Goal: Answer question/provide support: Share knowledge or assist other users

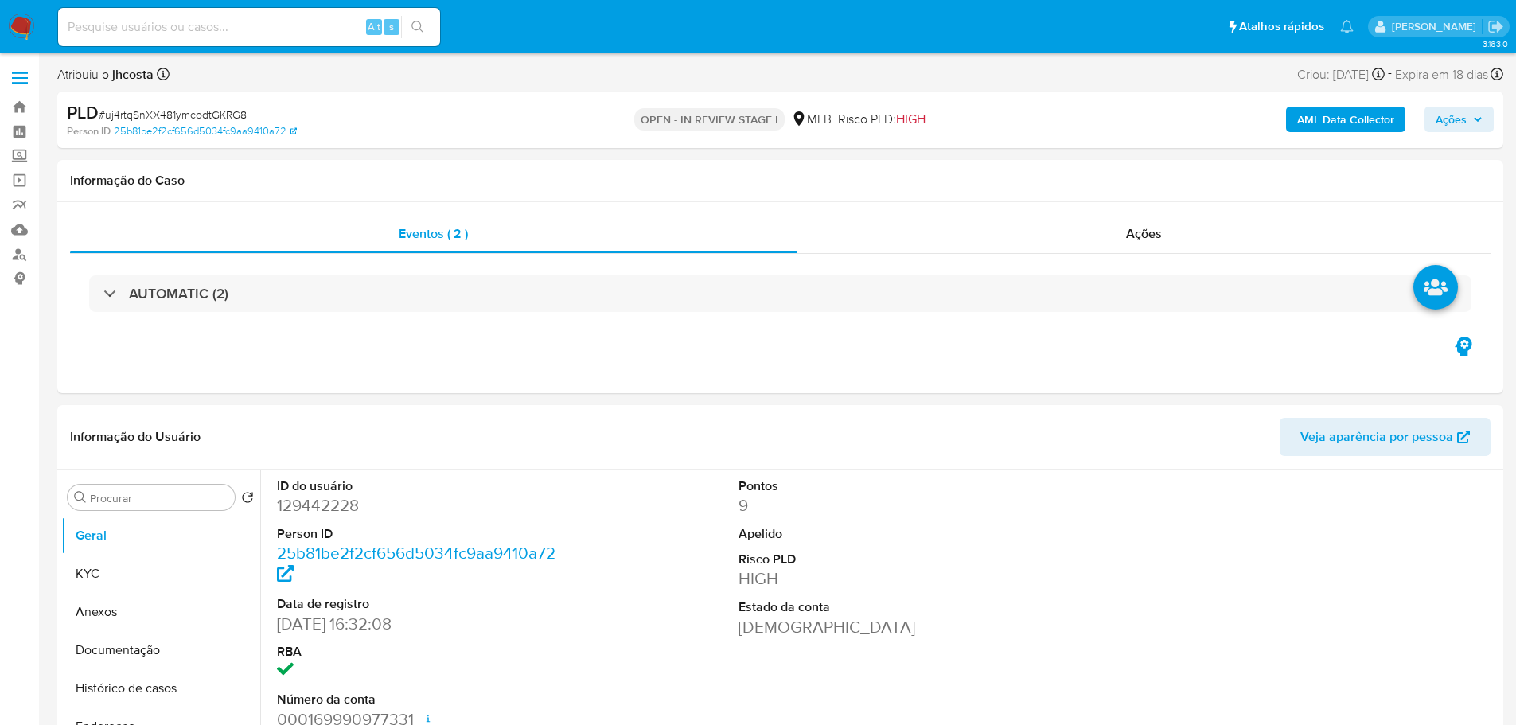
select select "10"
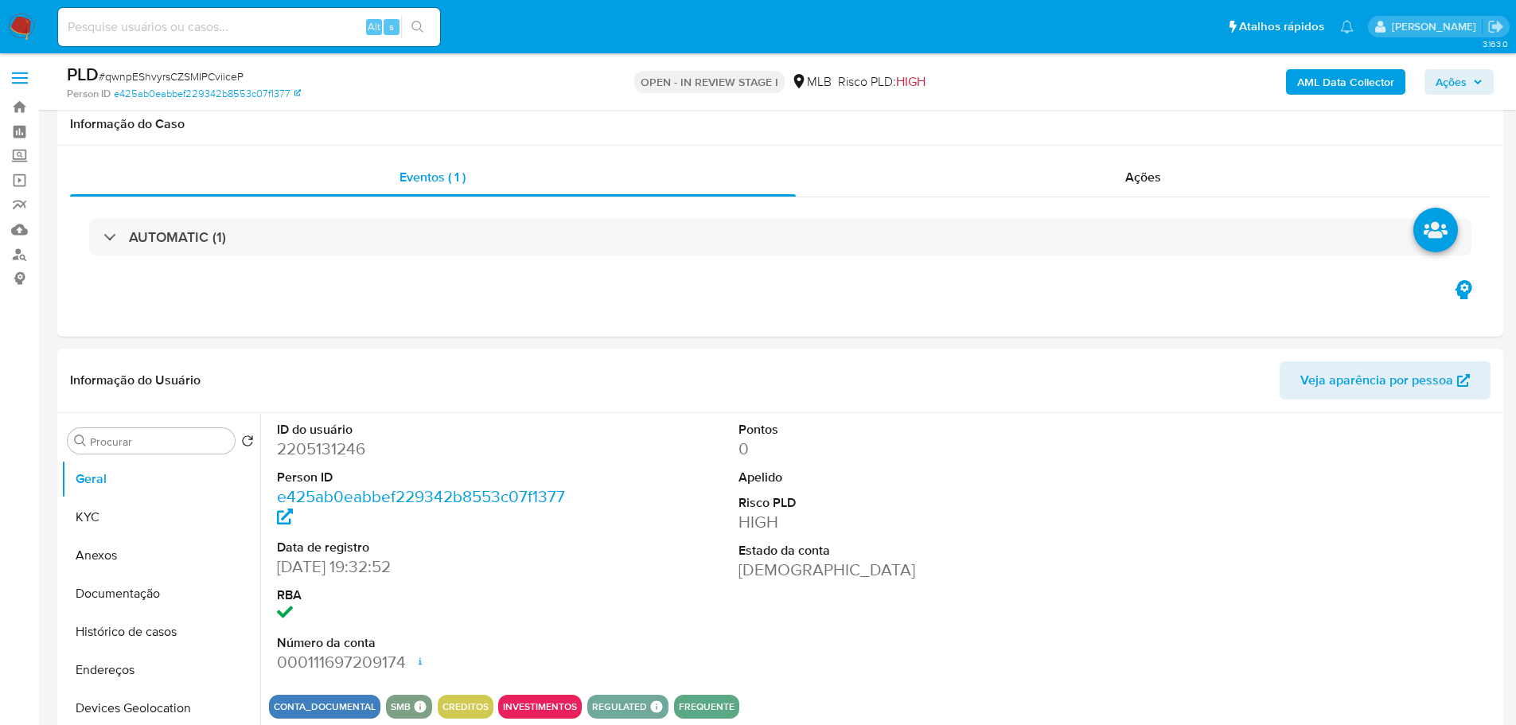
select select "10"
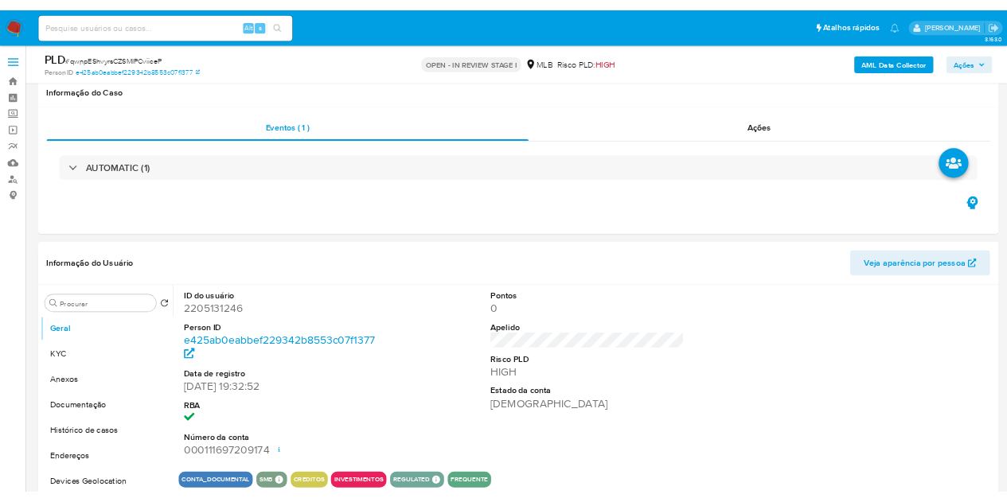
scroll to position [159, 0]
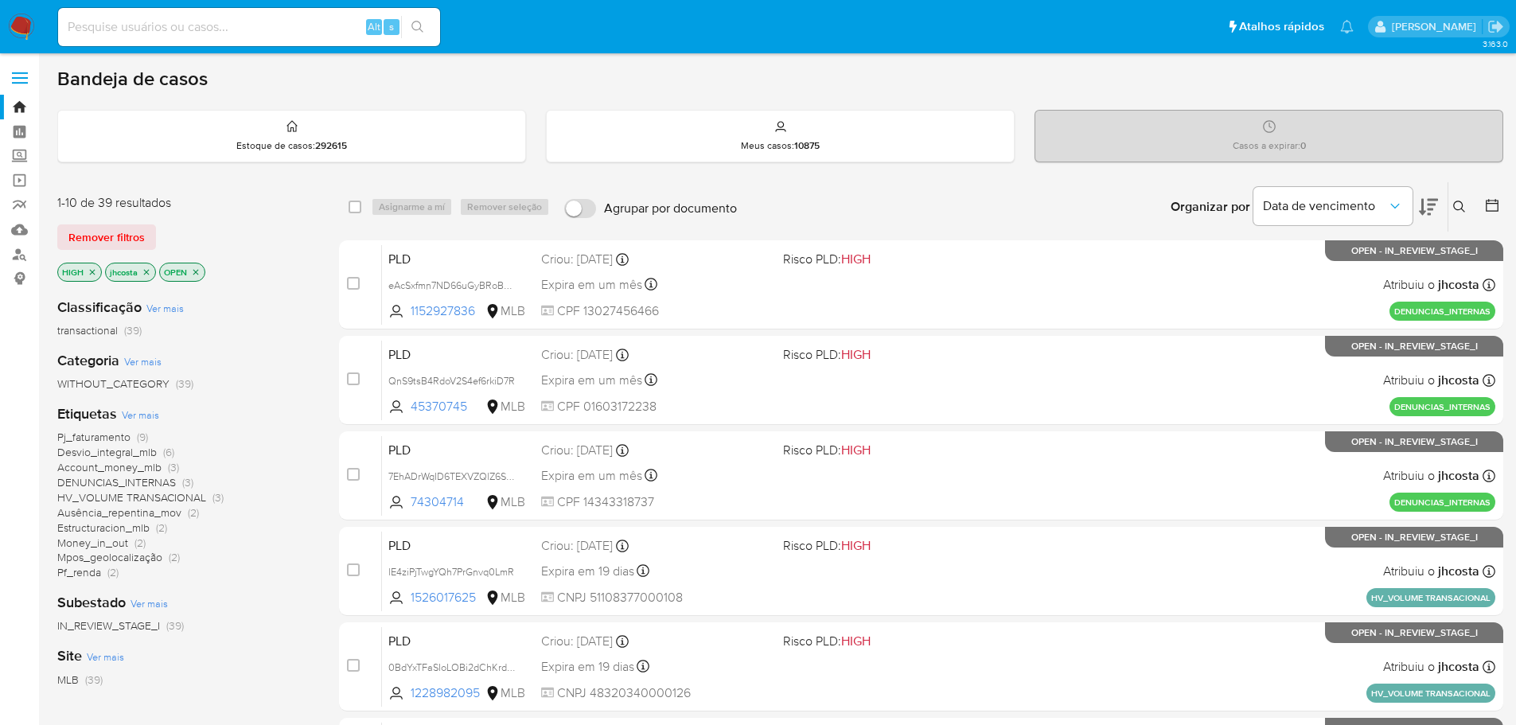
scroll to position [80, 0]
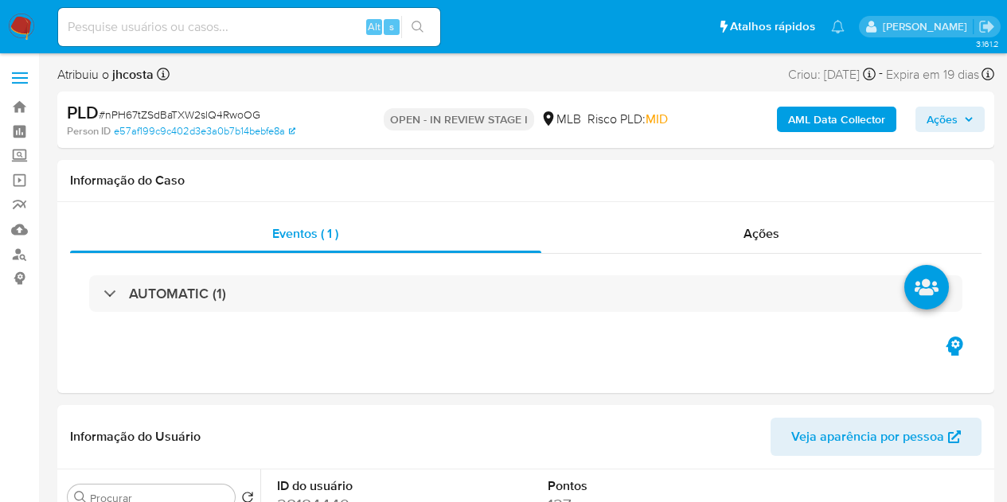
select select "10"
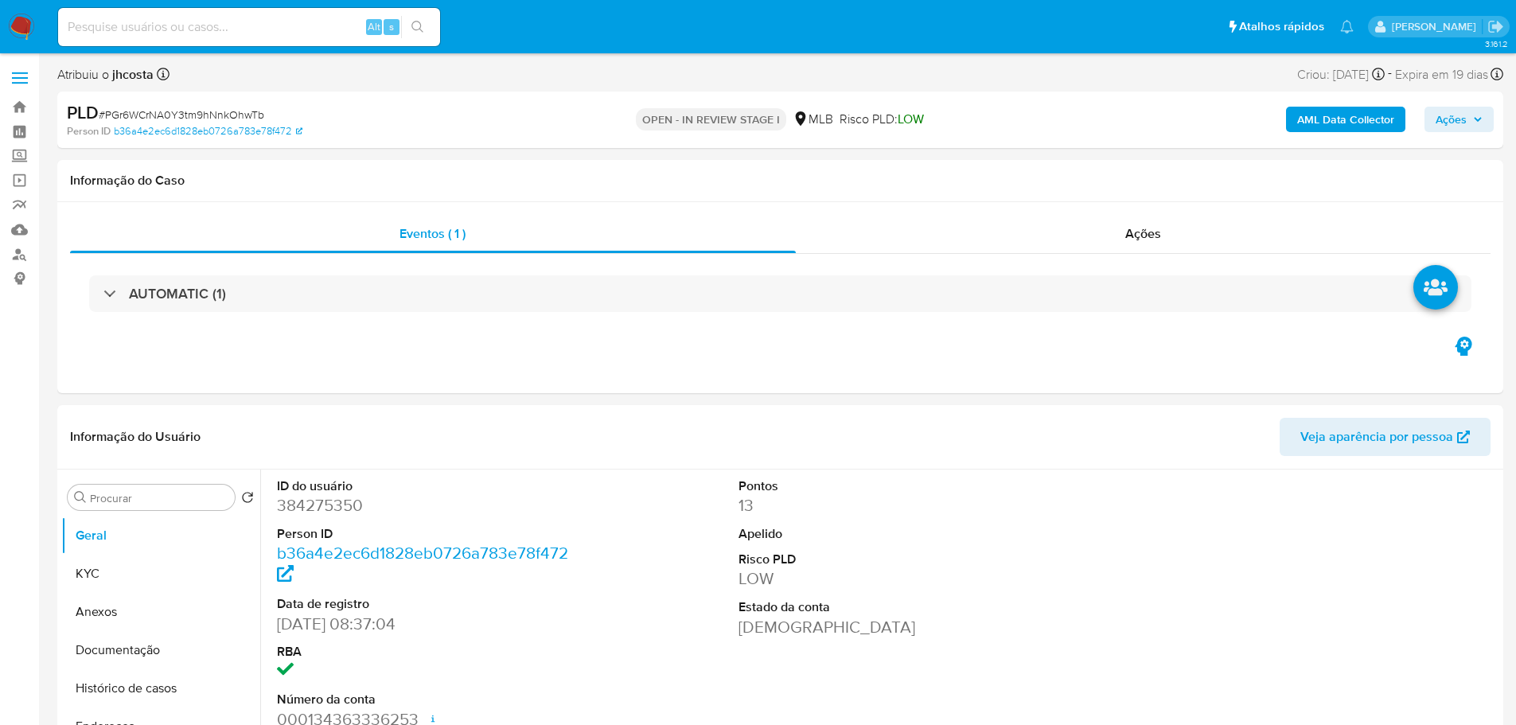
select select "10"
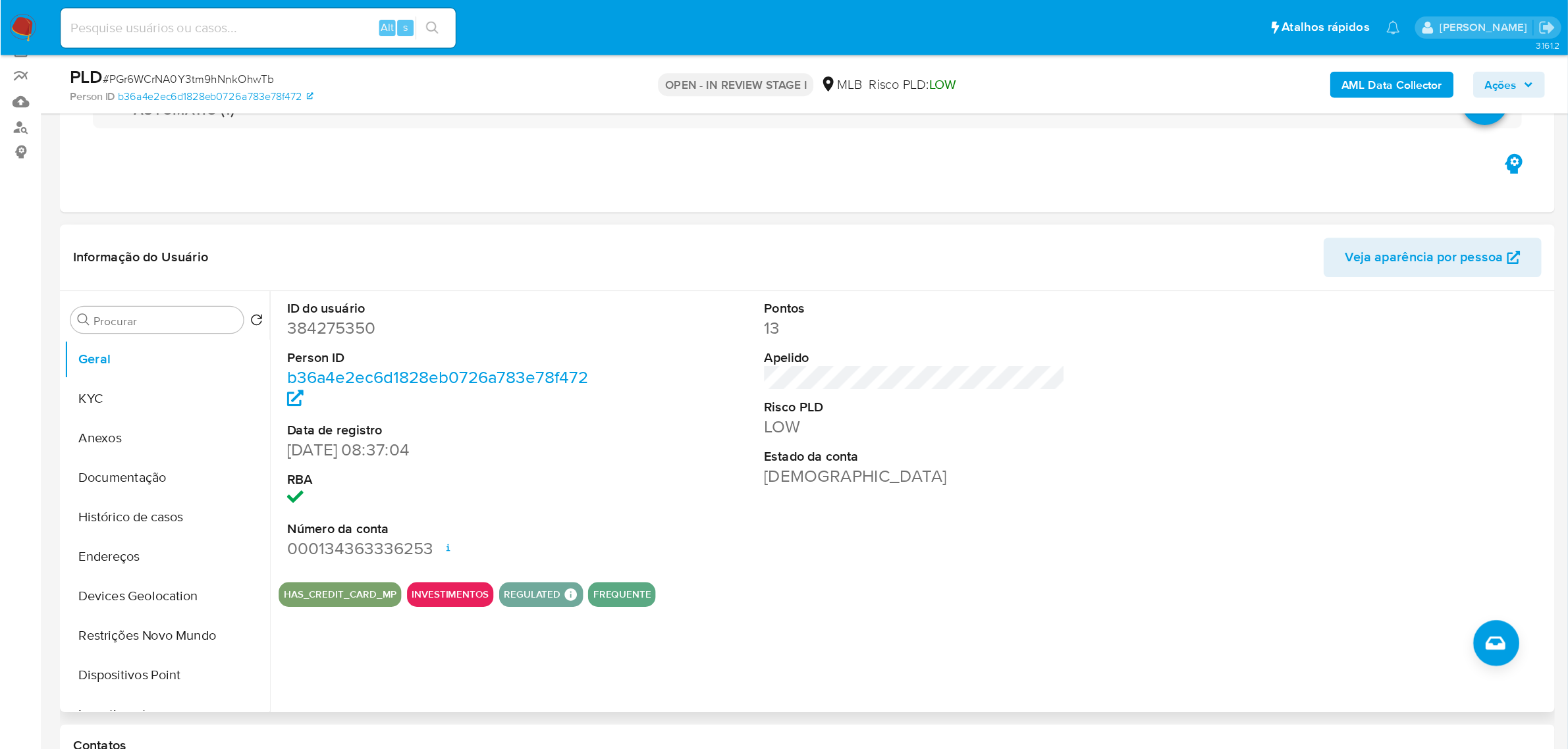
scroll to position [132, 0]
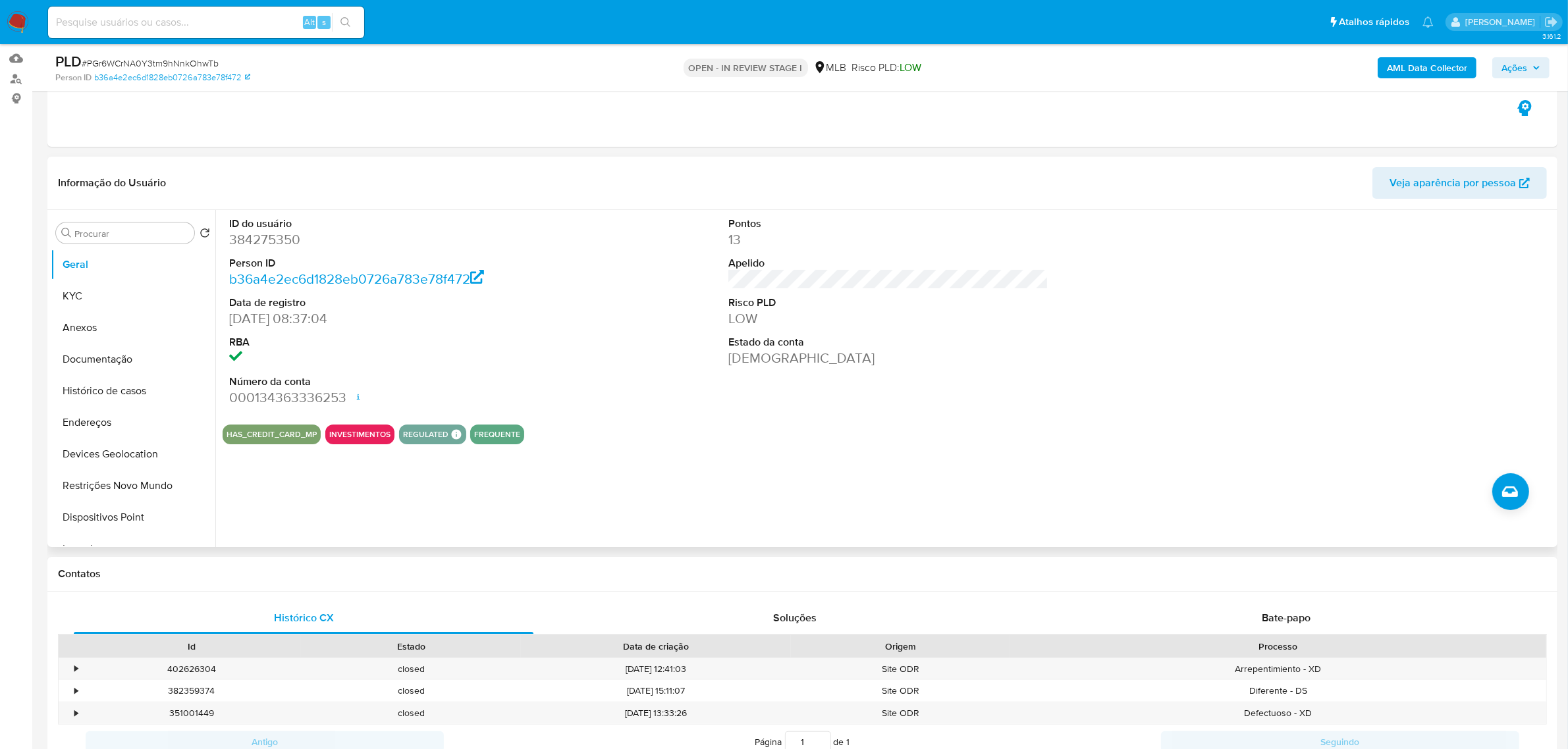
click at [249, 238] on dd "384275350" at bounding box center [389, 239] width 320 height 18
copy dd "384275350"
click at [569, 314] on div "ID do usuário 384275350 Person ID b36a4e2ec6d1828eb0726a783e78f472 Data de regi…" at bounding box center [888, 312] width 1332 height 204
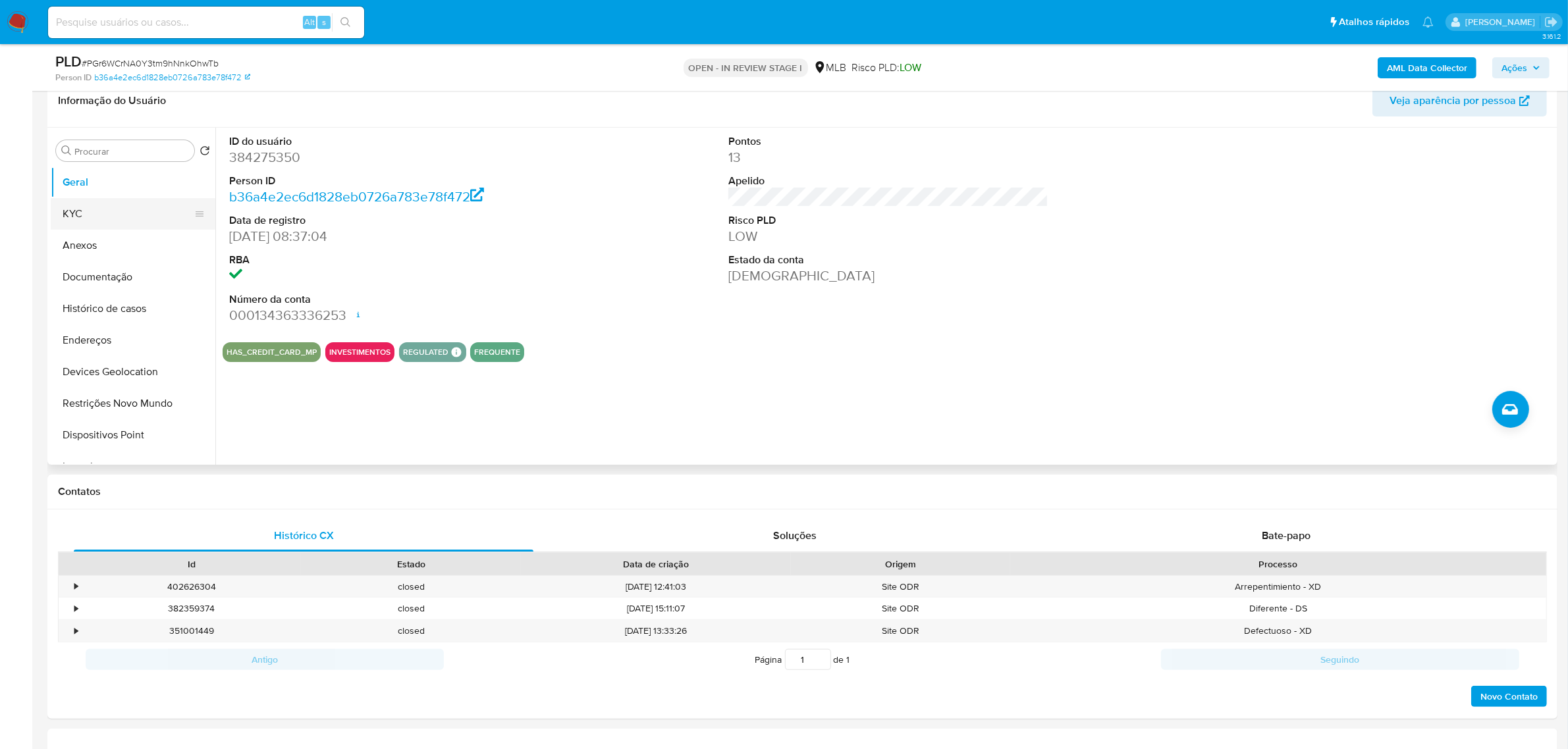
click at [95, 219] on button "KYC" at bounding box center [127, 214] width 154 height 31
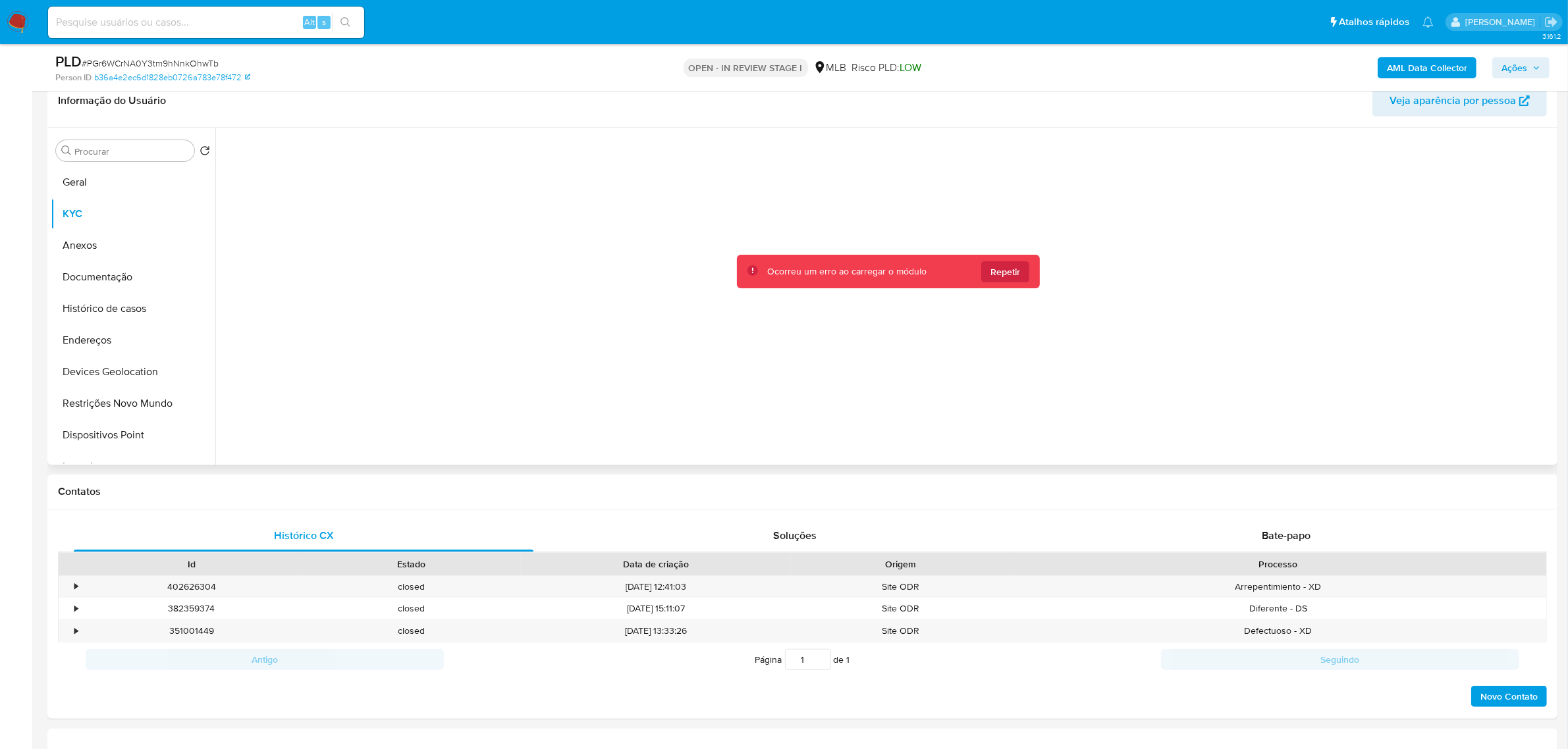
click at [1052, 259] on div at bounding box center [888, 292] width 1332 height 330
click at [1015, 277] on span "Repetir" at bounding box center [1006, 271] width 30 height 21
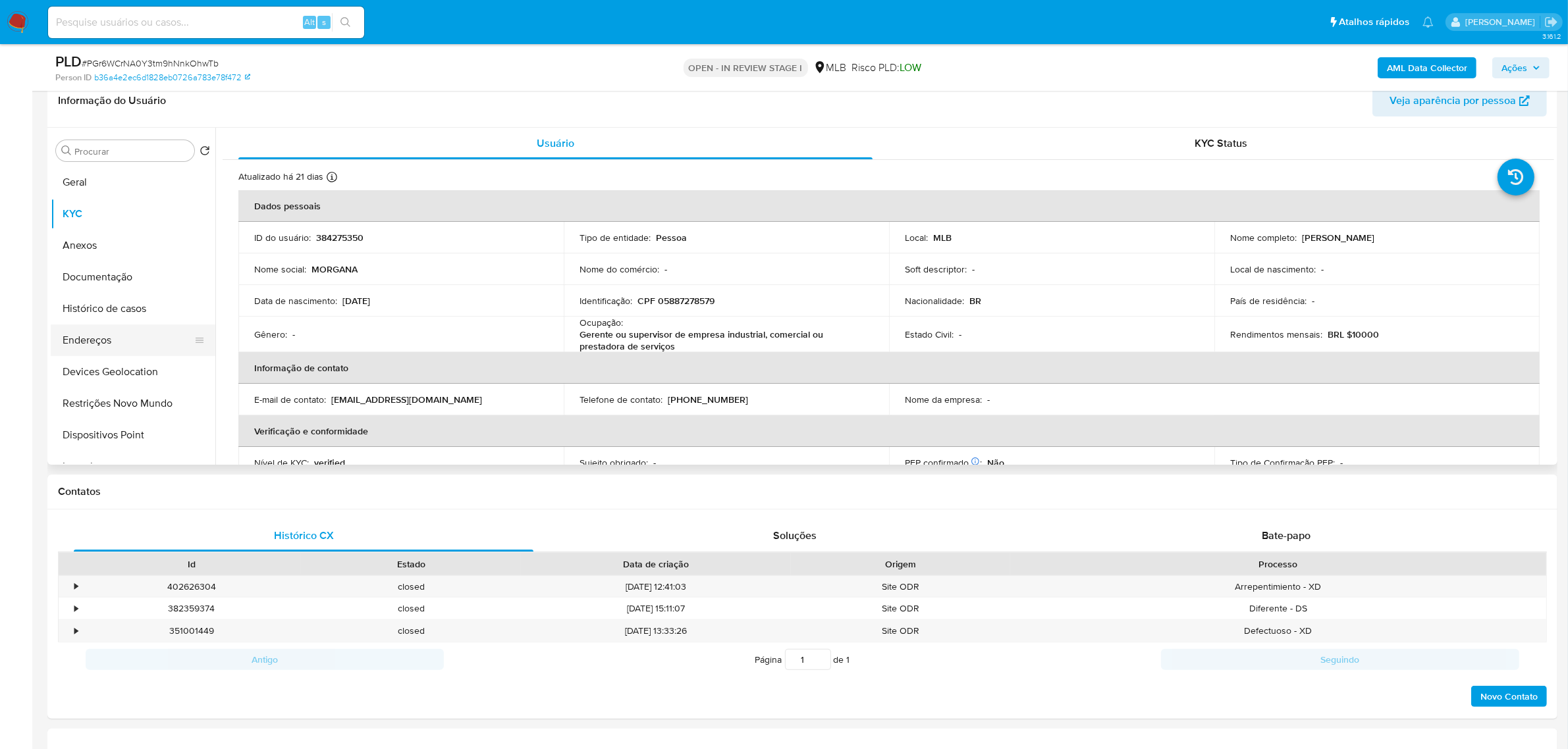
click at [85, 328] on button "Endereços" at bounding box center [127, 340] width 154 height 31
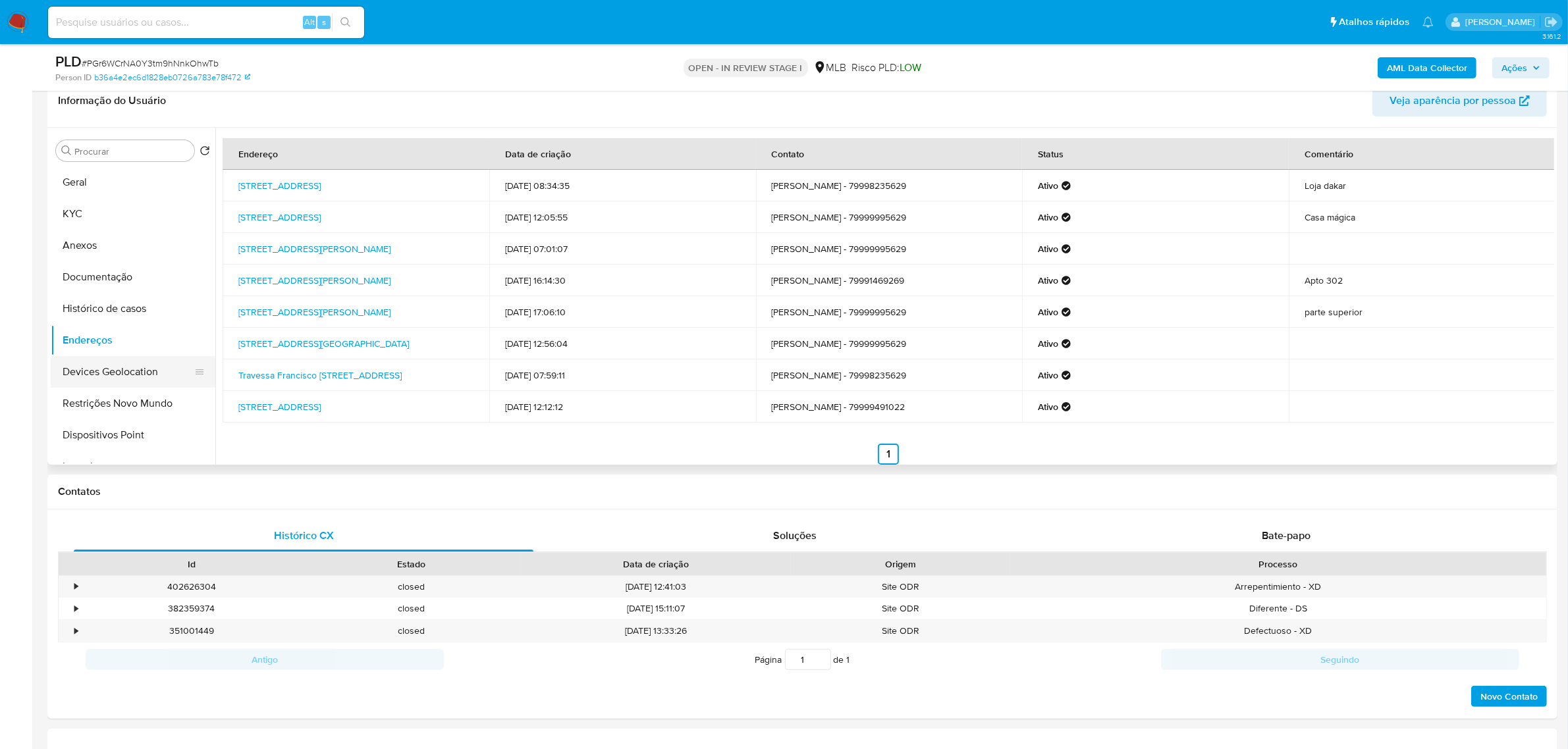
click at [91, 367] on button "Devices Geolocation" at bounding box center [127, 372] width 154 height 31
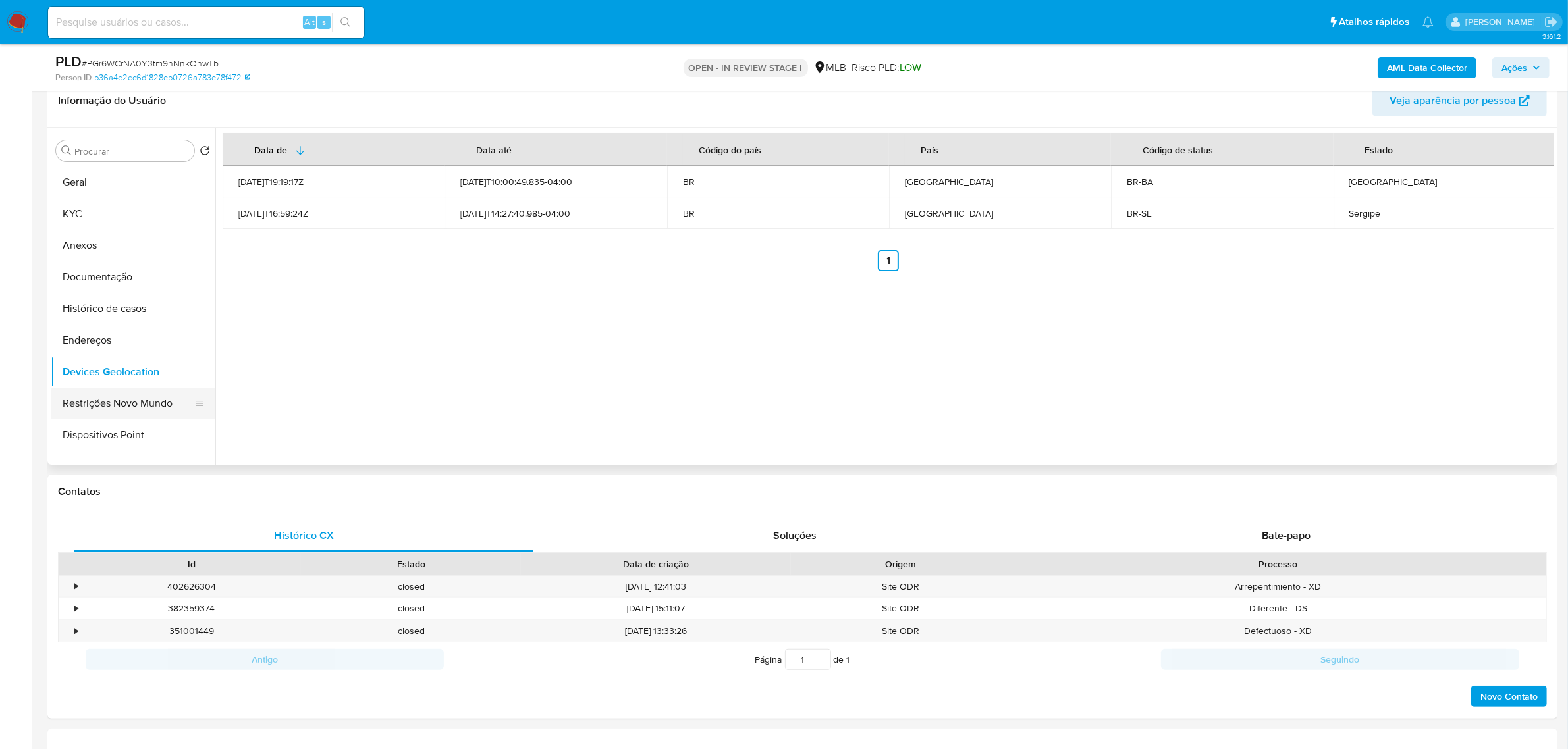
click at [120, 393] on button "Restrições Novo Mundo" at bounding box center [127, 404] width 154 height 31
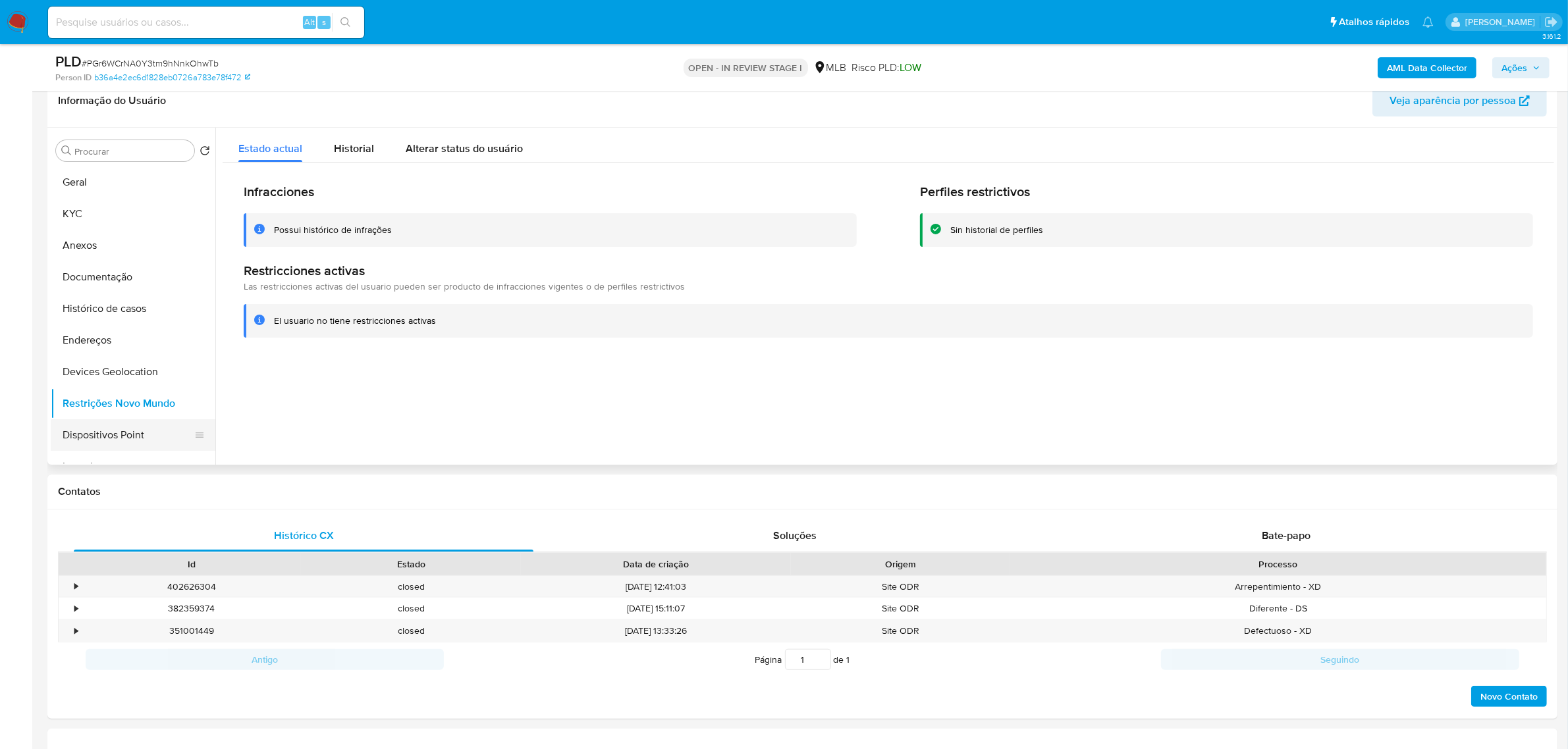
click at [117, 429] on button "Dispositivos Point" at bounding box center [127, 435] width 154 height 31
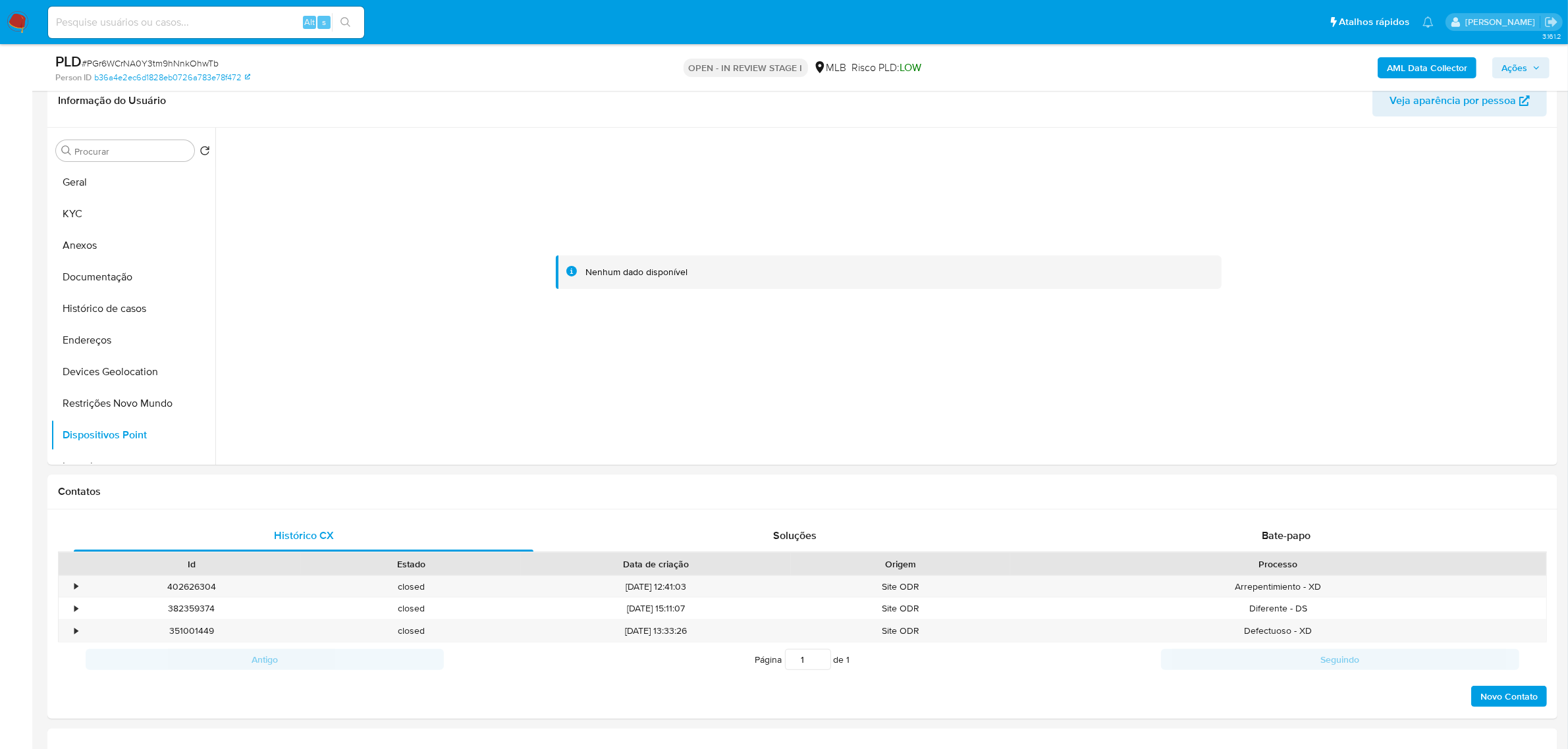
click at [1254, 60] on b "AML Data Collector" at bounding box center [1427, 67] width 80 height 21
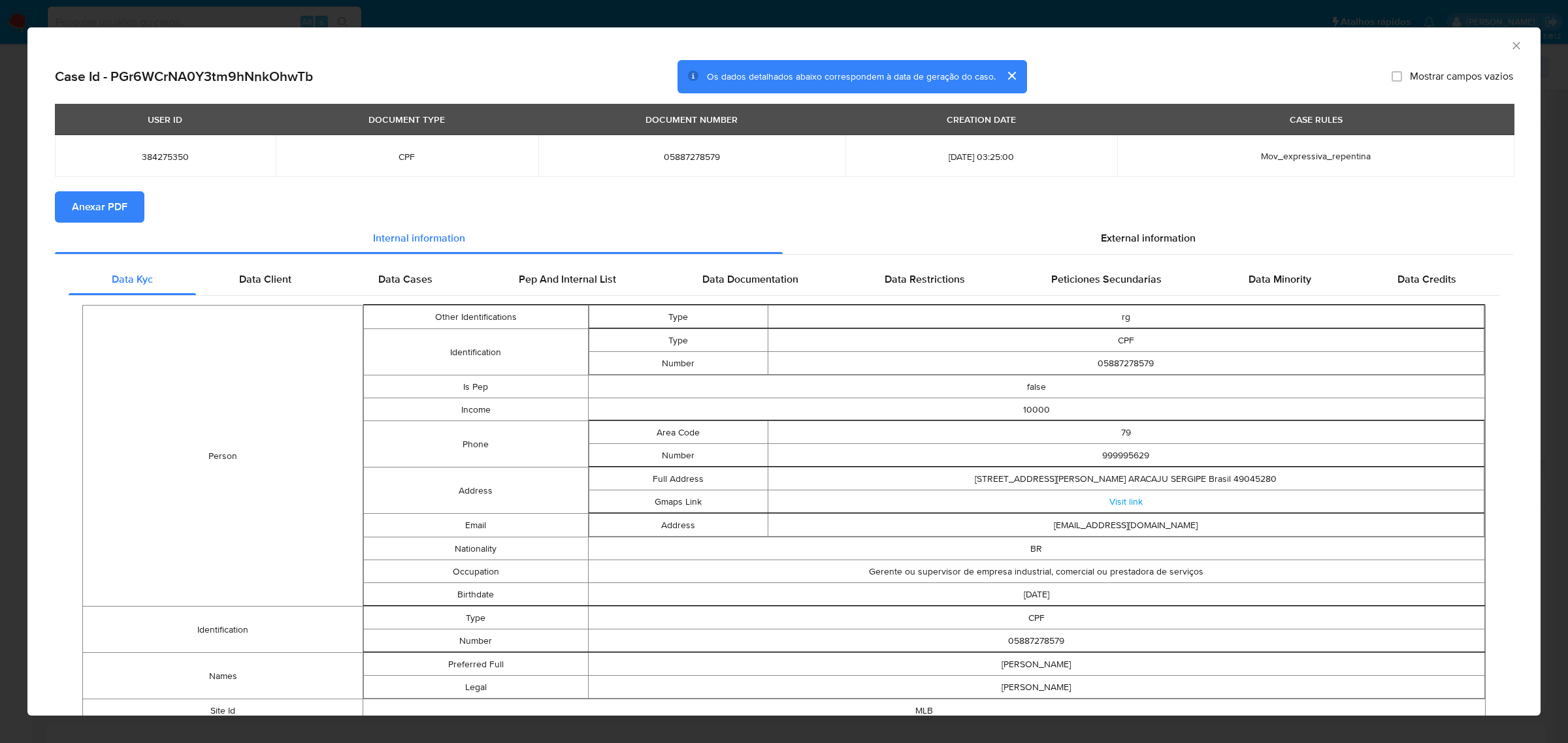
click at [119, 216] on span "Anexar PDF" at bounding box center [100, 207] width 56 height 29
click at [1159, 252] on div "External information" at bounding box center [1148, 241] width 731 height 31
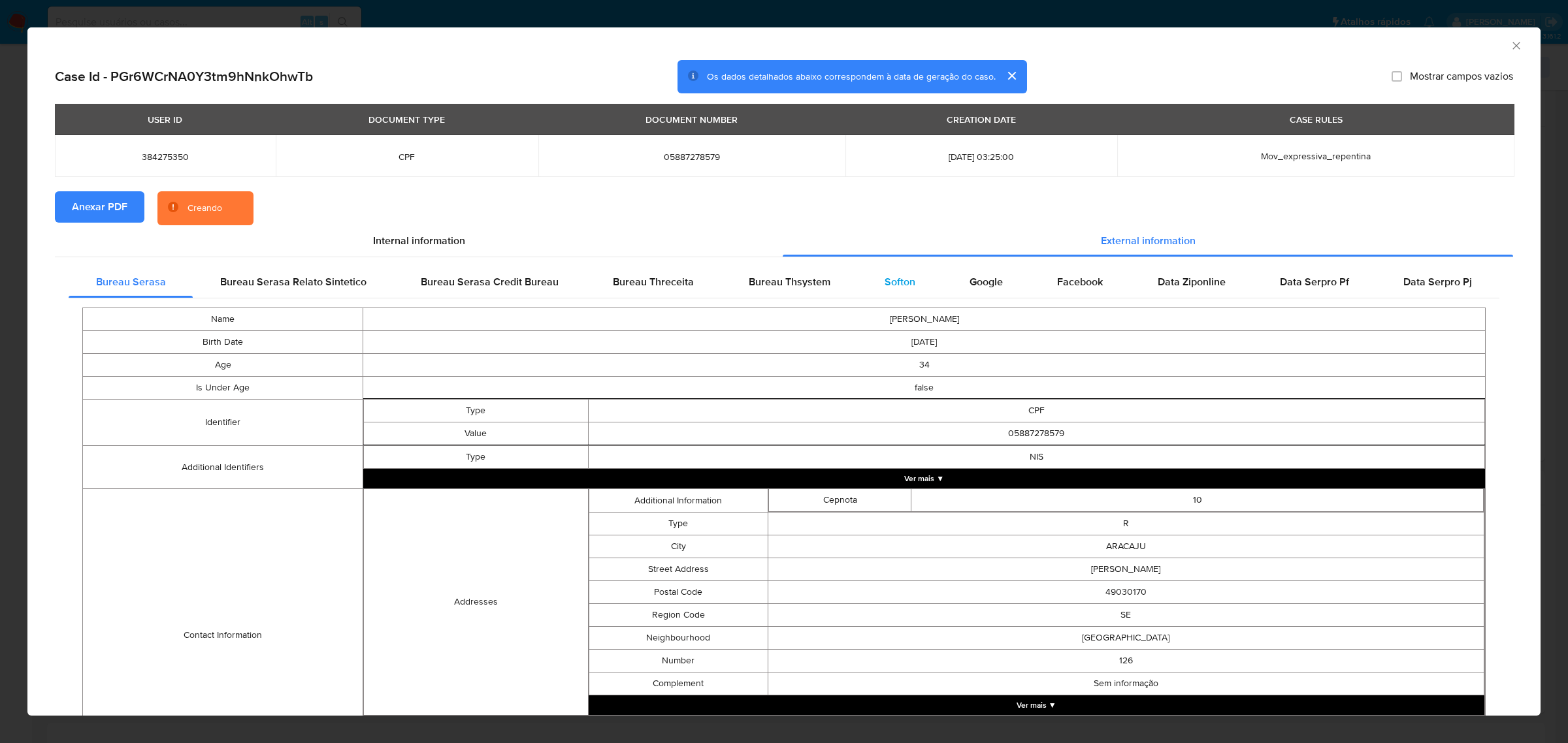
click at [882, 291] on div "Softon" at bounding box center [899, 282] width 85 height 31
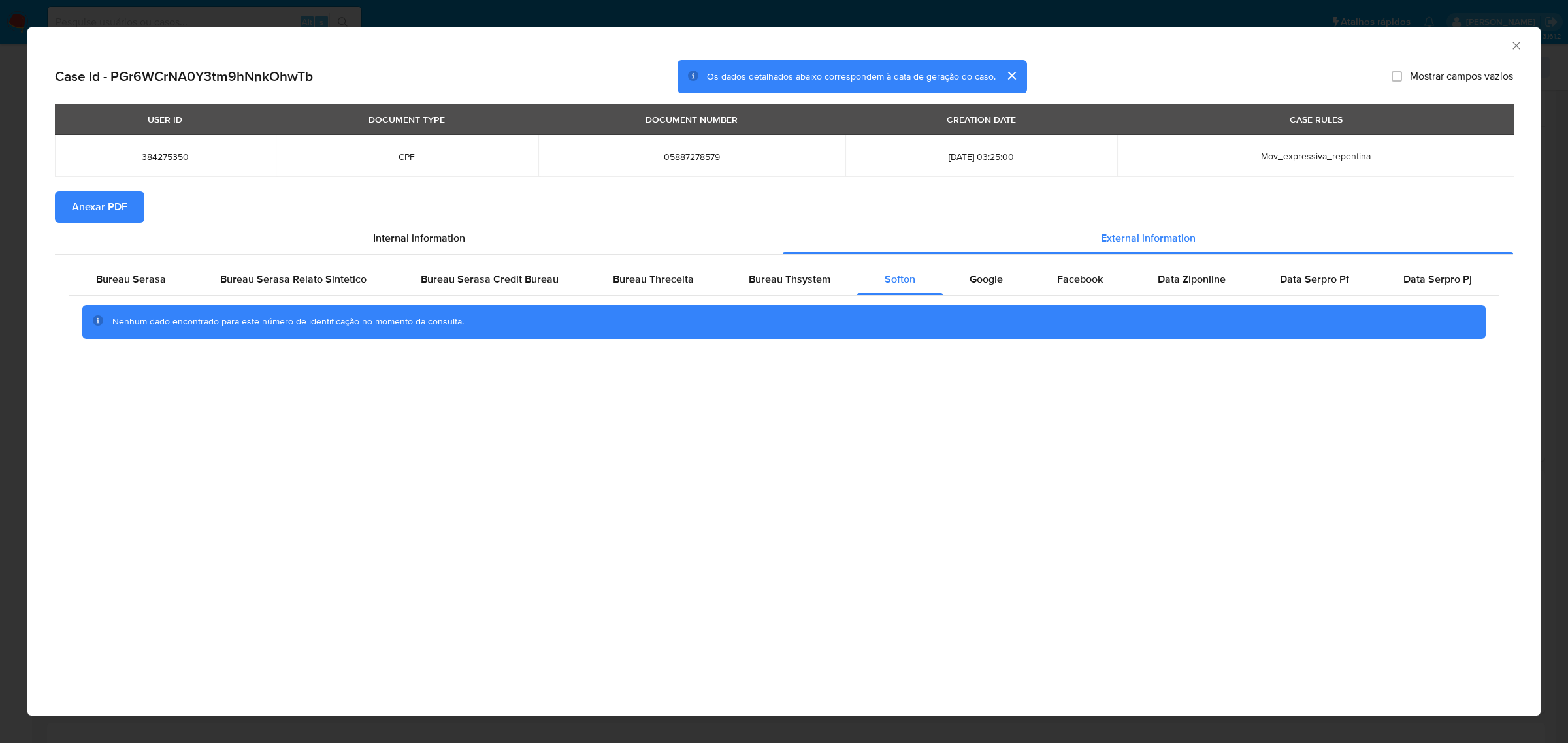
click at [1244, 40] on icon "Fechar a janela" at bounding box center [1516, 46] width 13 height 13
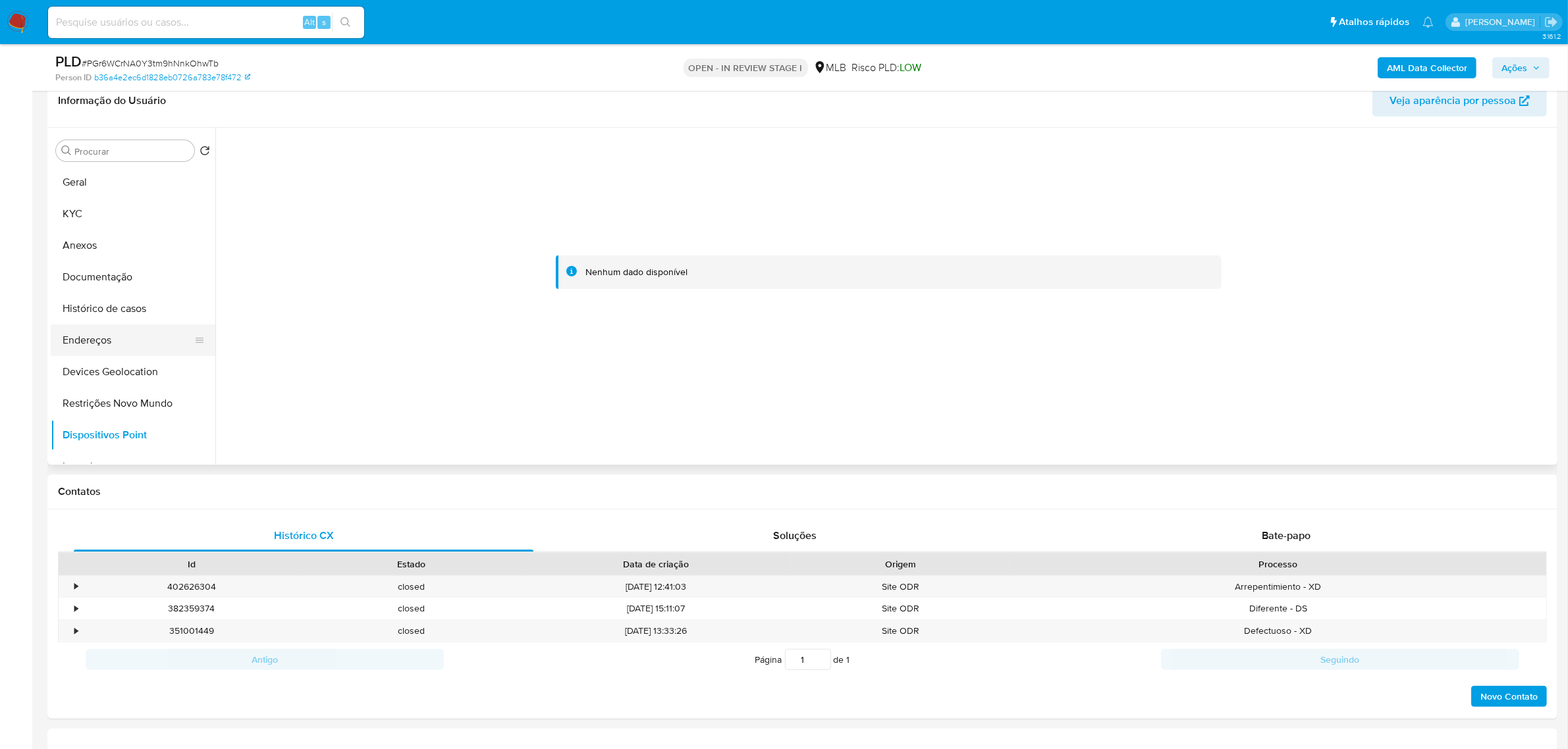
click at [100, 338] on button "Endereços" at bounding box center [127, 340] width 154 height 31
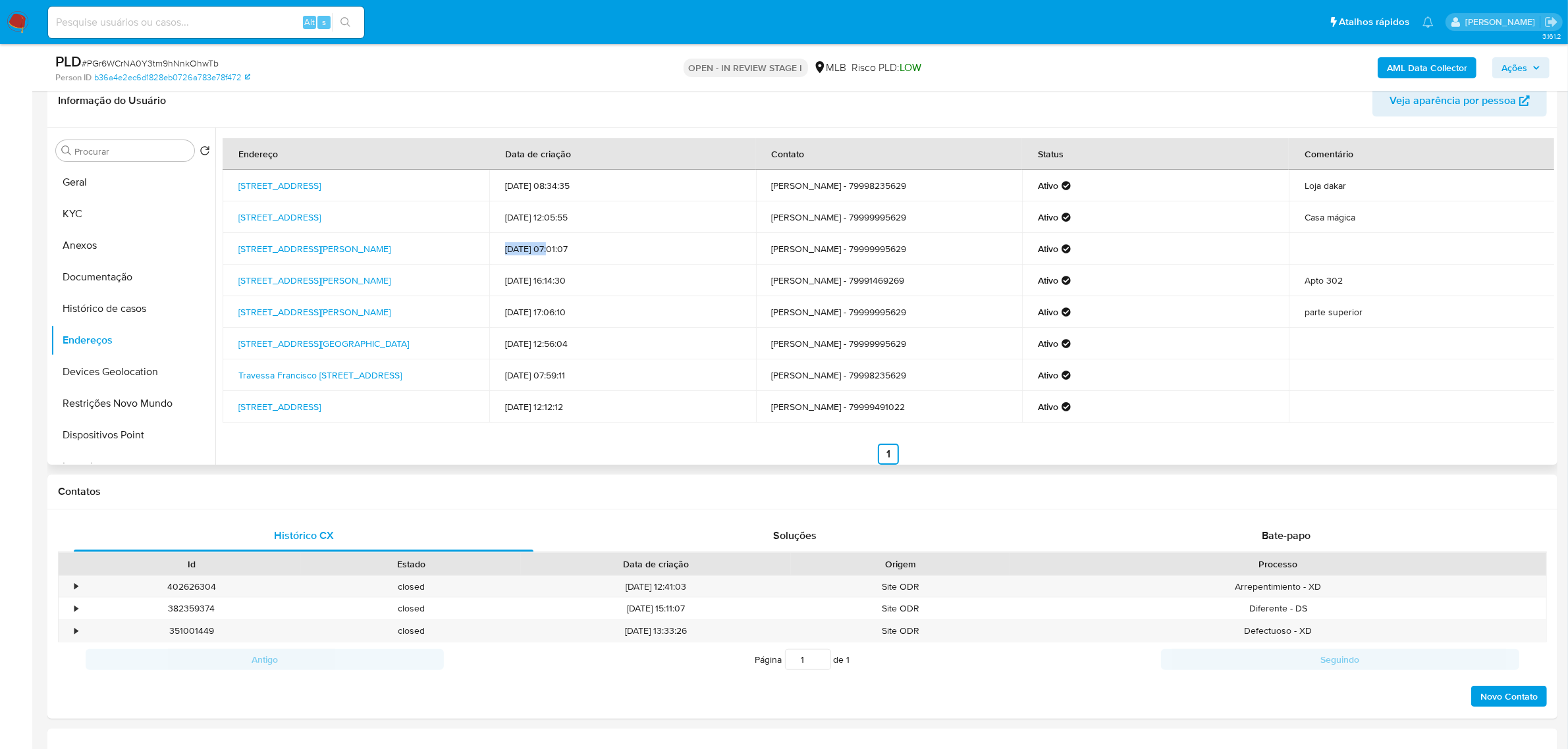
drag, startPoint x: 546, startPoint y: 250, endPoint x: 498, endPoint y: 250, distance: 48.0
click at [498, 250] on td "19/11/2024 07:01:07" at bounding box center [623, 249] width 267 height 31
drag, startPoint x: 224, startPoint y: 249, endPoint x: 277, endPoint y: 257, distance: 53.6
click at [277, 257] on td "Rua Maria Ramos De Menezes 126, Aracaju, Sergipe, 49030170, Brasil 126" at bounding box center [356, 249] width 267 height 31
drag, startPoint x: 232, startPoint y: 239, endPoint x: 279, endPoint y: 254, distance: 49.3
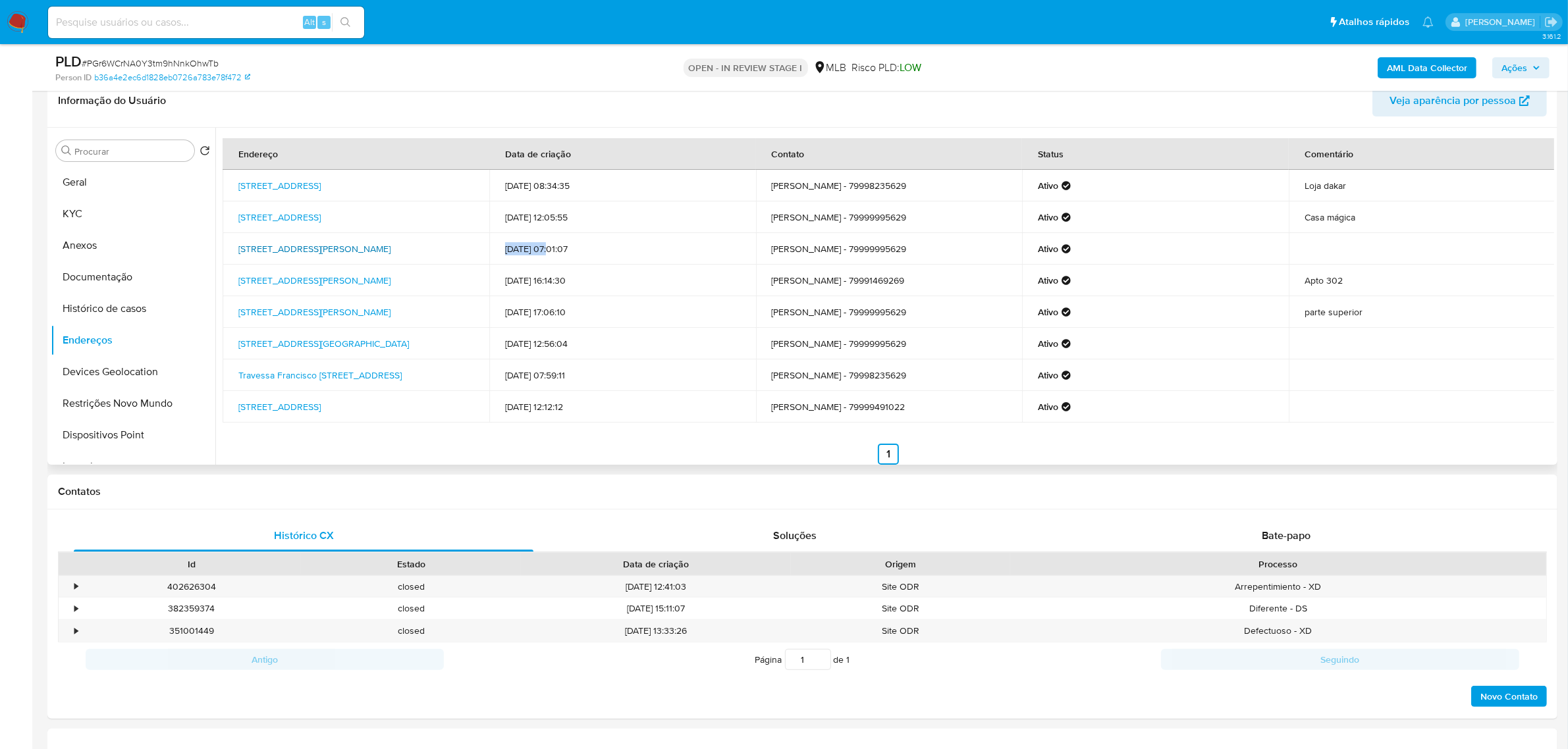
click at [279, 254] on td "Rua Maria Ramos De Menezes 126, Aracaju, Sergipe, 49030170, Brasil 126" at bounding box center [356, 249] width 267 height 31
copy link "Rua Maria Ramos De Menezes 126, Aracaju, Sergipe, 49030170"
click at [271, 255] on link "Rua Maria Ramos De Menezes 126, Aracaju, Sergipe, 49030170, Brasil 126" at bounding box center [315, 249] width 152 height 13
click at [73, 208] on button "KYC" at bounding box center [127, 214] width 154 height 31
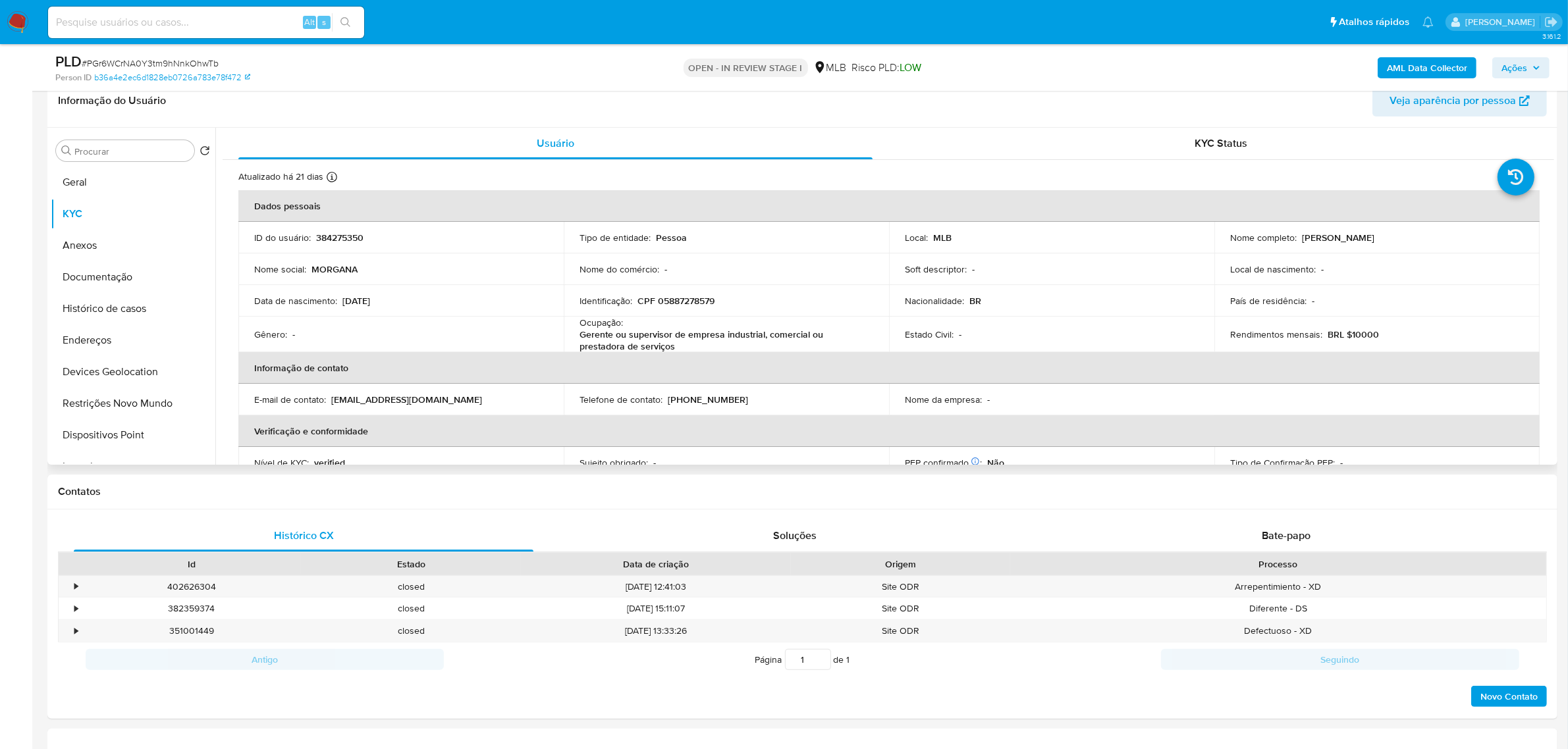
click at [699, 297] on p "CPF 05887278579" at bounding box center [676, 300] width 77 height 12
copy p "05887278579"
click at [137, 288] on button "Documentação" at bounding box center [127, 277] width 154 height 31
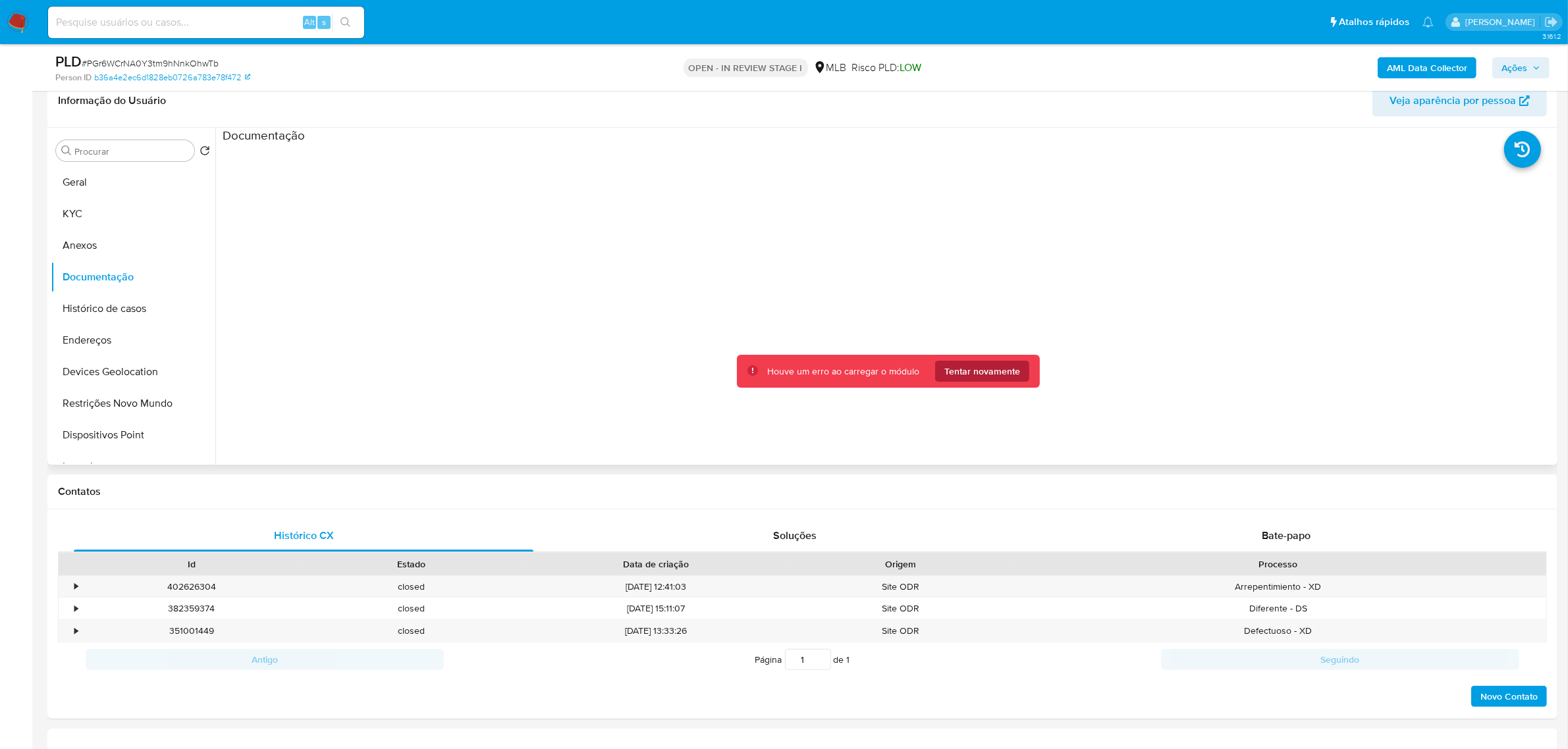
click at [987, 377] on span "Tentar novamente" at bounding box center [983, 371] width 76 height 21
click at [980, 376] on span "Tentar novamente" at bounding box center [983, 371] width 76 height 21
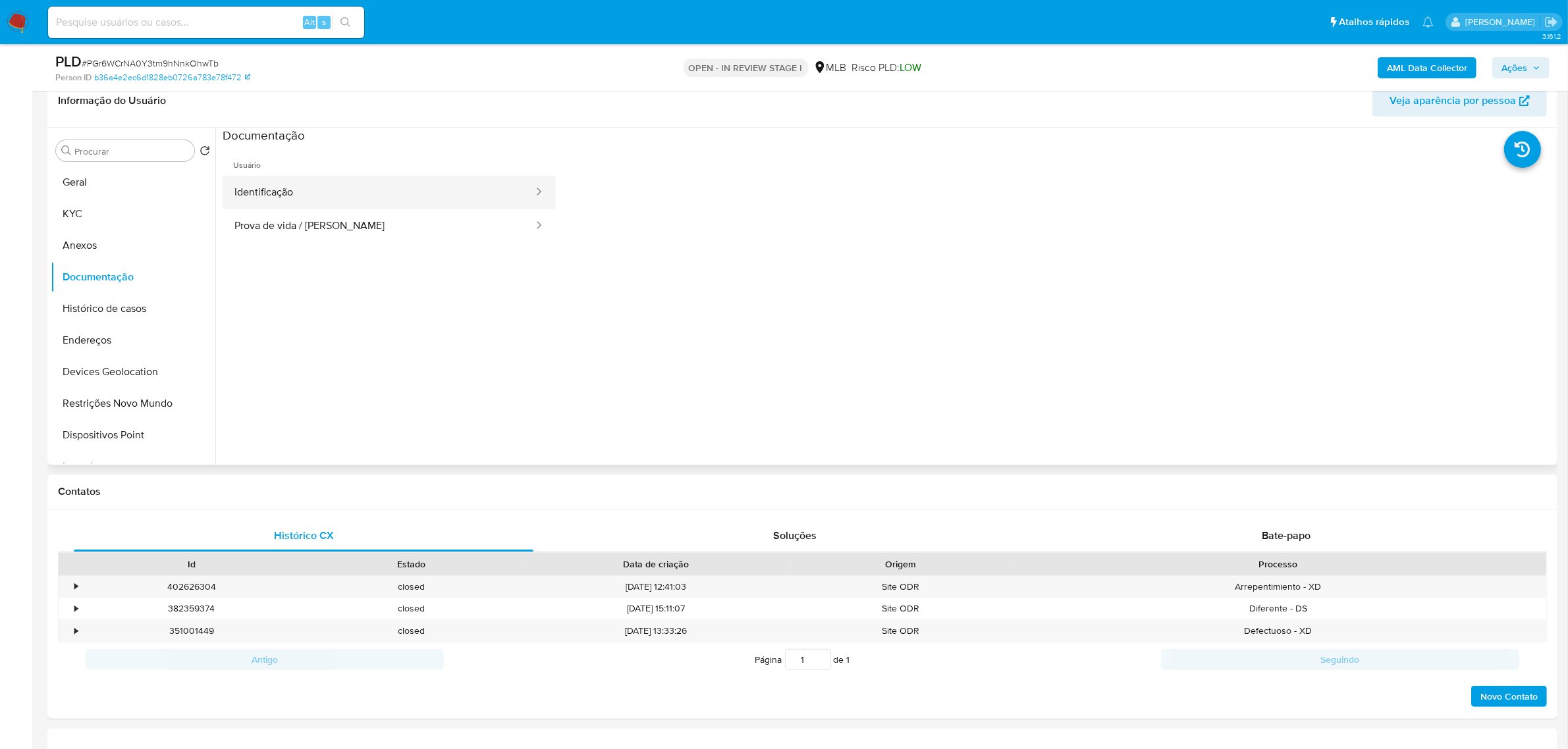
click at [353, 208] on ul "Identificação Prova de vida / Selfie" at bounding box center [389, 209] width 334 height 67
click at [373, 195] on button "Identificação" at bounding box center [378, 192] width 312 height 34
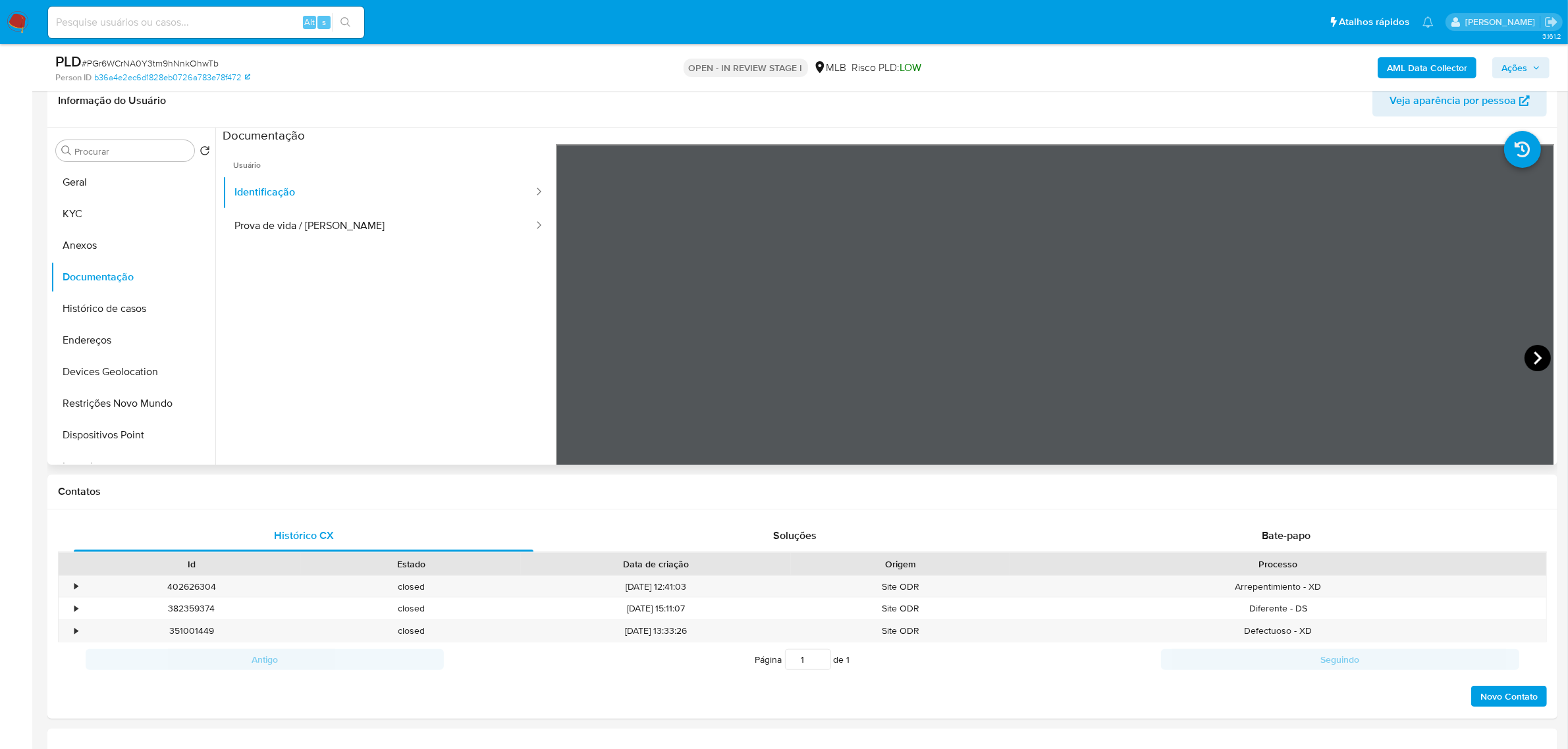
click at [1254, 353] on icon at bounding box center [1538, 358] width 8 height 13
click at [100, 209] on button "KYC" at bounding box center [127, 214] width 154 height 31
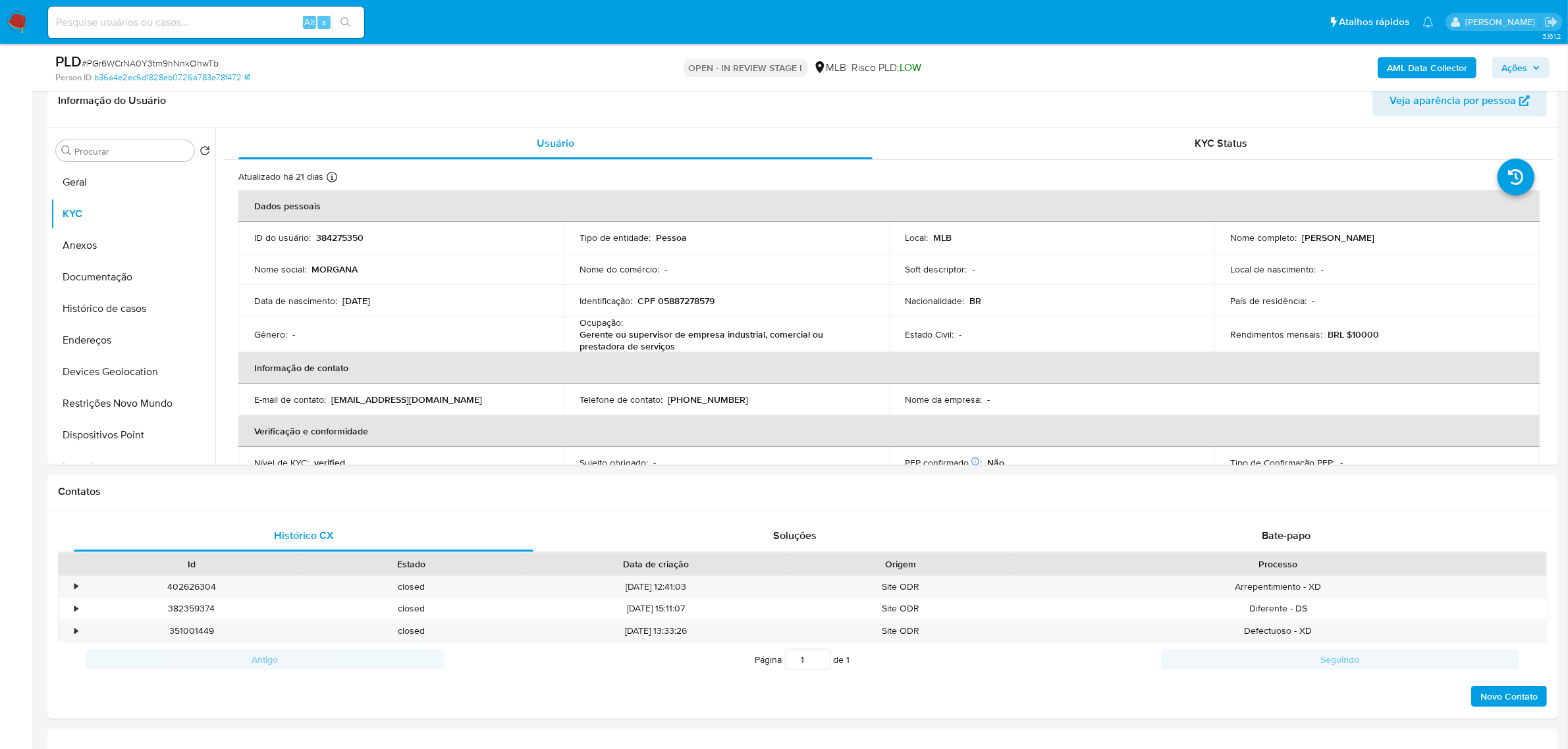
click at [670, 300] on p "CPF 05887278579" at bounding box center [676, 300] width 77 height 12
click at [672, 298] on p "CPF 05887278579" at bounding box center [676, 300] width 77 height 12
copy p "05887278579"
click at [672, 298] on p "CPF 05887278579" at bounding box center [676, 300] width 77 height 12
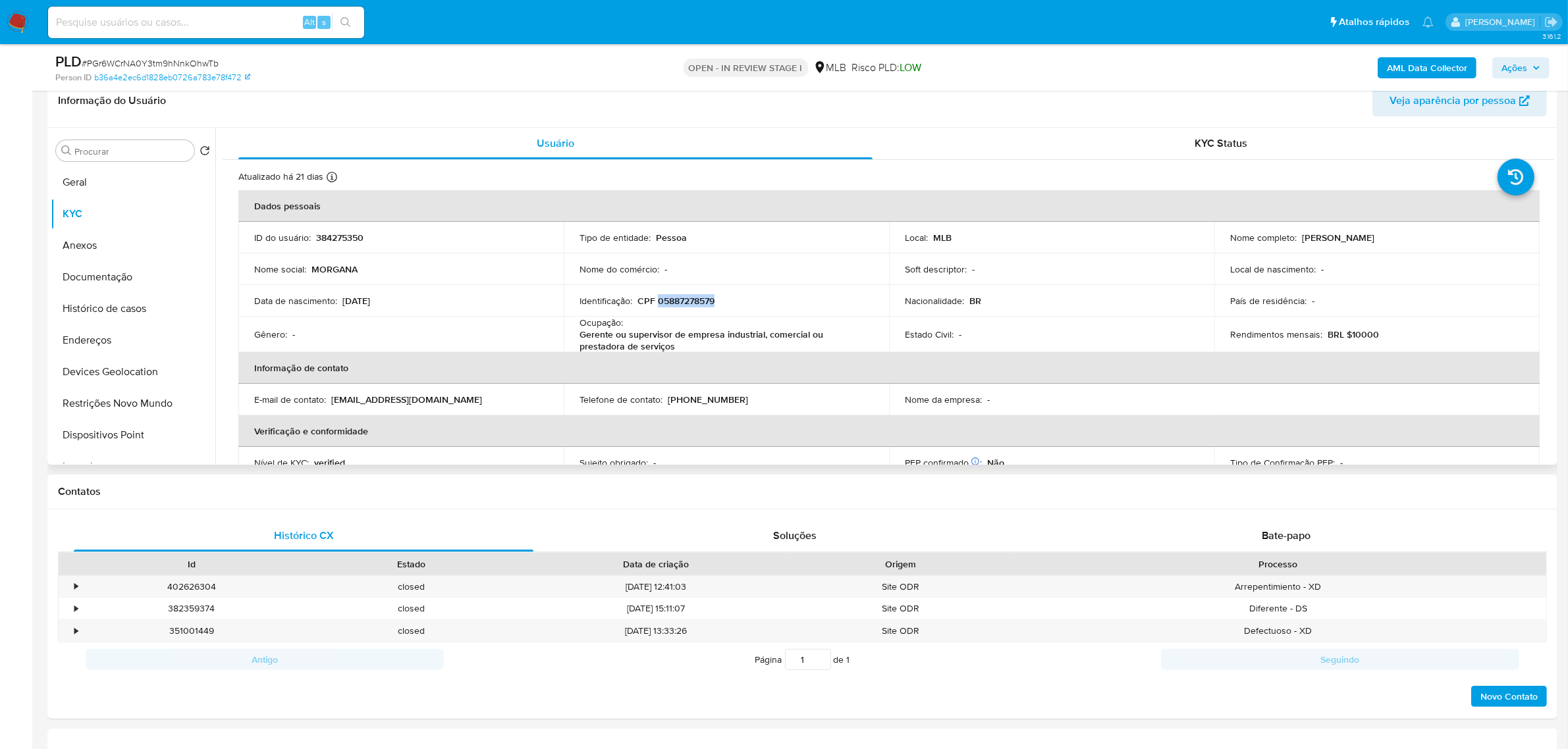
drag, startPoint x: 1301, startPoint y: 241, endPoint x: 1425, endPoint y: 241, distance: 124.0
click at [1254, 241] on div "Nome completo : Morgana Pereira Aguiar" at bounding box center [1377, 238] width 294 height 12
copy p "Morgana Pereira Aguiar"
click at [133, 268] on button "Documentação" at bounding box center [127, 277] width 154 height 31
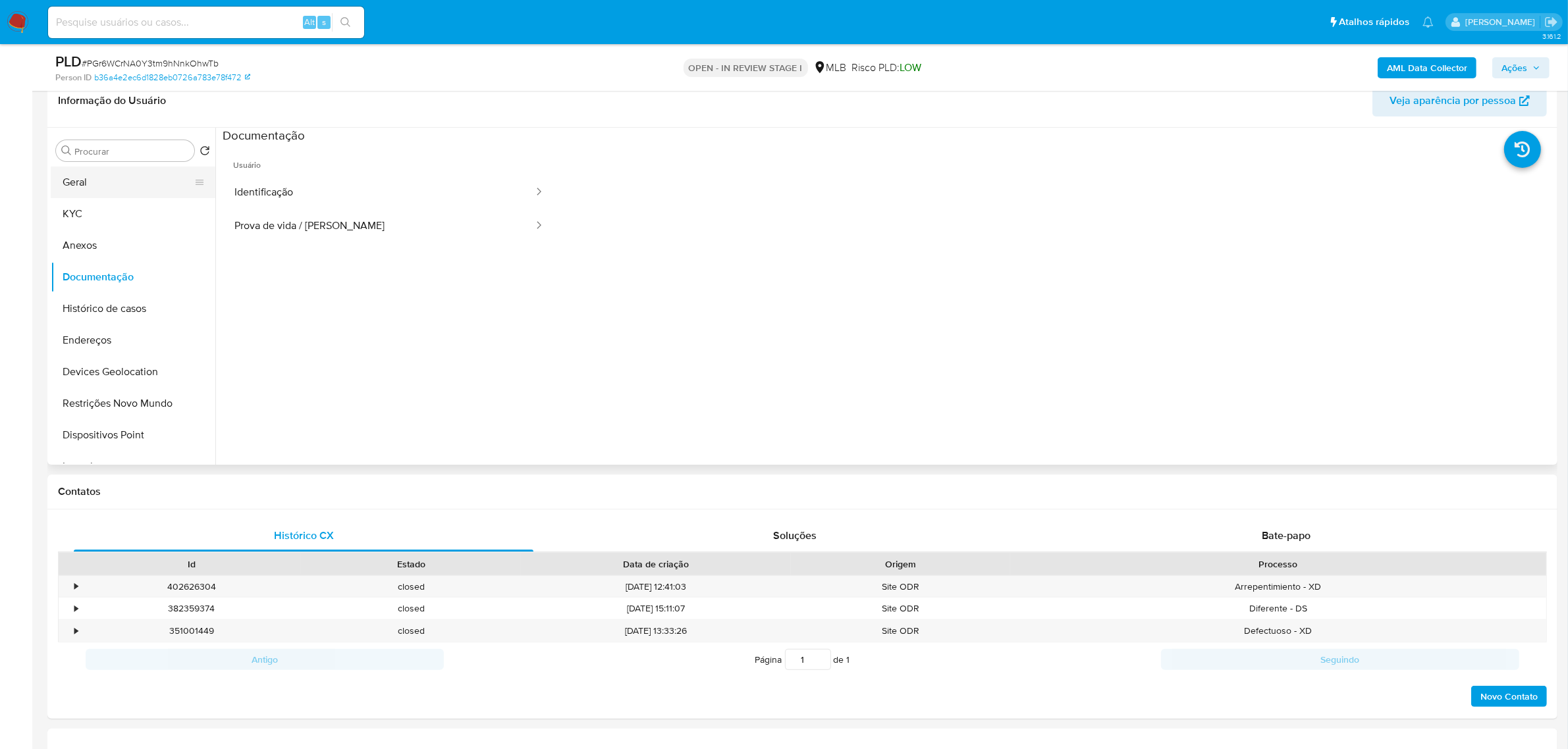
click at [122, 176] on button "Geral" at bounding box center [127, 182] width 154 height 31
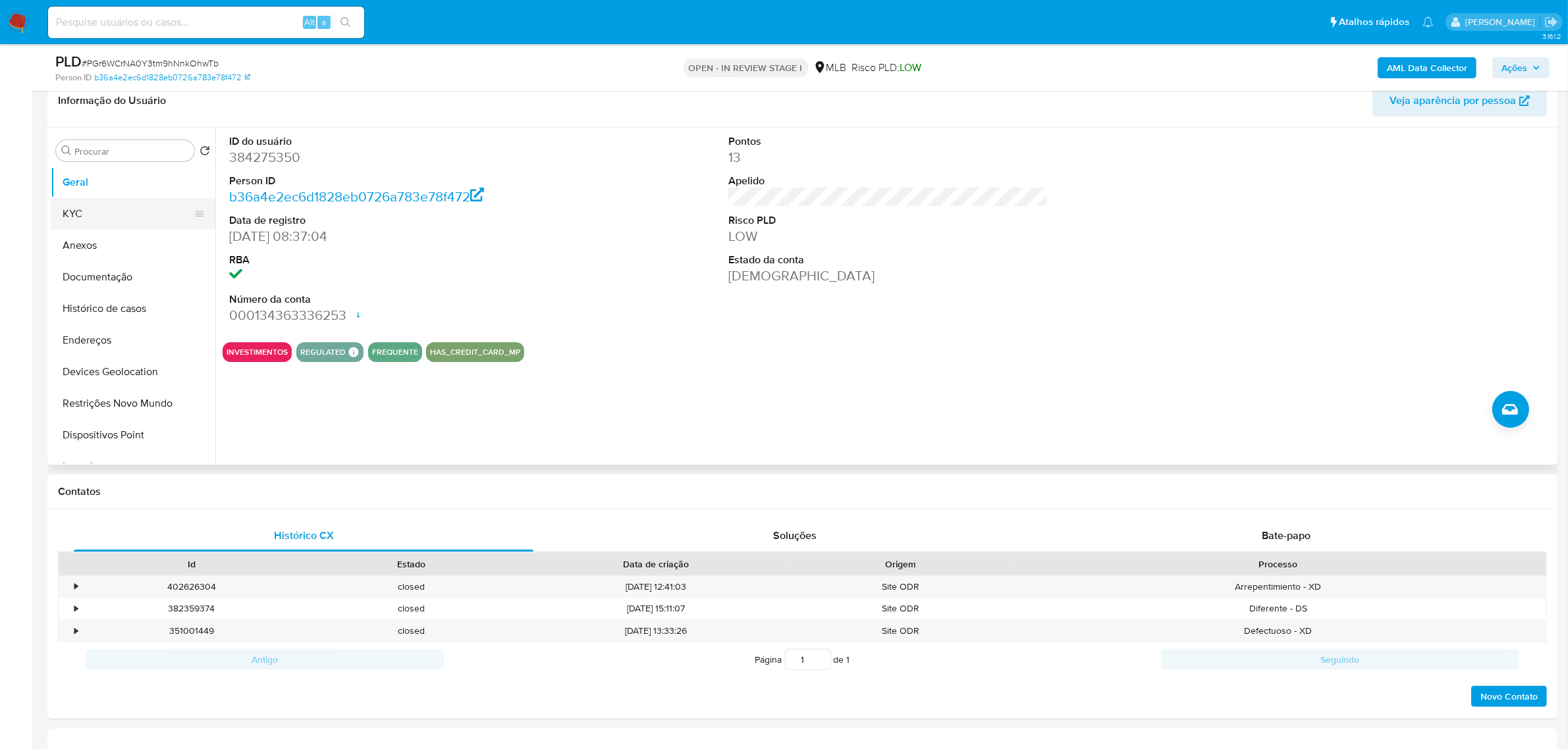
click at [123, 222] on button "KYC" at bounding box center [127, 214] width 154 height 31
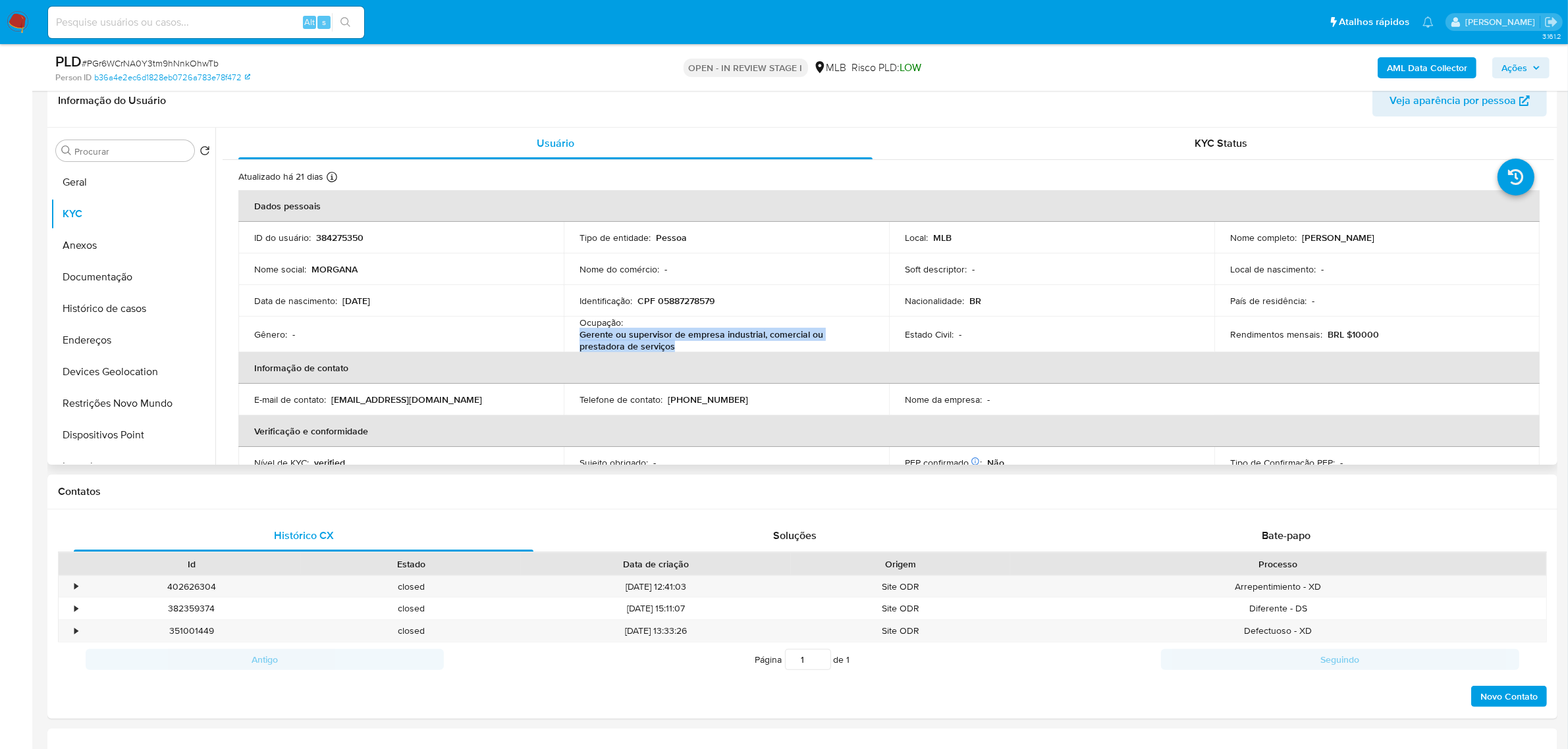
drag, startPoint x: 576, startPoint y: 334, endPoint x: 679, endPoint y: 349, distance: 104.1
click at [679, 349] on td "Ocupação : Gerente ou supervisor de empresa industrial, comercial ou prestadora…" at bounding box center [726, 334] width 325 height 36
copy p "Gerente ou supervisor de empresa industrial, comercial ou prestadora de serviços"
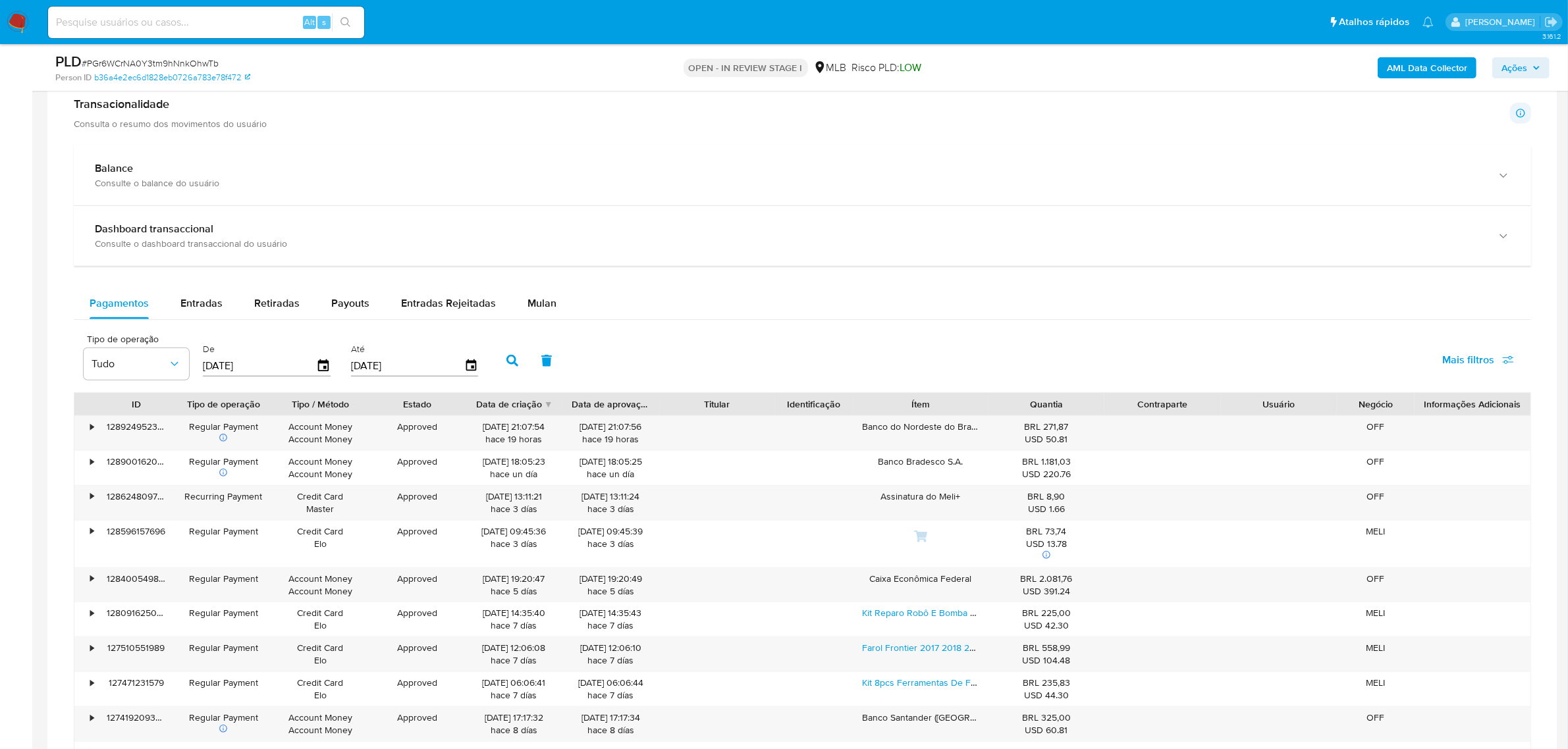
scroll to position [626, 0]
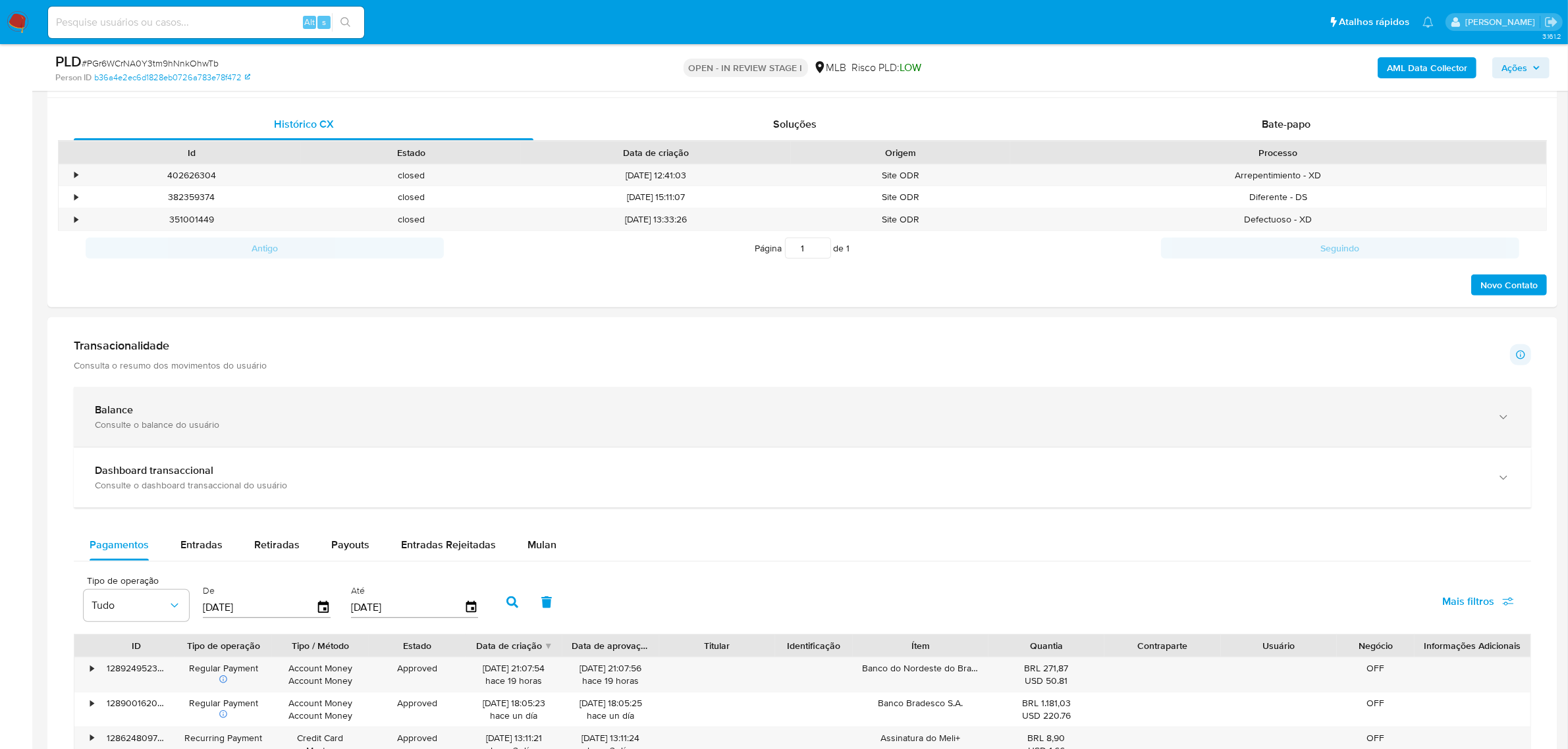
click at [251, 408] on div "Balance" at bounding box center [790, 411] width 1389 height 13
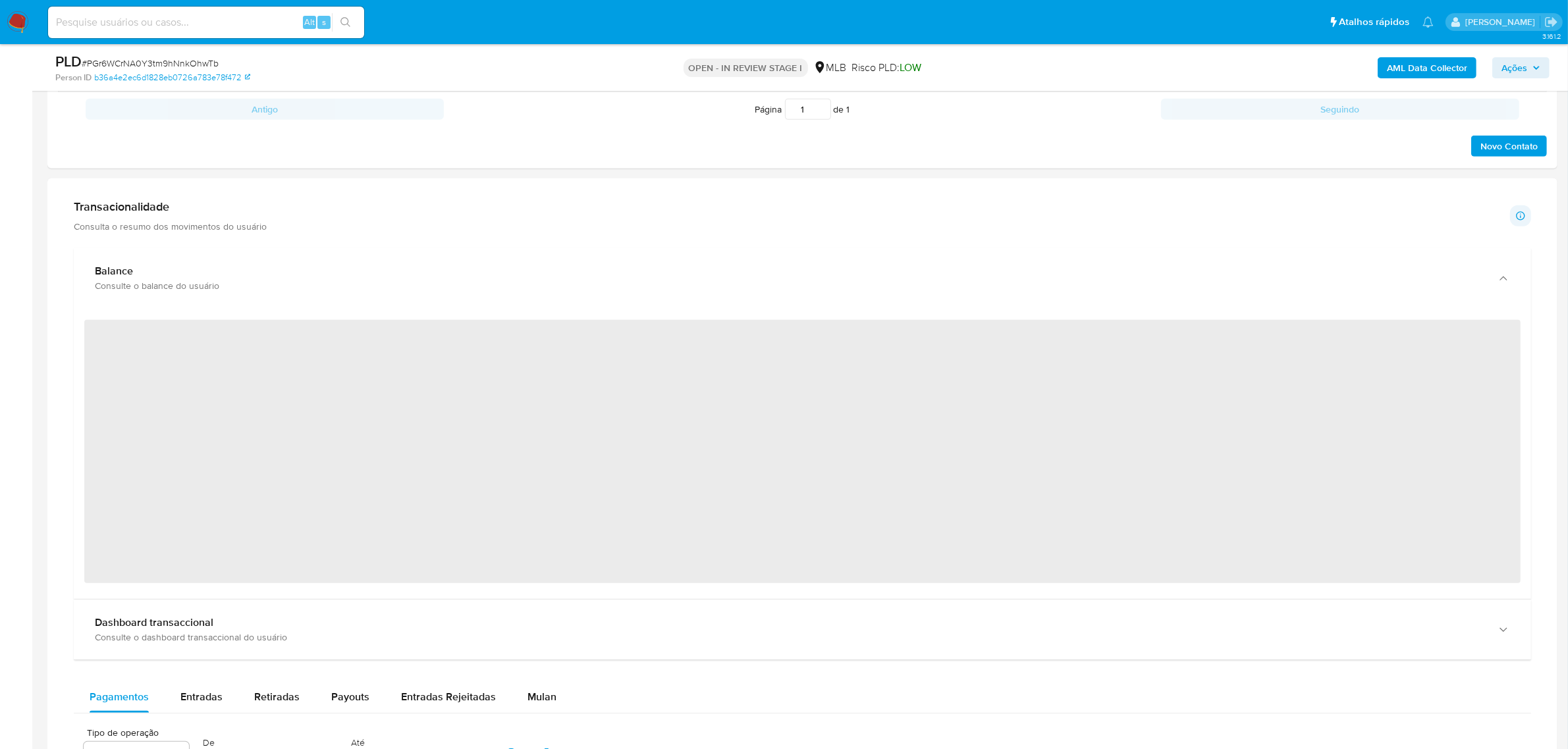
scroll to position [872, 0]
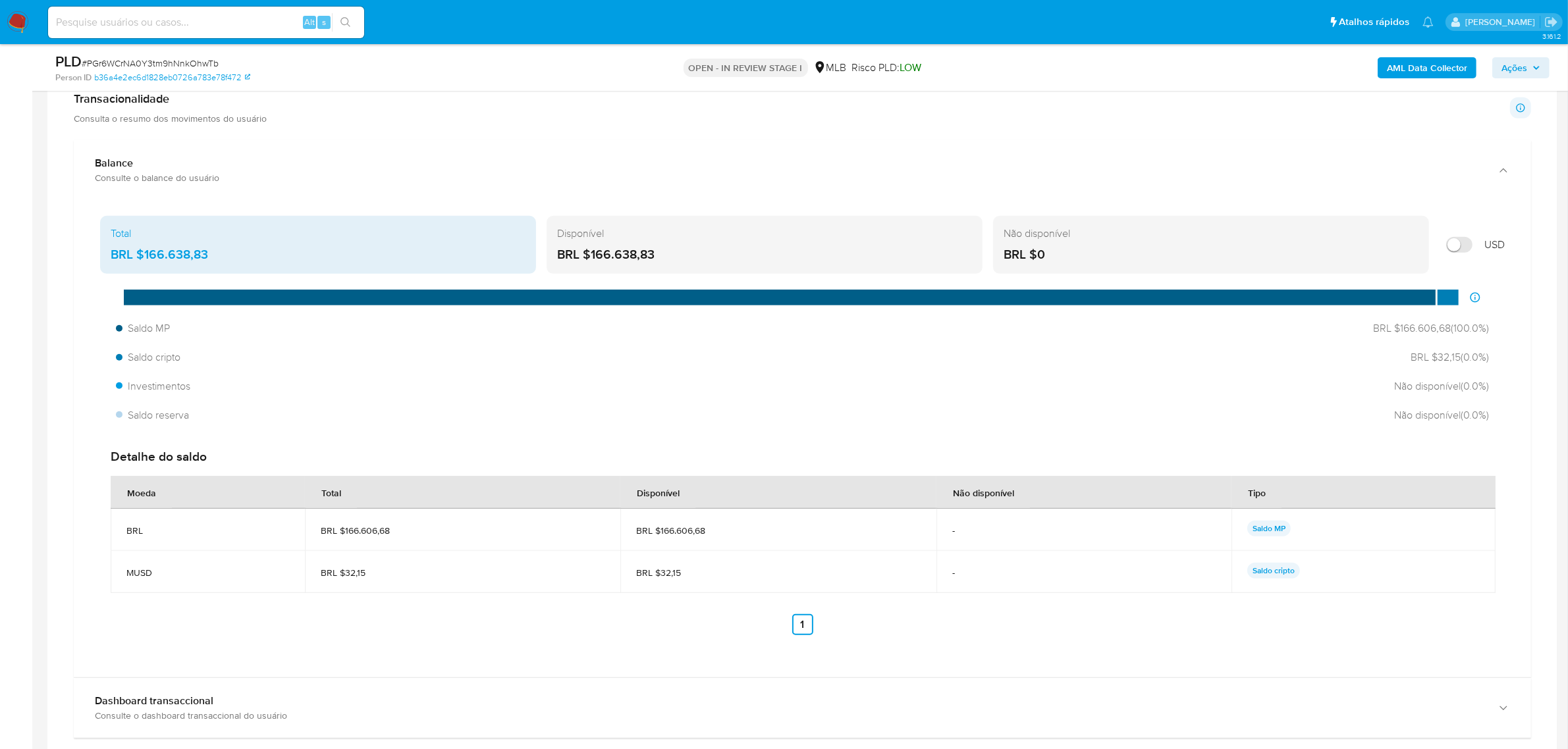
click at [1254, 64] on span "Ações" at bounding box center [1514, 67] width 26 height 21
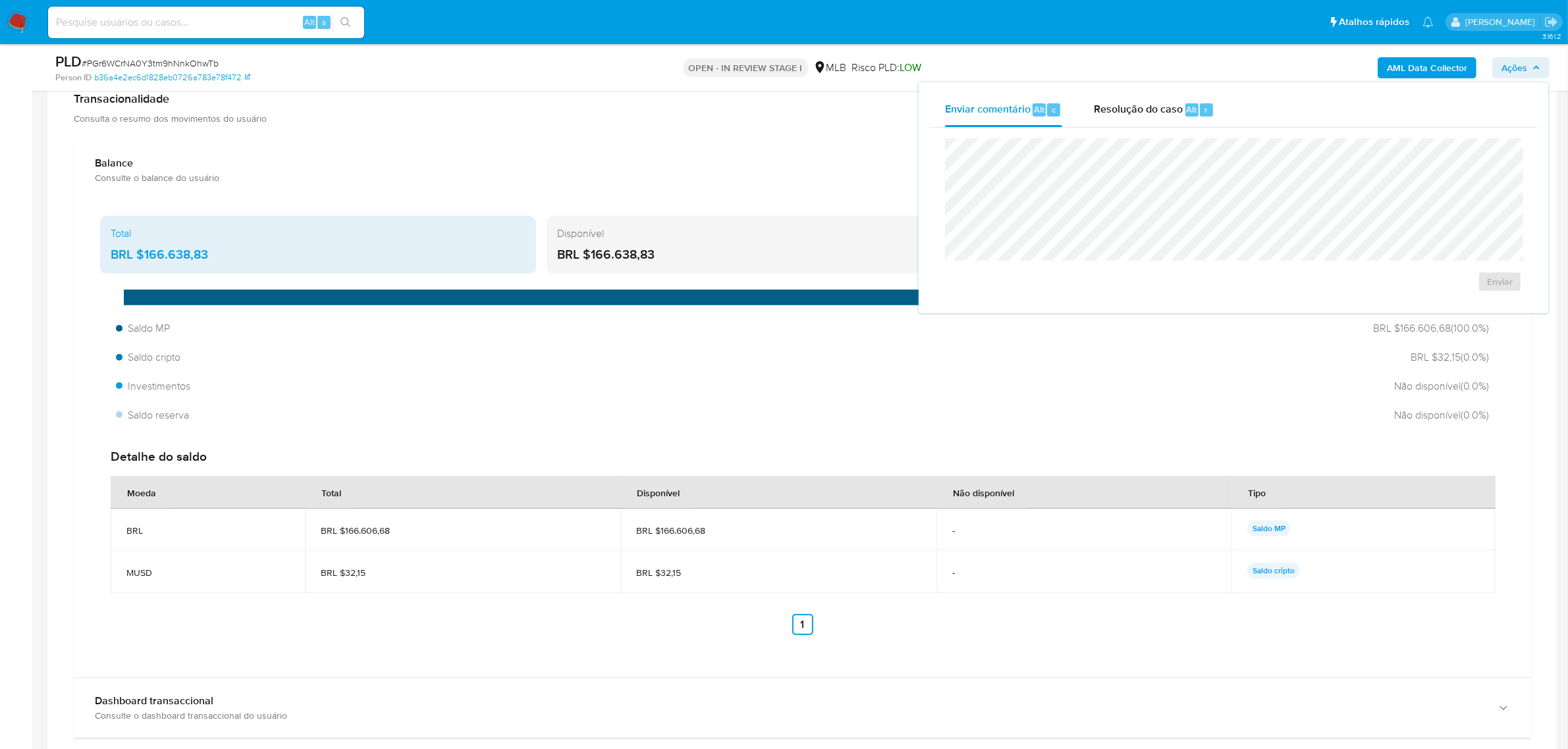
drag, startPoint x: 1118, startPoint y: 109, endPoint x: 1121, endPoint y: 129, distance: 20.2
click at [1120, 109] on span "Resolução do caso" at bounding box center [1138, 109] width 89 height 15
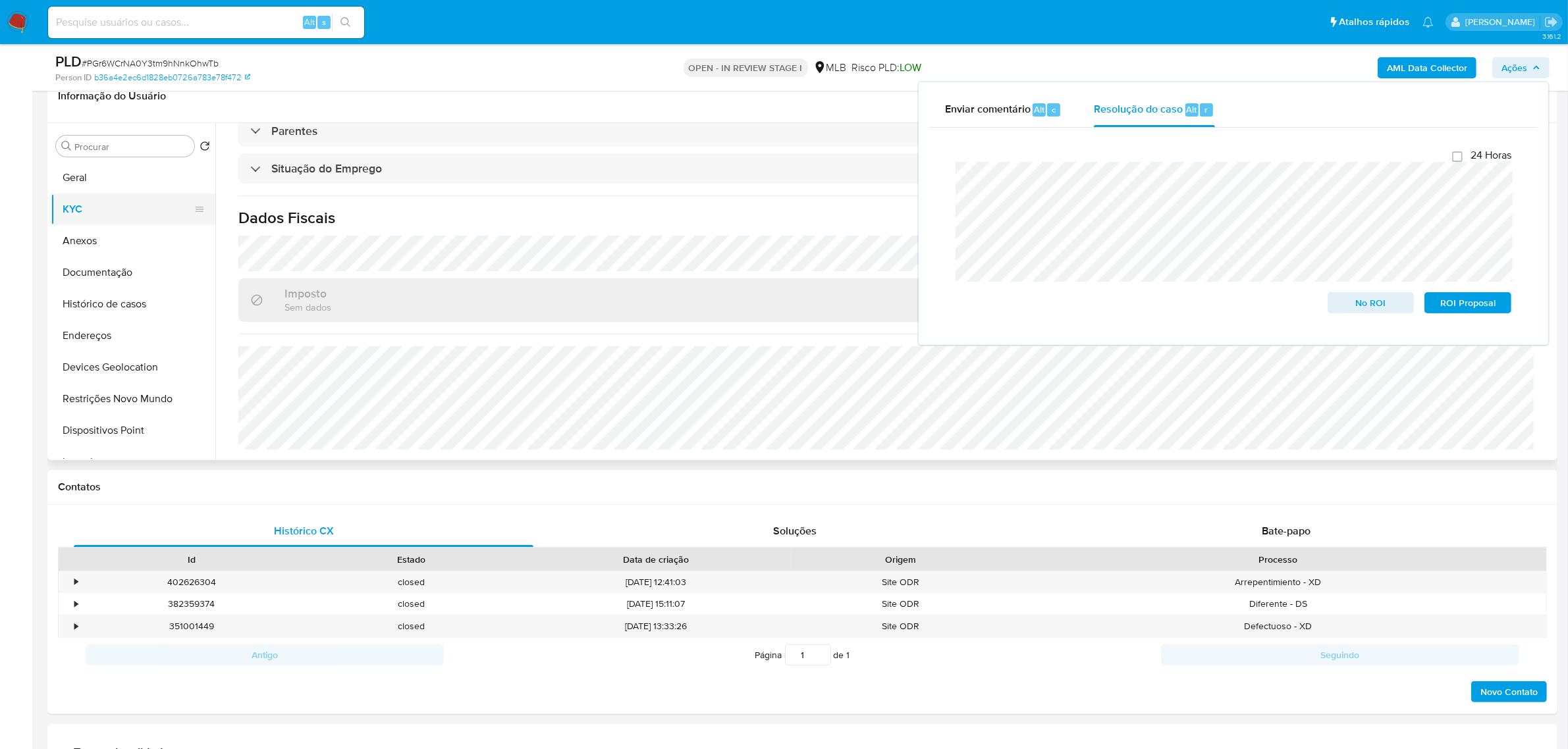
scroll to position [132, 0]
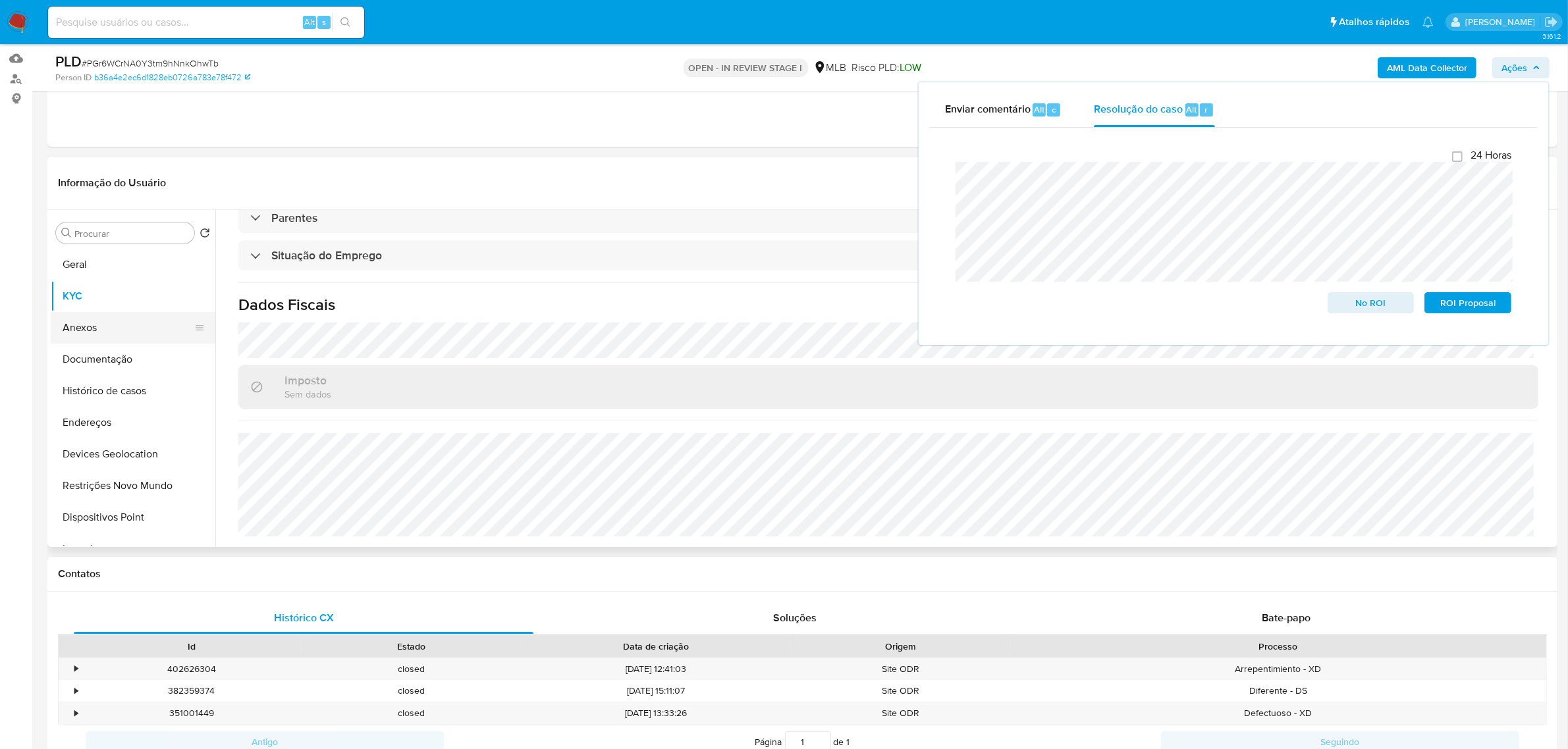
click at [107, 324] on button "Anexos" at bounding box center [127, 328] width 154 height 31
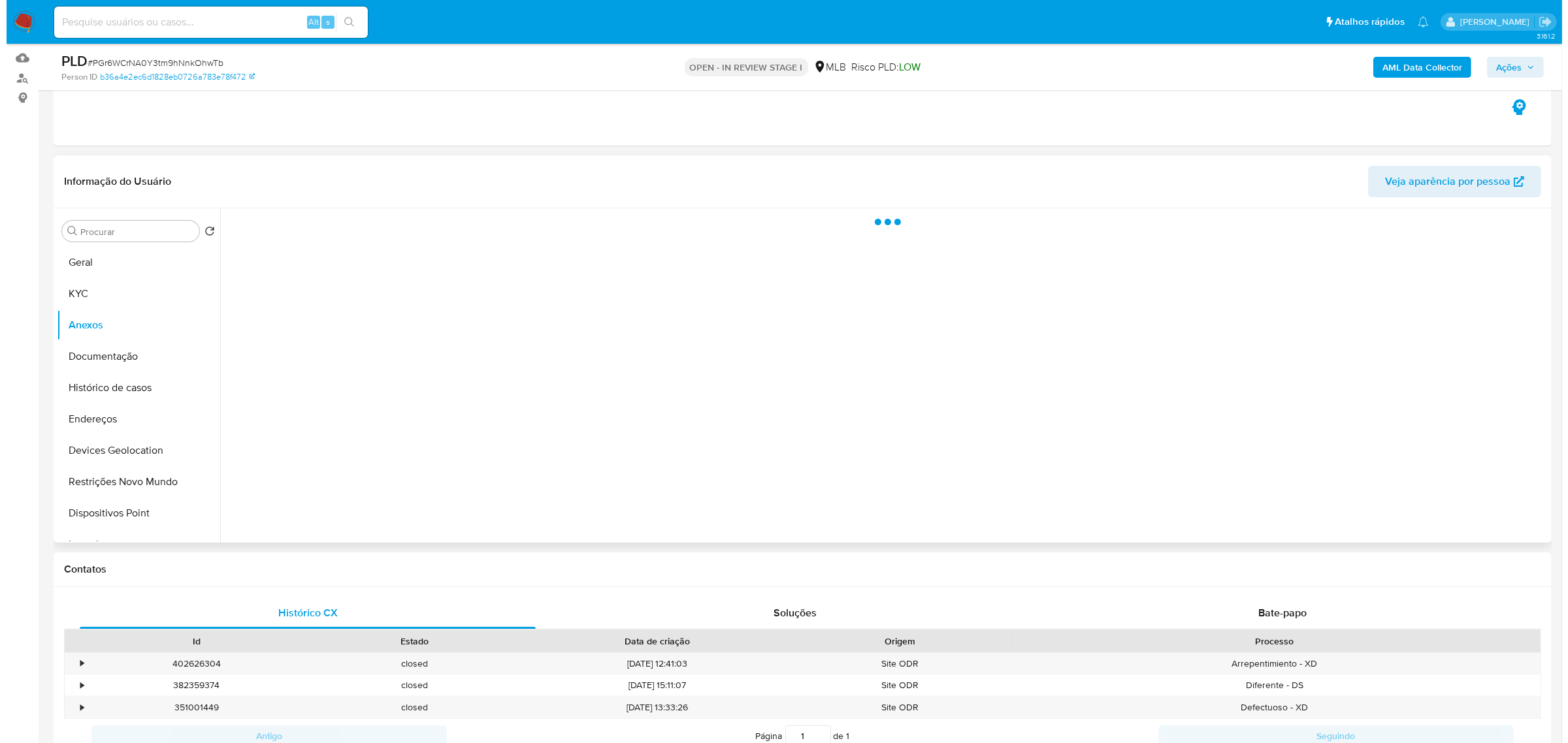
scroll to position [0, 0]
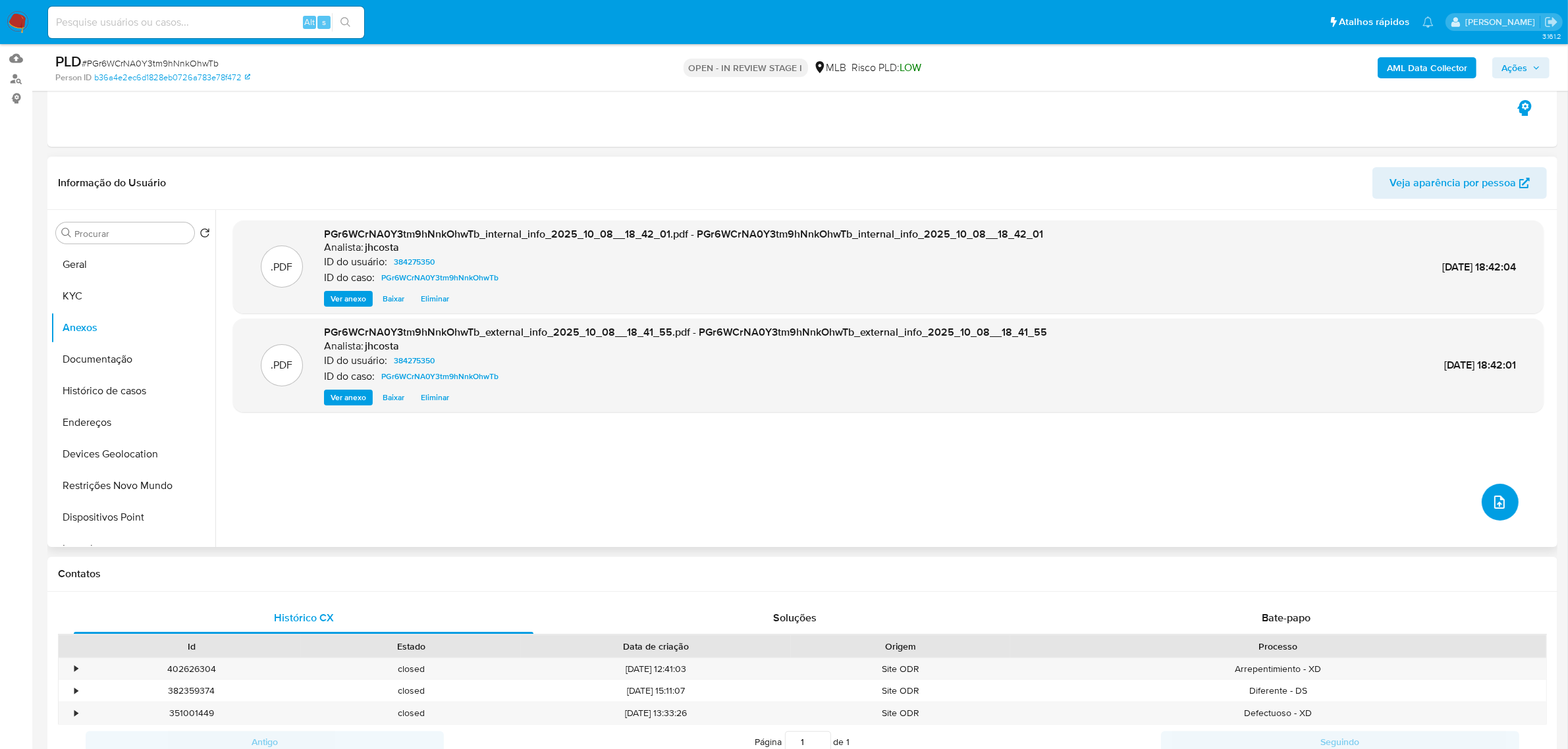
click at [1254, 497] on icon "upload-file" at bounding box center [1499, 502] width 16 height 16
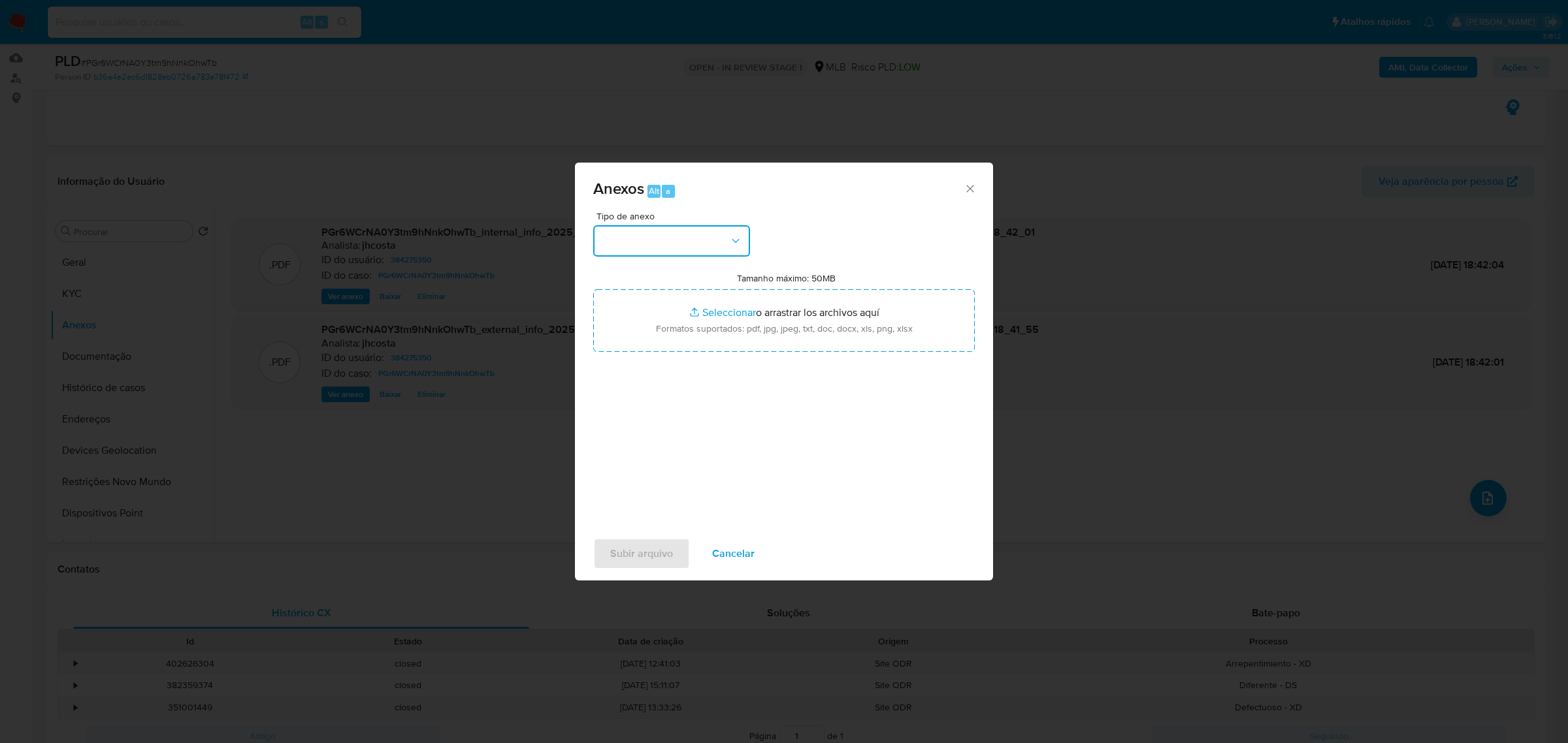
click at [641, 233] on button "button" at bounding box center [671, 241] width 157 height 31
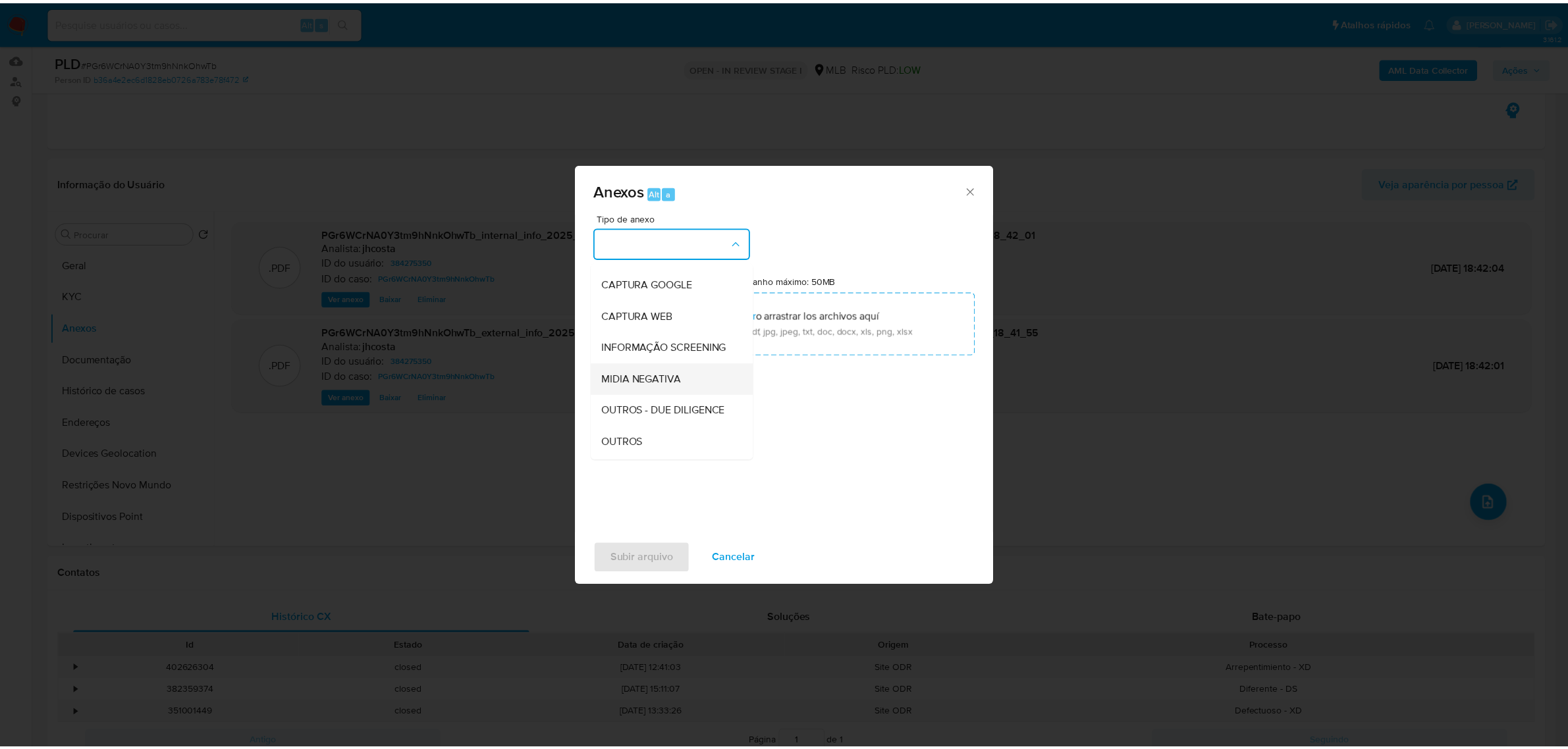
scroll to position [82, 0]
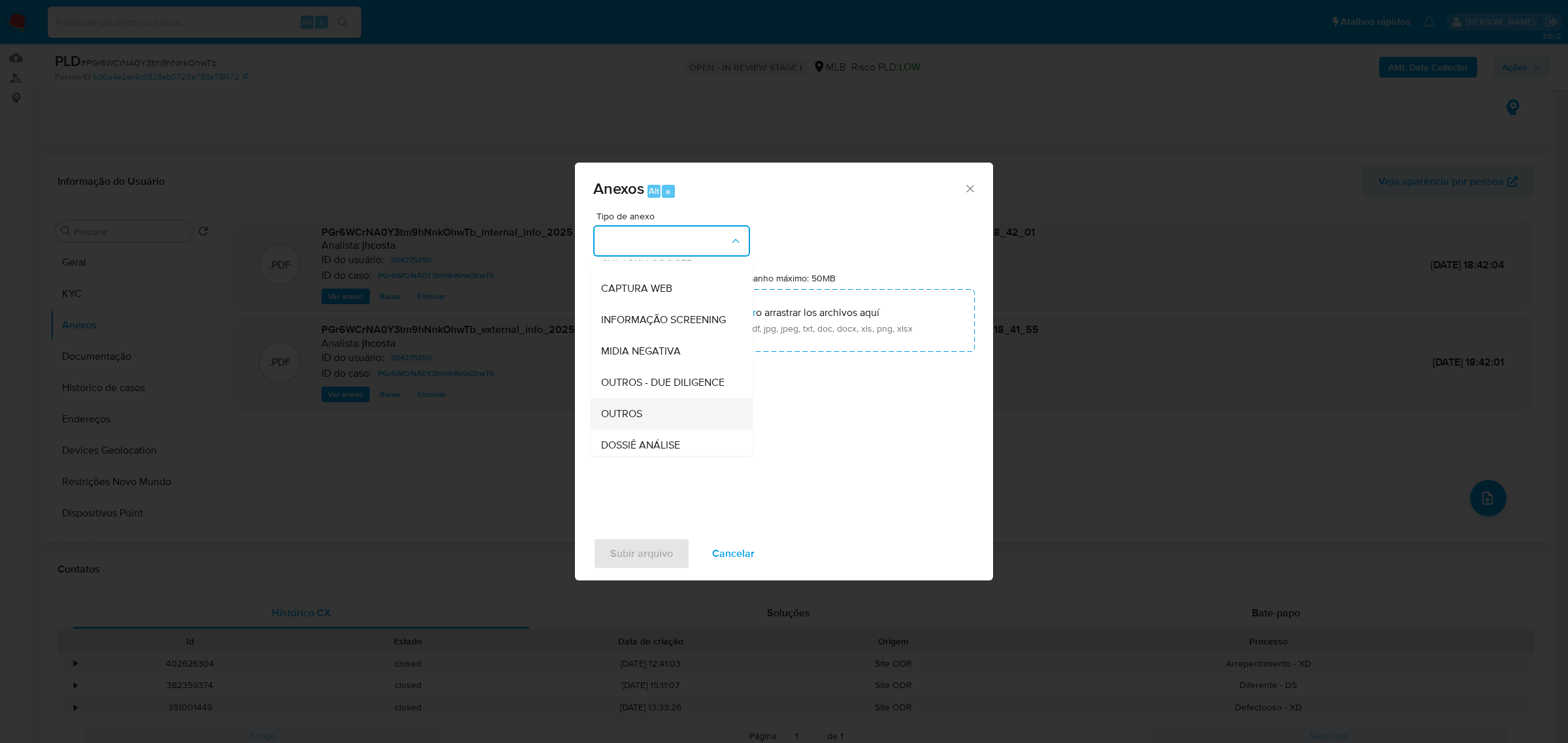
click at [635, 429] on div "OUTROS" at bounding box center [667, 414] width 133 height 31
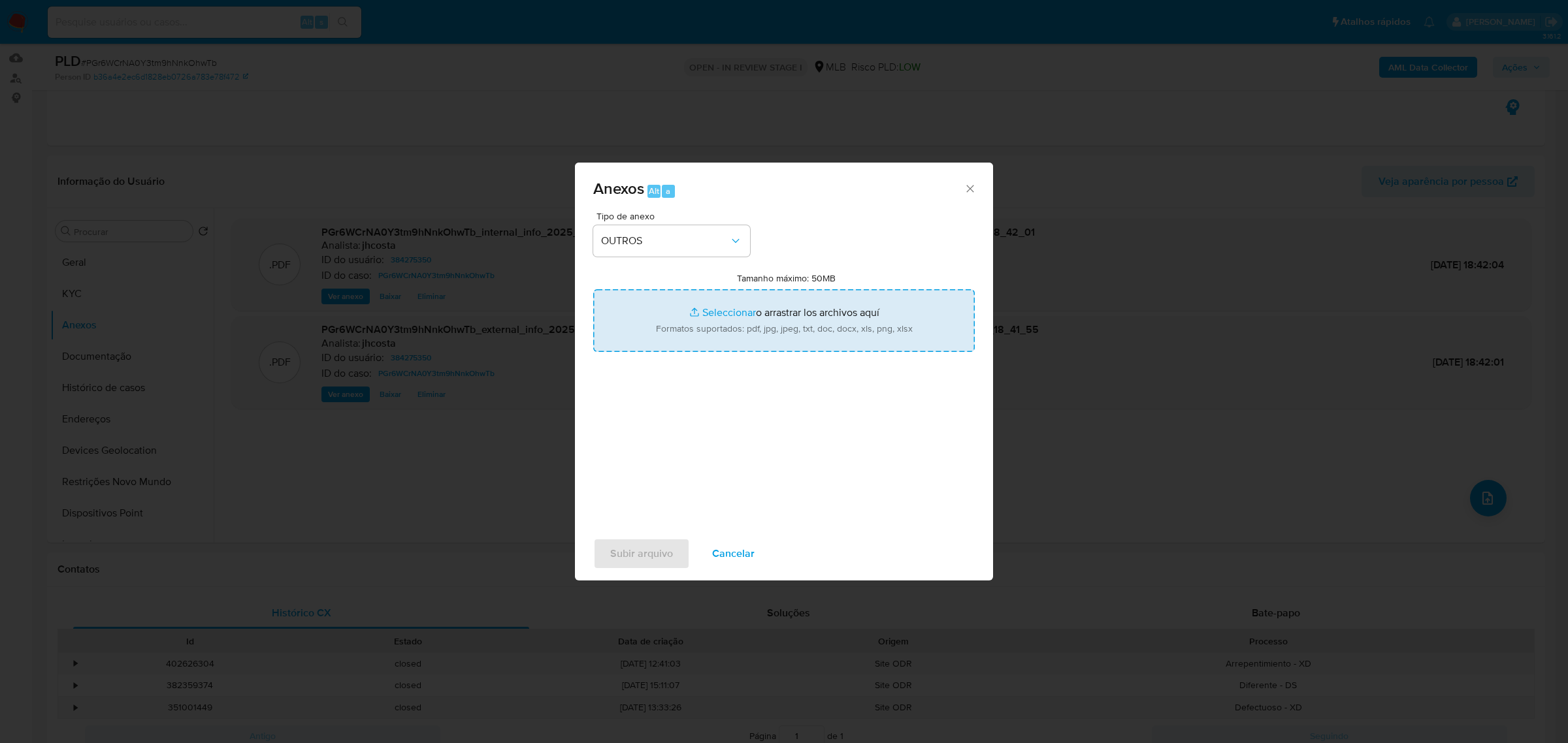
click at [768, 311] on input "Tamanho máximo: 50MB Seleccionar archivos" at bounding box center [783, 320] width 382 height 62
type input "C:\fakepath\Mulan 384275350_2025_10_07_09_30_09.xlsx"
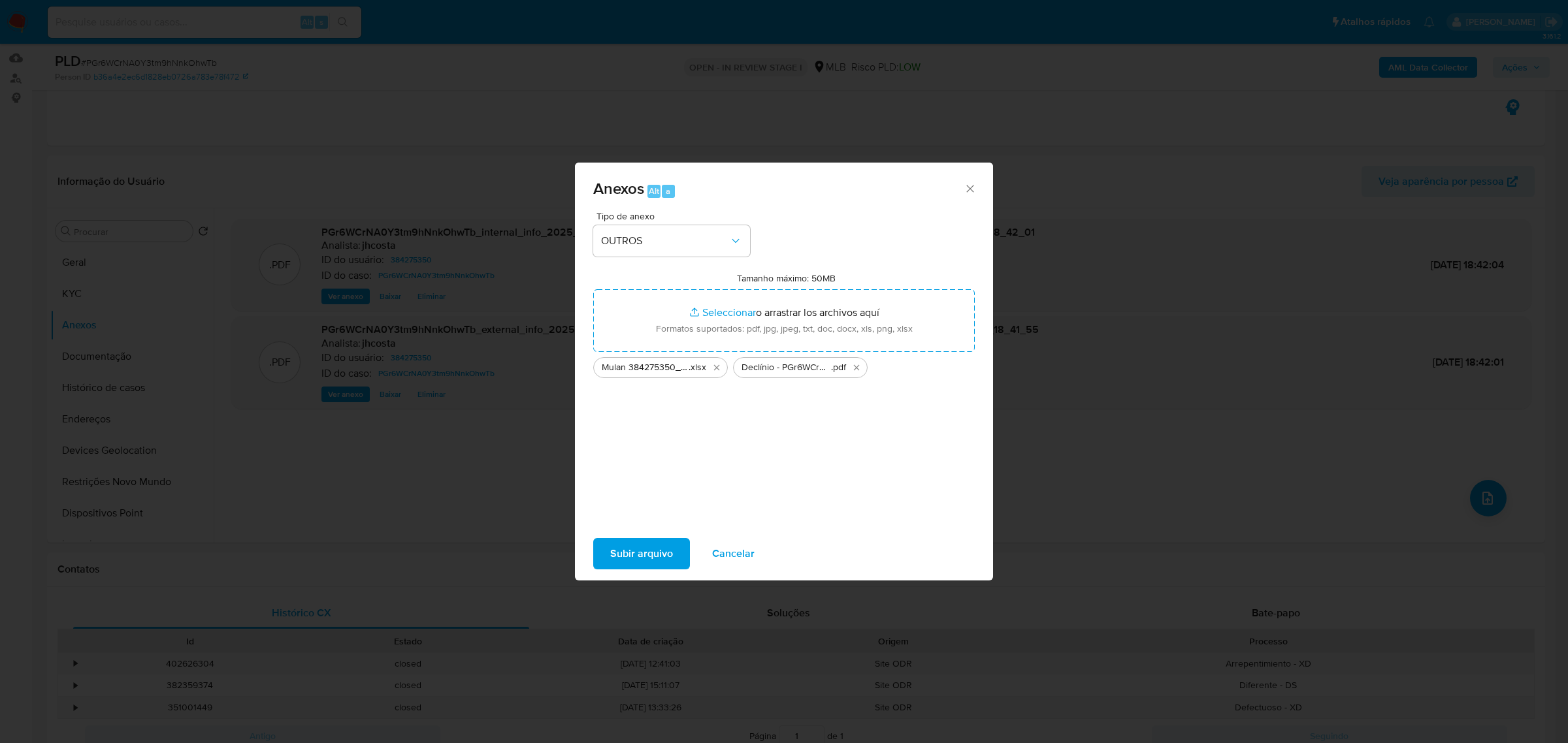
click at [631, 560] on span "Subir arquivo" at bounding box center [641, 553] width 62 height 29
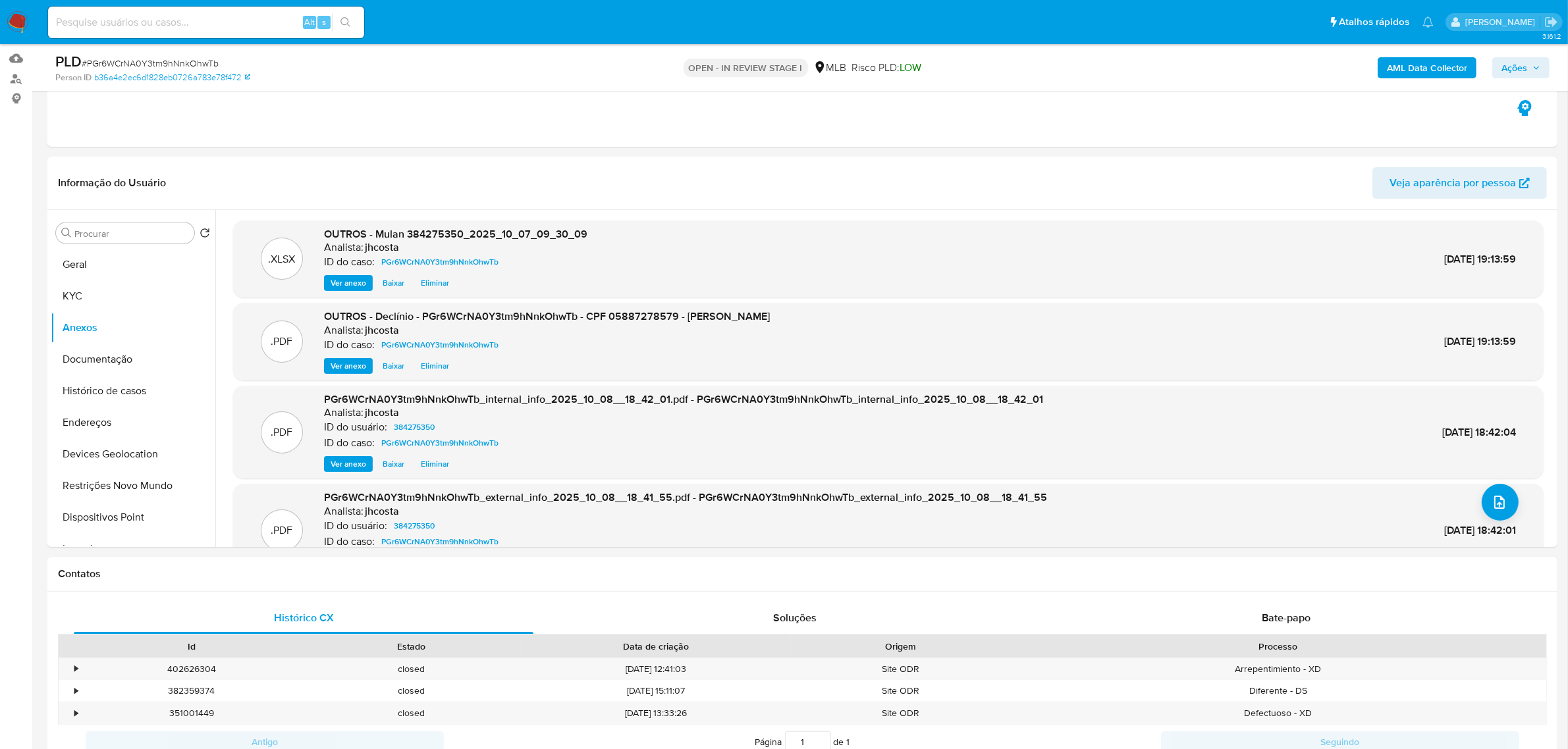
click at [1254, 74] on span "Ações" at bounding box center [1514, 67] width 26 height 21
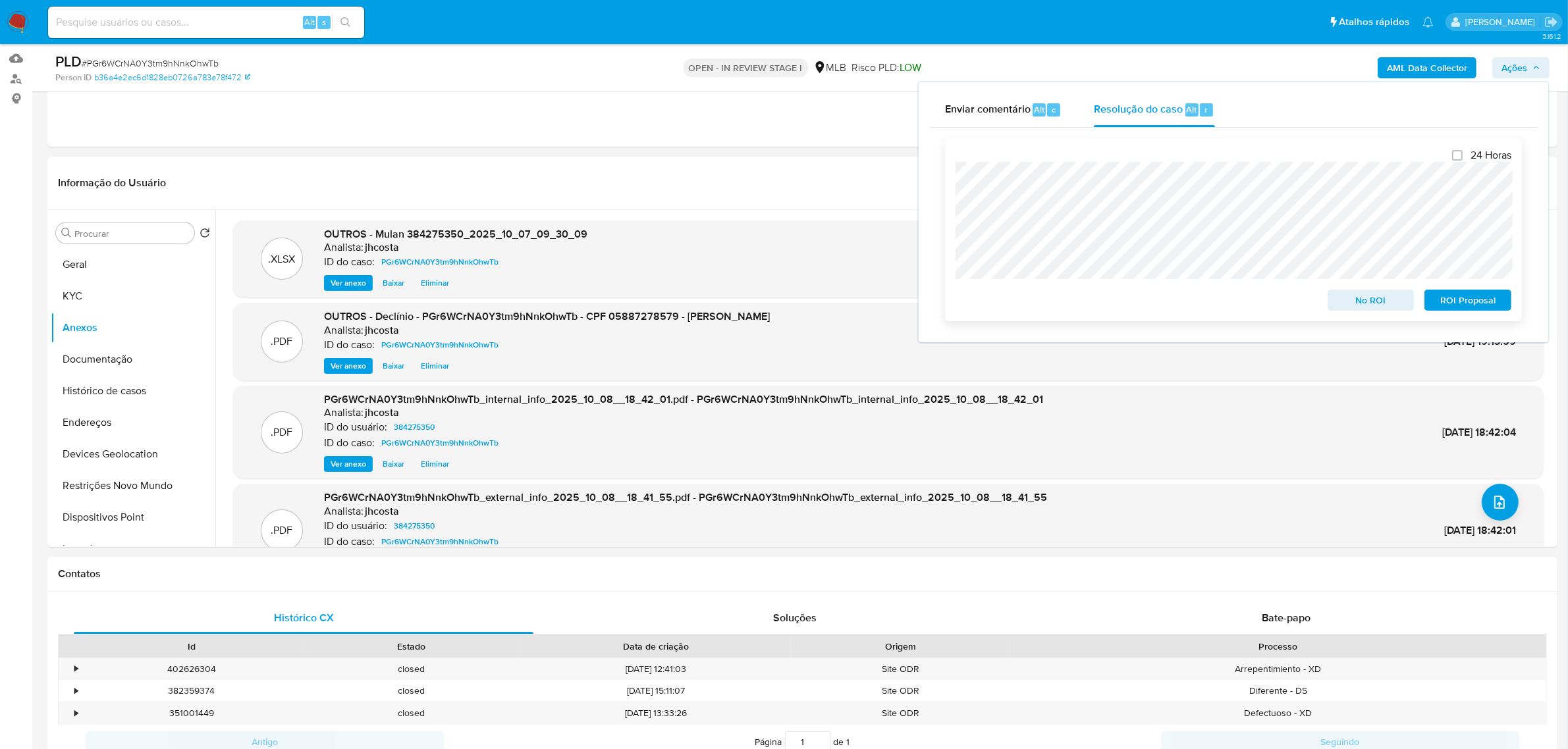
click at [1254, 304] on span "No ROI" at bounding box center [1371, 300] width 69 height 18
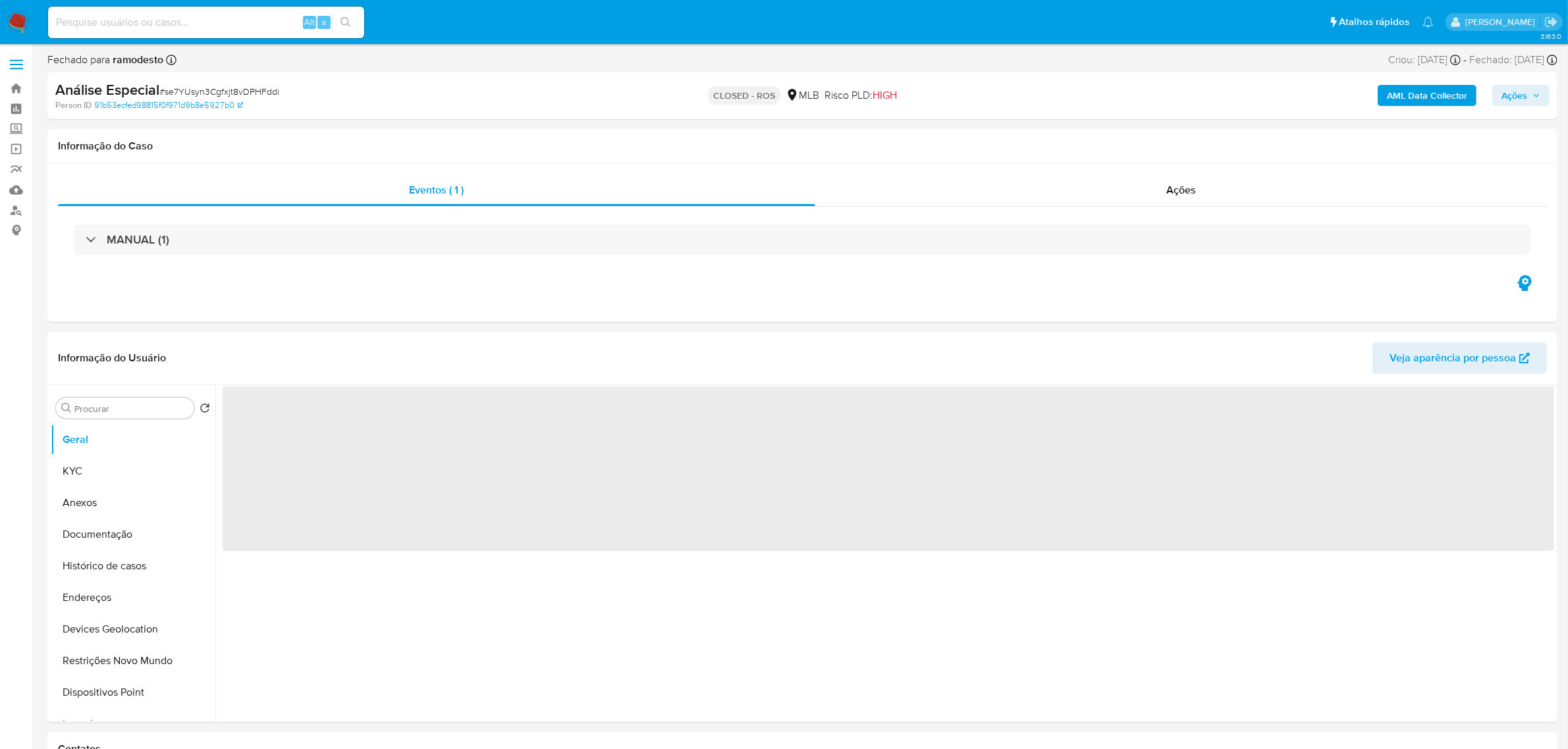
select select "10"
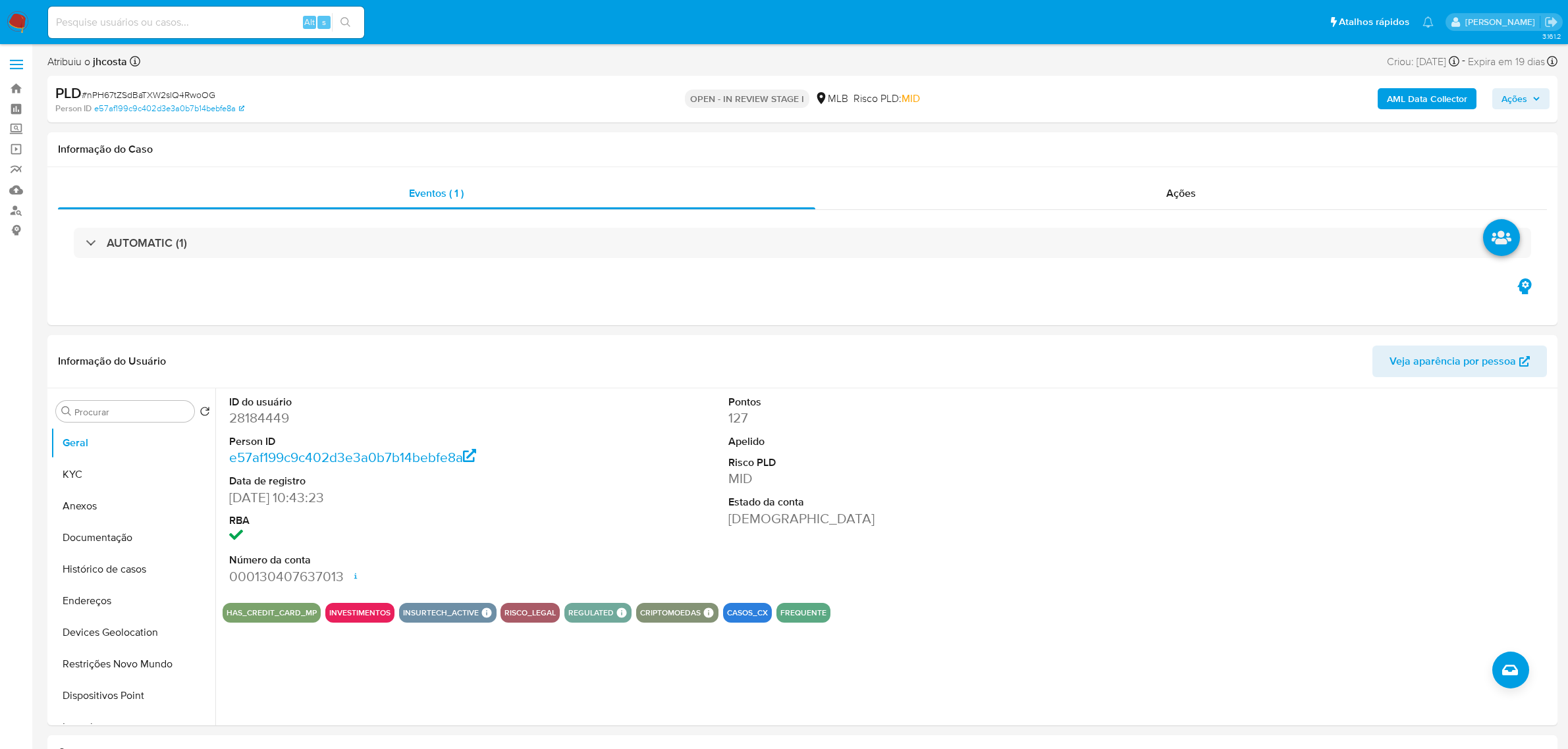
select select "10"
click at [252, 418] on dd "28184449" at bounding box center [389, 418] width 320 height 18
copy dd "28184449"
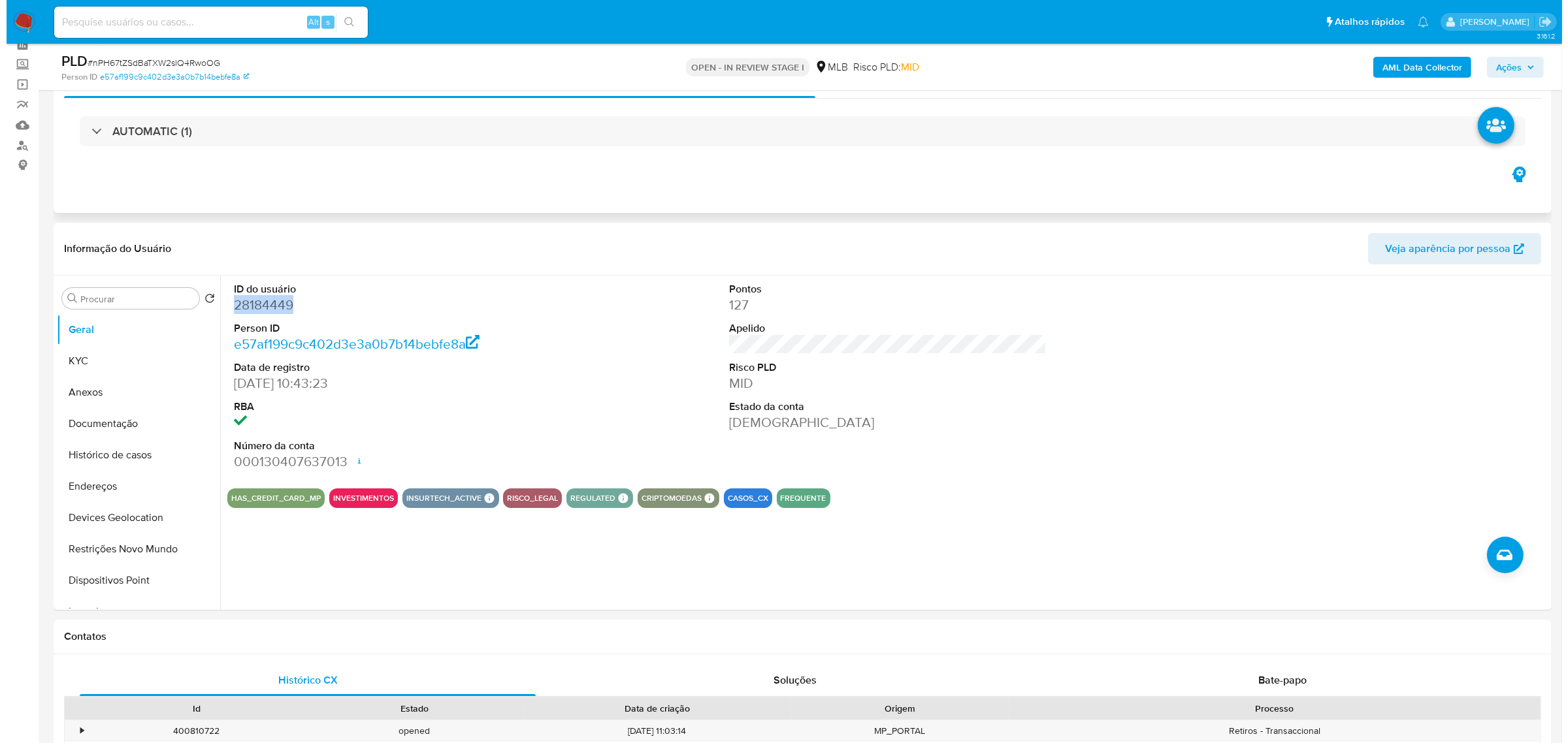
scroll to position [81, 0]
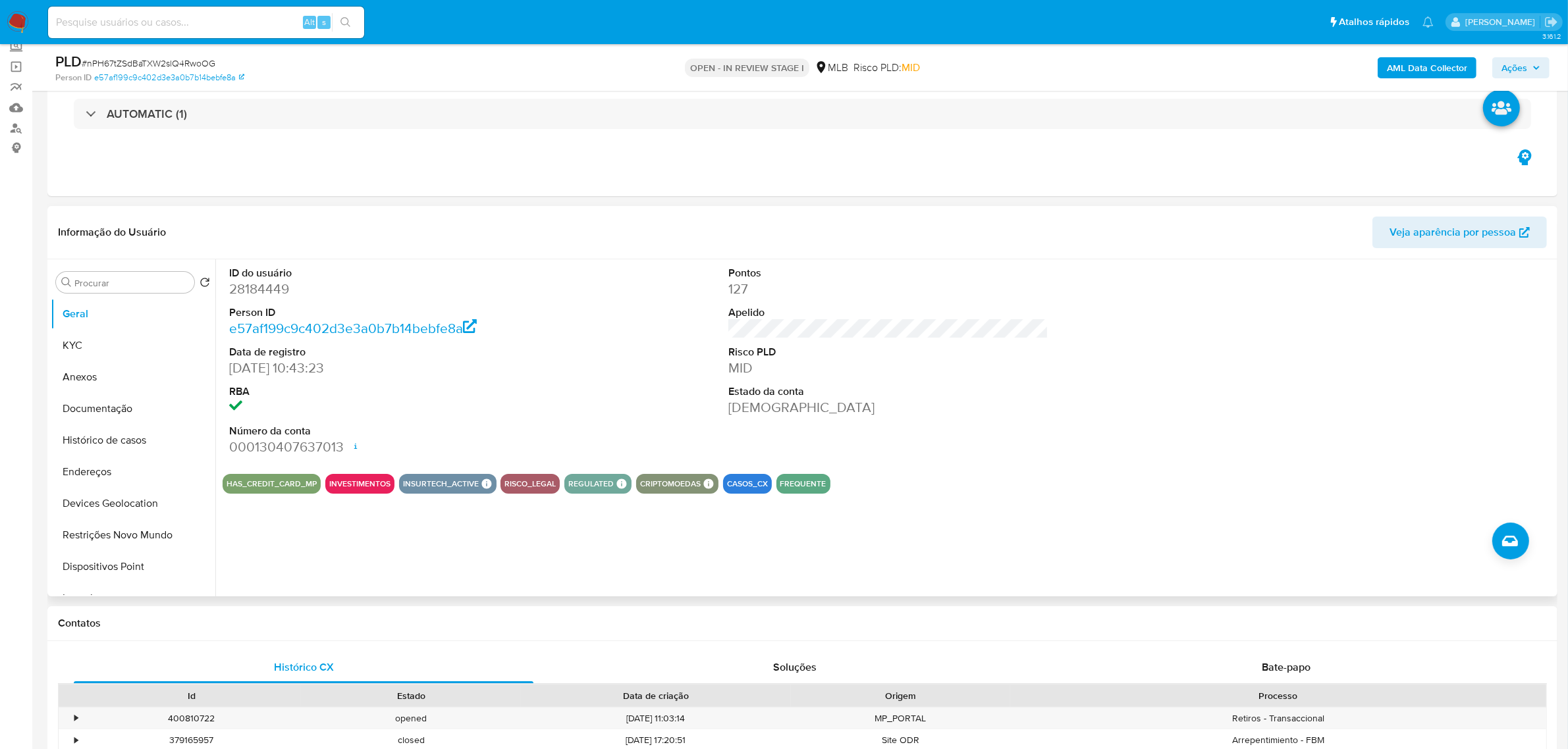
click at [617, 430] on div "ID do usuário 28184449 Person ID e57af199c9c402d3e3a0b7b14bebfe8a Data de regis…" at bounding box center [888, 361] width 1332 height 204
click at [73, 330] on button "KYC" at bounding box center [127, 346] width 154 height 31
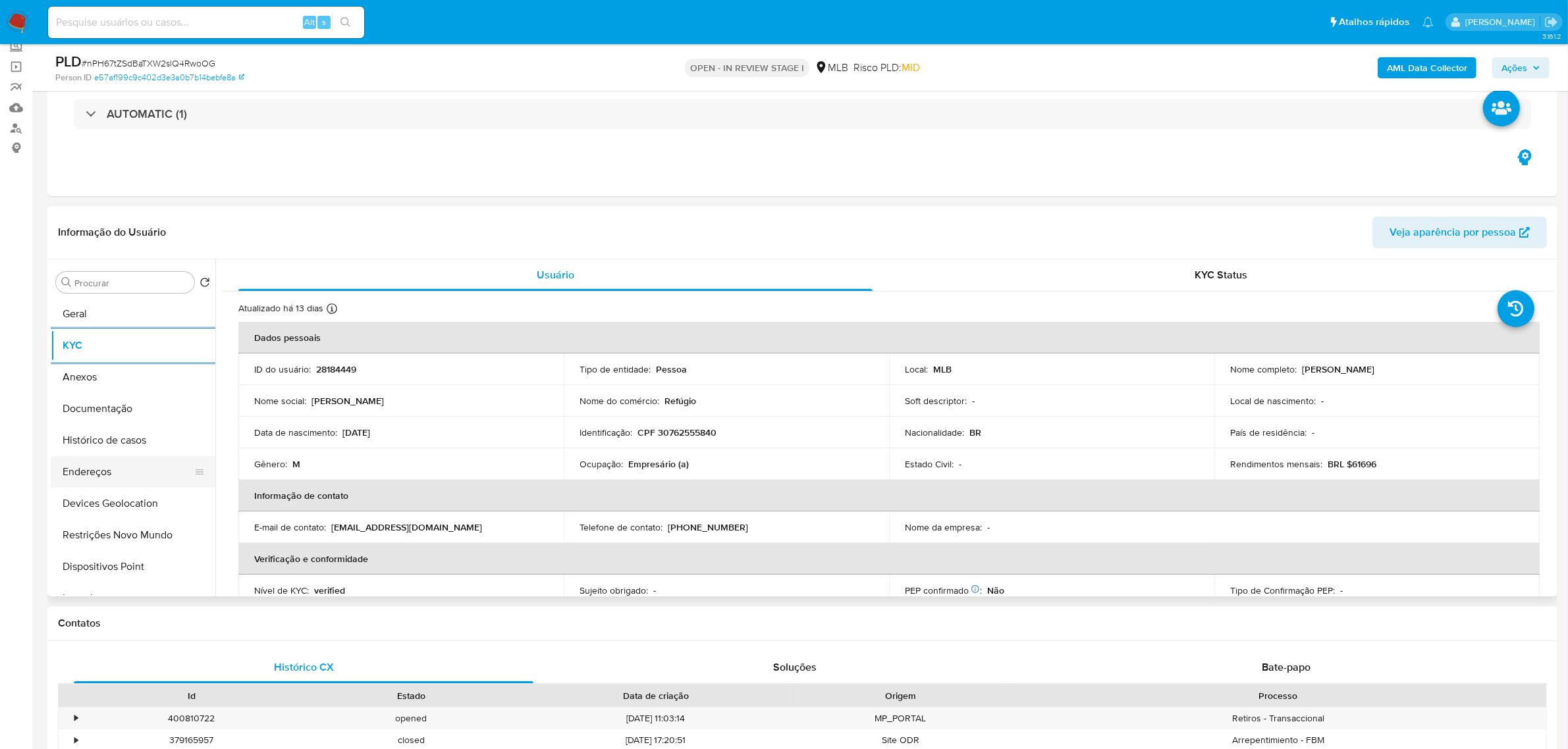
click at [121, 459] on button "Endereços" at bounding box center [127, 472] width 154 height 31
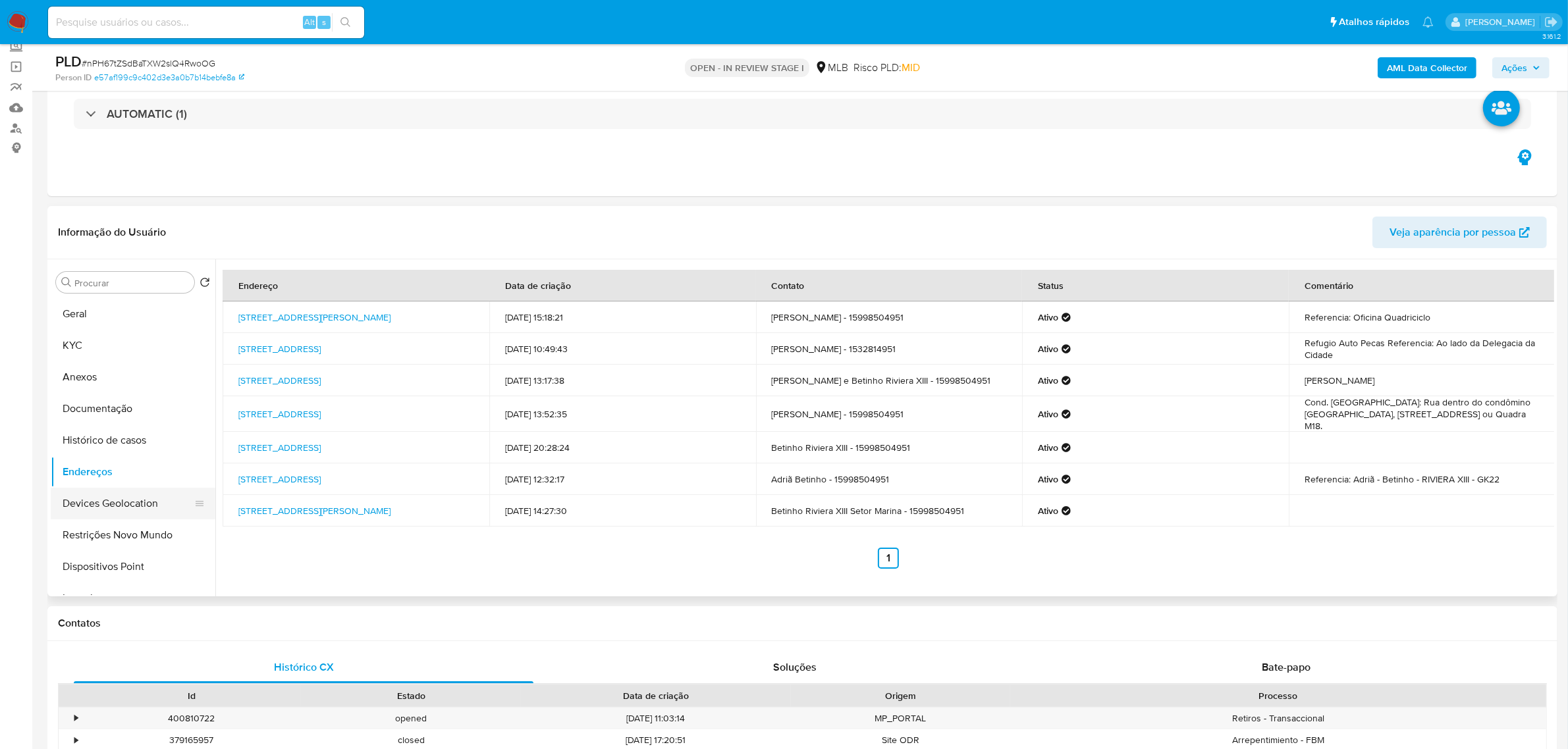
click at [87, 502] on button "Devices Geolocation" at bounding box center [127, 504] width 154 height 31
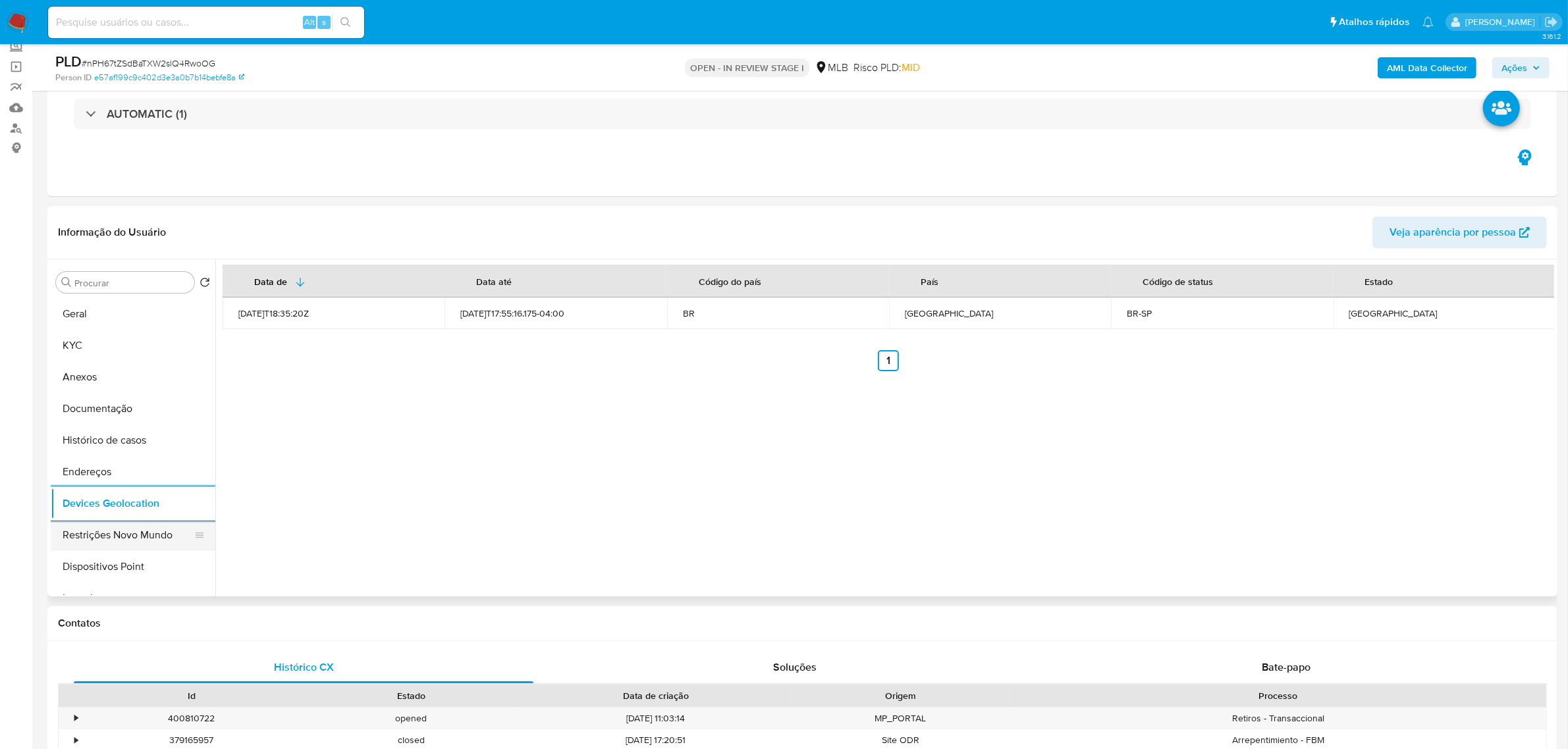
click at [94, 538] on button "Restrições Novo Mundo" at bounding box center [127, 535] width 154 height 31
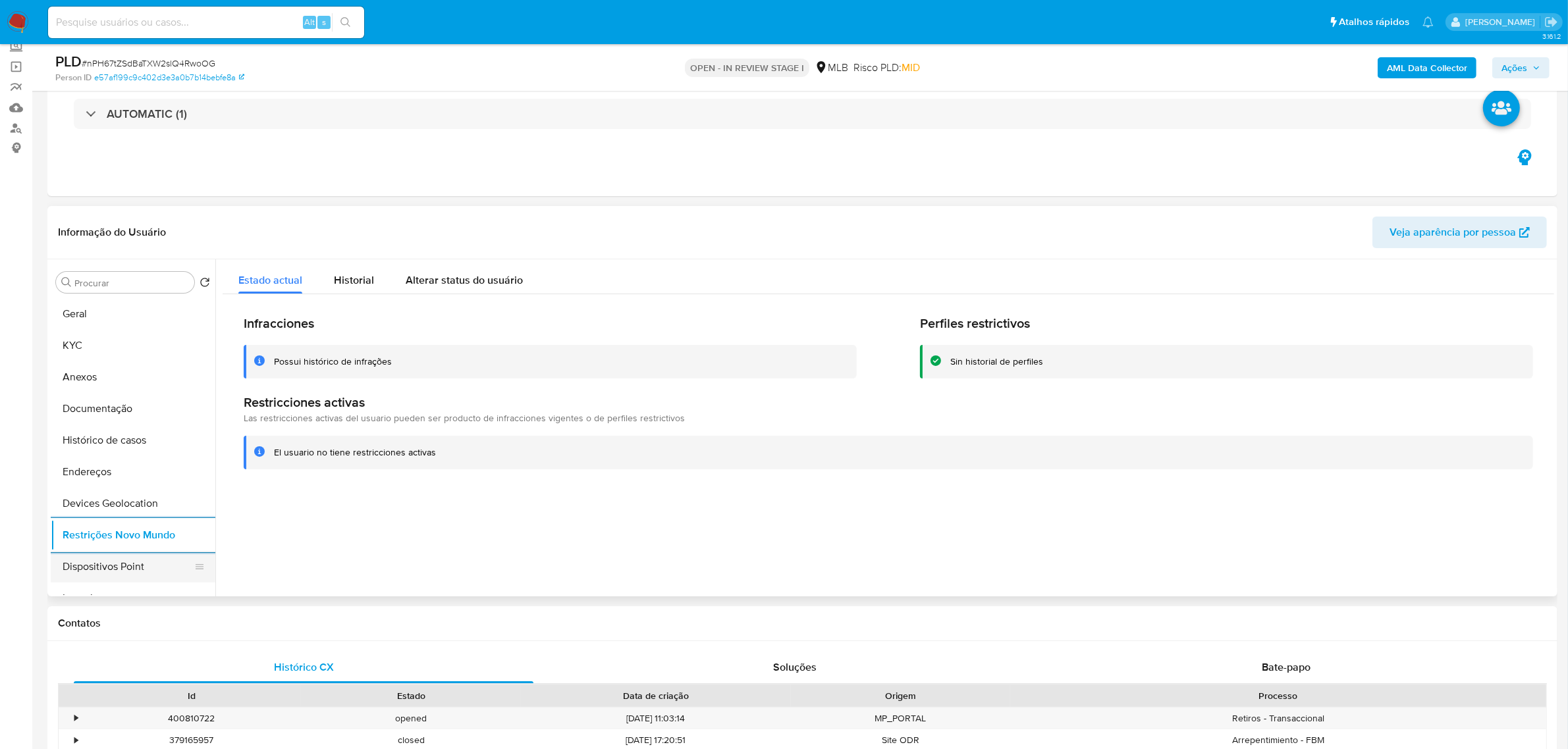
click at [117, 570] on button "Dispositivos Point" at bounding box center [127, 567] width 154 height 31
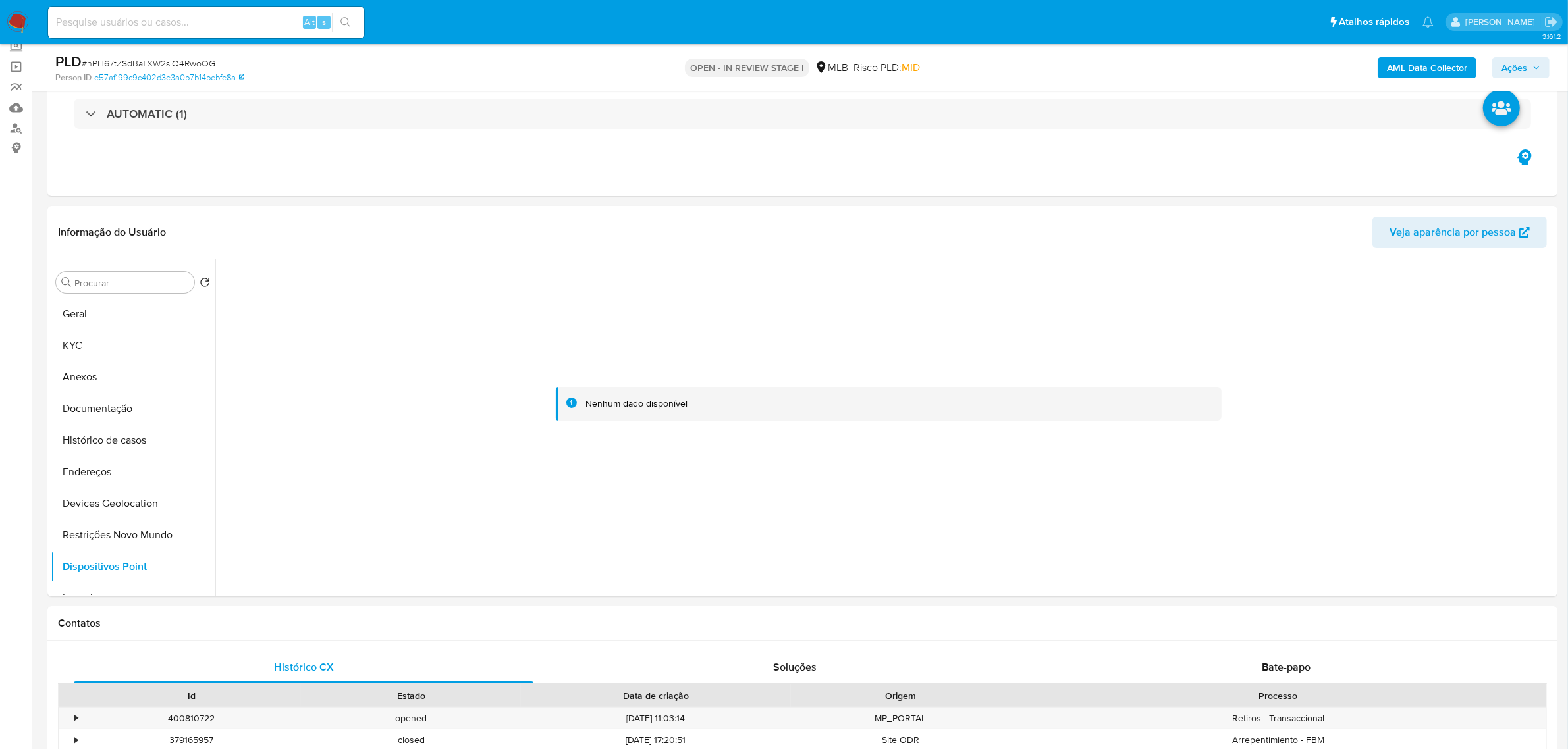
click at [1410, 68] on b "AML Data Collector" at bounding box center [1427, 67] width 80 height 21
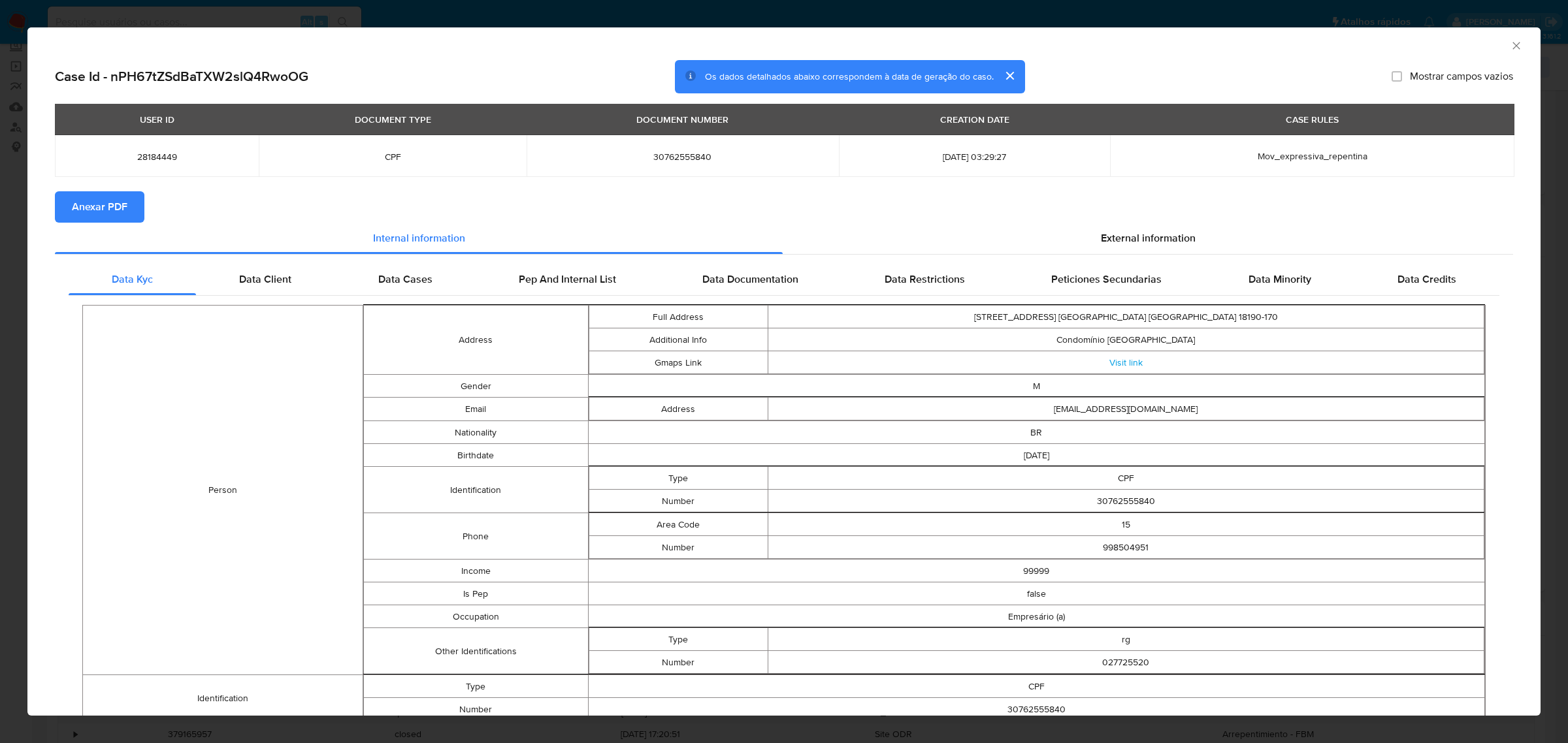
click at [94, 211] on span "Anexar PDF" at bounding box center [100, 207] width 56 height 29
click at [1127, 231] on div "External information" at bounding box center [1148, 241] width 731 height 31
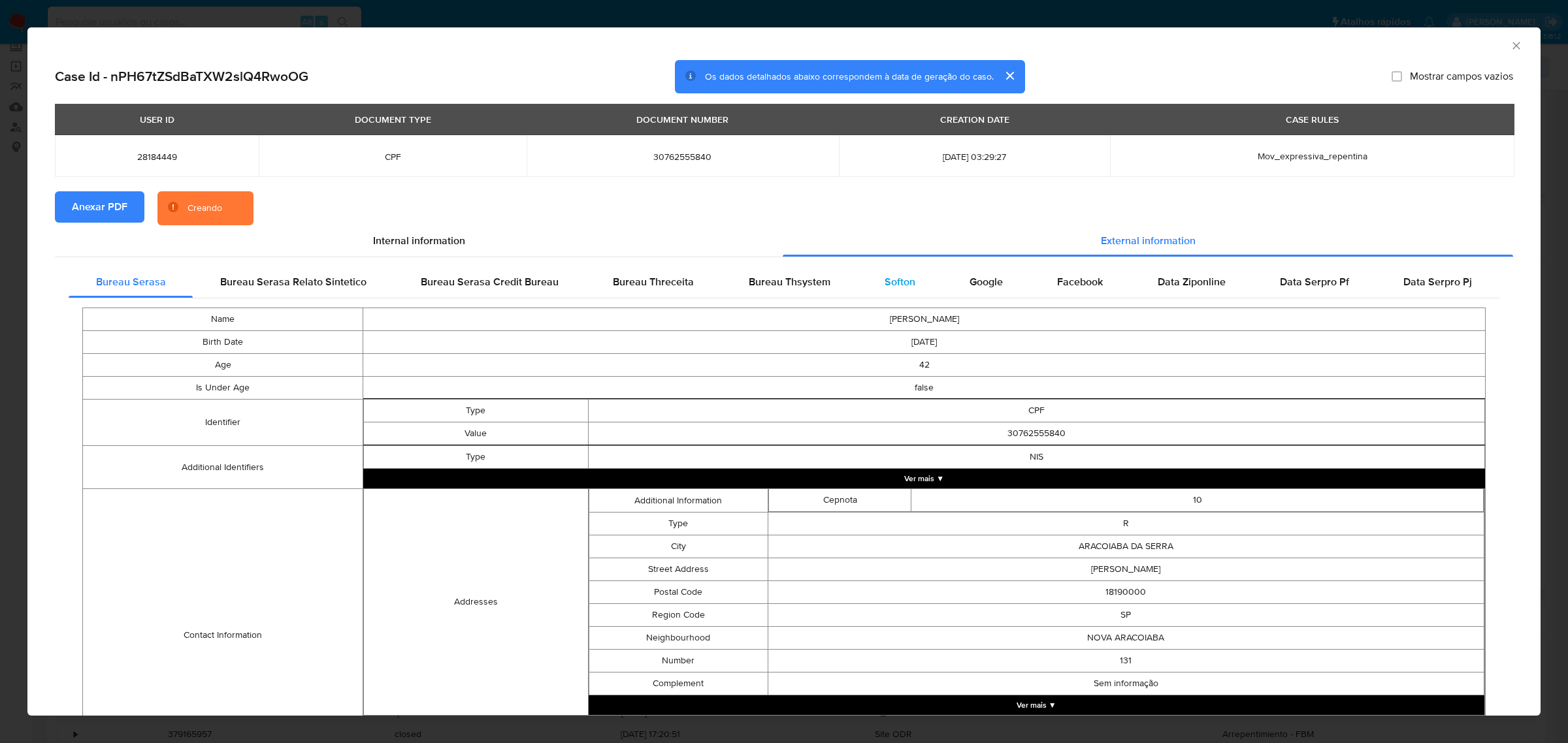
click at [900, 269] on div "Softon" at bounding box center [899, 282] width 85 height 31
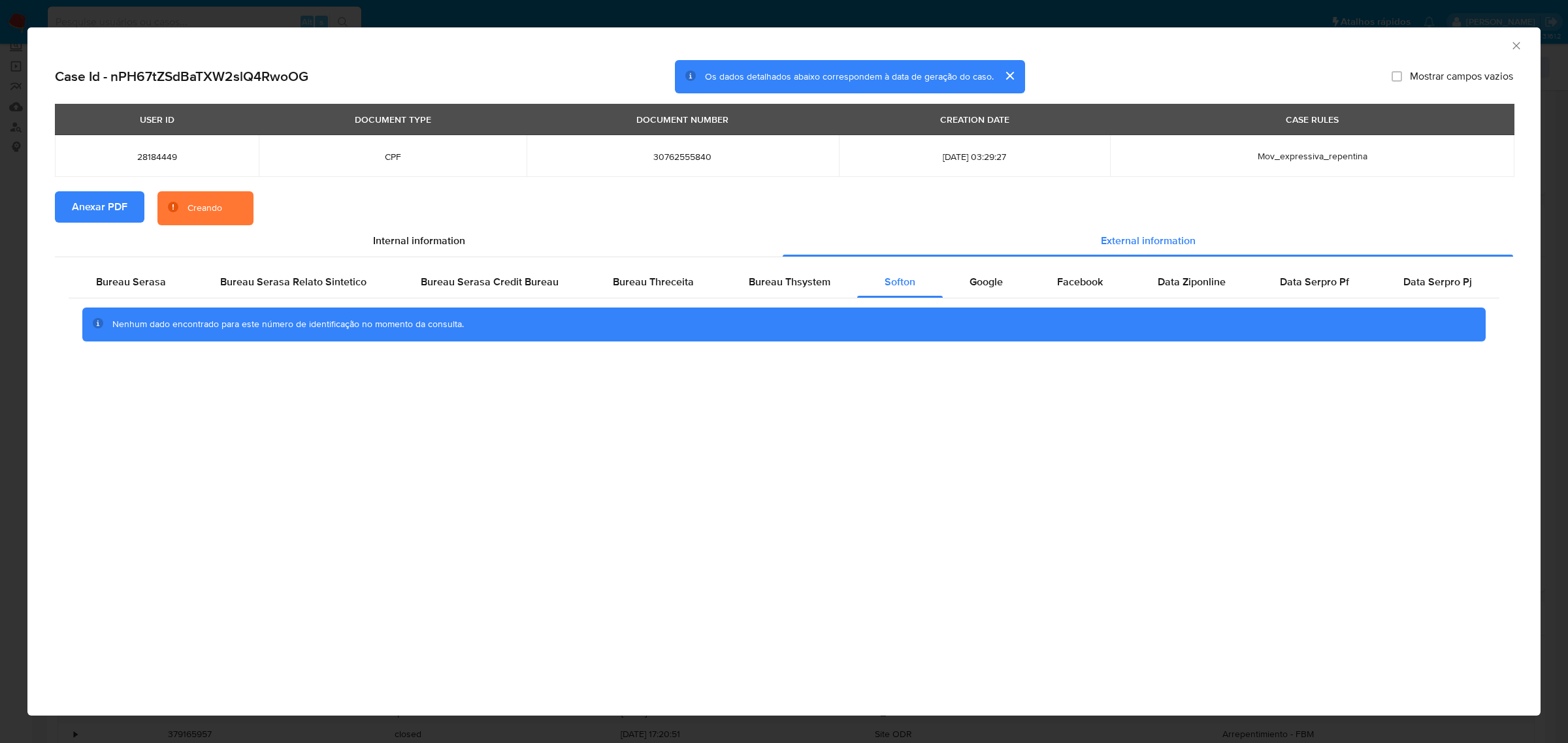
click at [1513, 49] on icon "Fechar a janela" at bounding box center [1515, 45] width 7 height 7
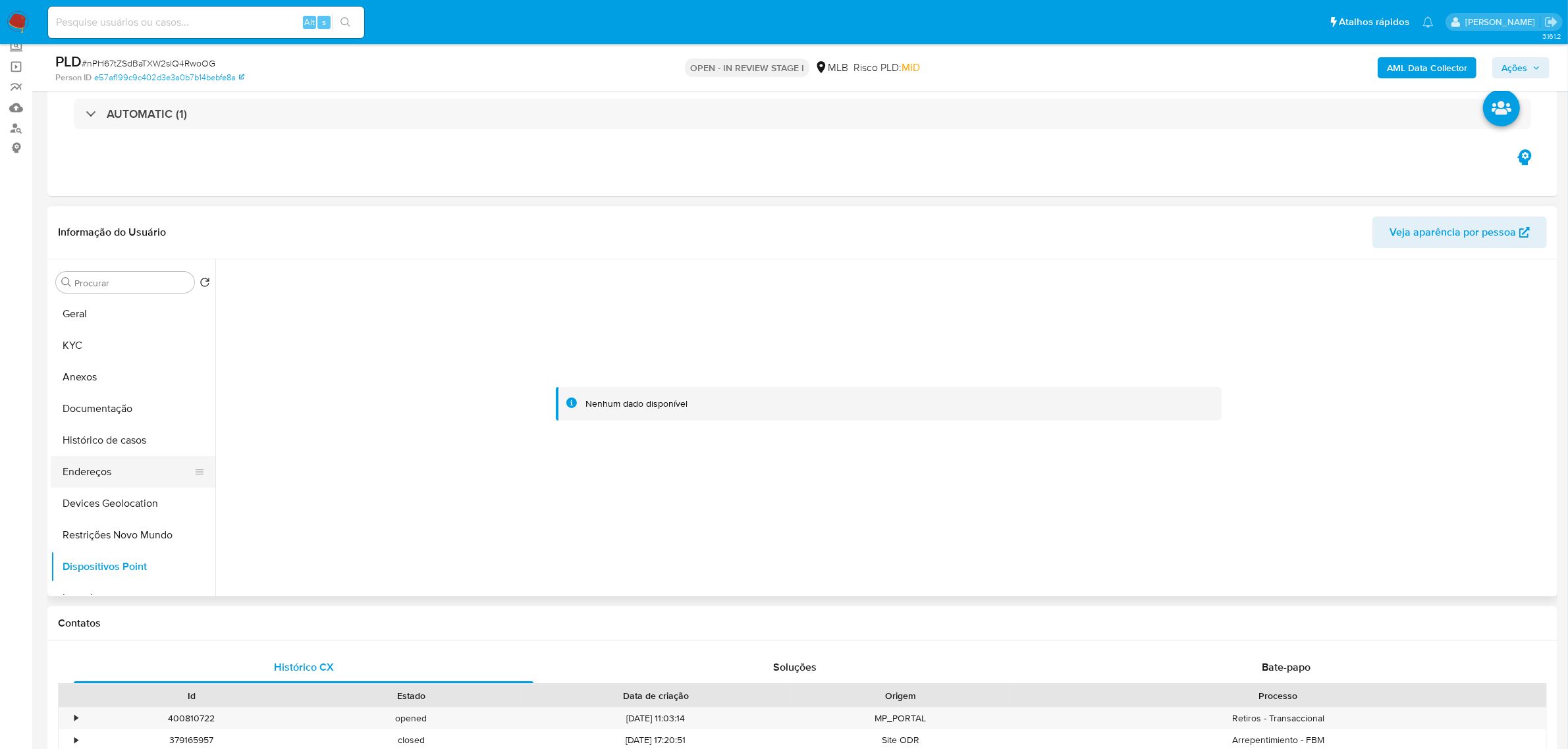
click at [103, 471] on button "Endereços" at bounding box center [127, 472] width 154 height 31
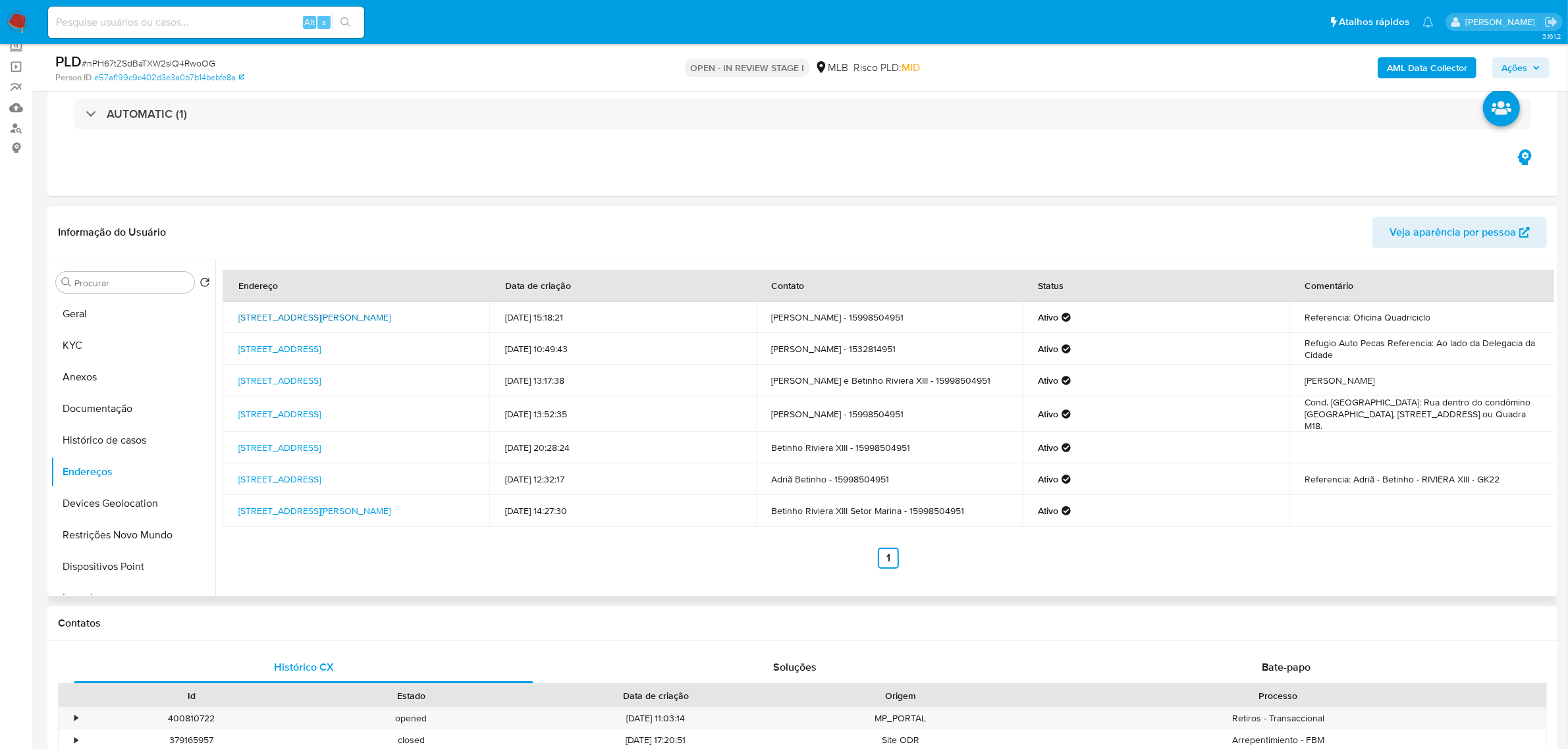
drag, startPoint x: 233, startPoint y: 311, endPoint x: 453, endPoint y: 313, distance: 220.0
click at [453, 308] on td "Rua Lauro Rolim 395, Sorocaba, São Paulo, 18075690, Brasil 395" at bounding box center [356, 317] width 267 height 31
copy link "Rua Lauro Rolim 395, Sorocaba, São Paulo, 18075690"
click at [391, 313] on link "Rua Lauro Rolim 395, Sorocaba, São Paulo, 18075690, Brasil 395" at bounding box center [315, 318] width 152 height 13
click at [117, 343] on button "KYC" at bounding box center [127, 346] width 154 height 31
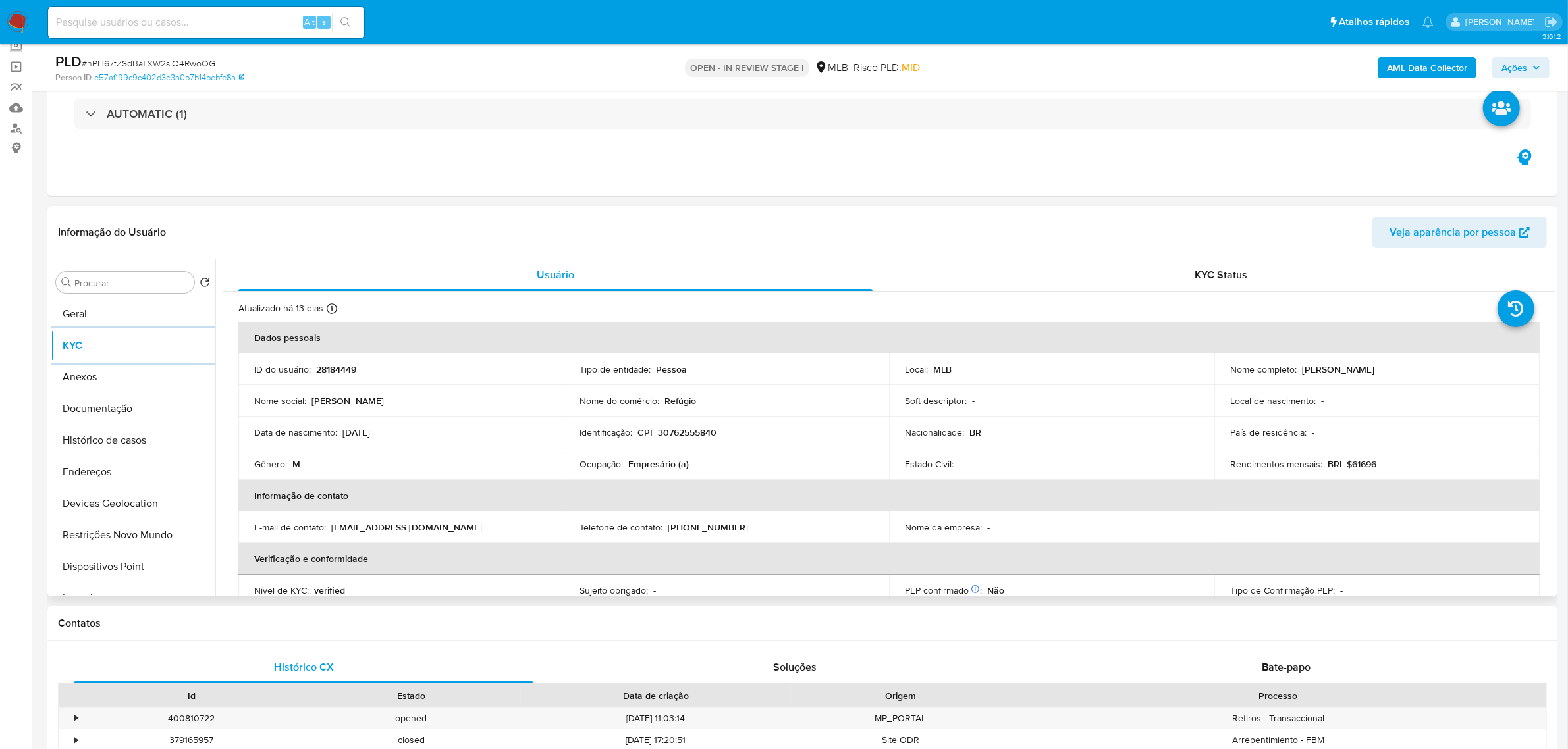
click at [676, 430] on p "CPF 30762555840" at bounding box center [676, 433] width 79 height 12
copy p "30762555840"
click at [109, 414] on button "Documentação" at bounding box center [127, 409] width 154 height 31
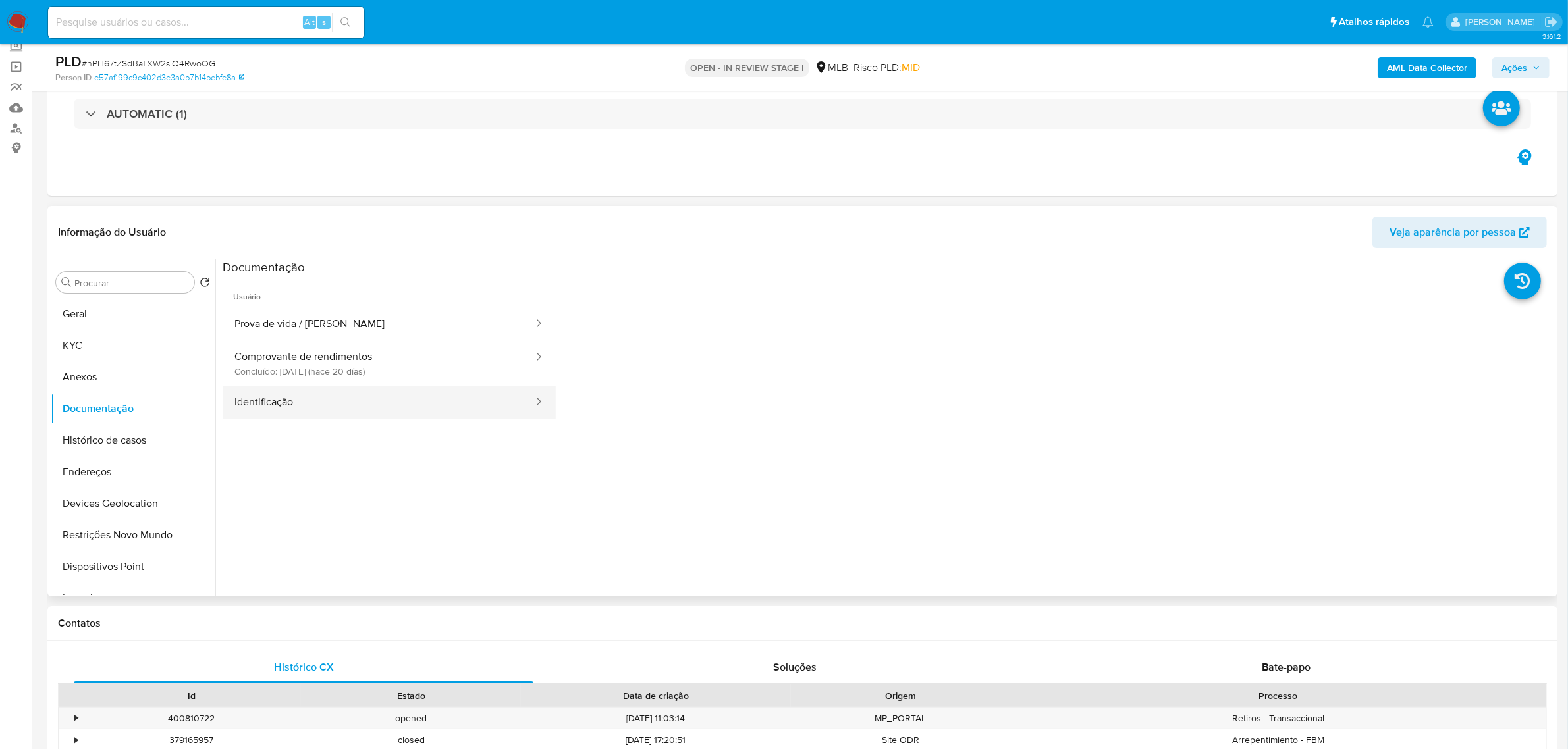
drag, startPoint x: 324, startPoint y: 397, endPoint x: 421, endPoint y: 399, distance: 97.0
click at [324, 397] on button "Identificação" at bounding box center [378, 402] width 312 height 34
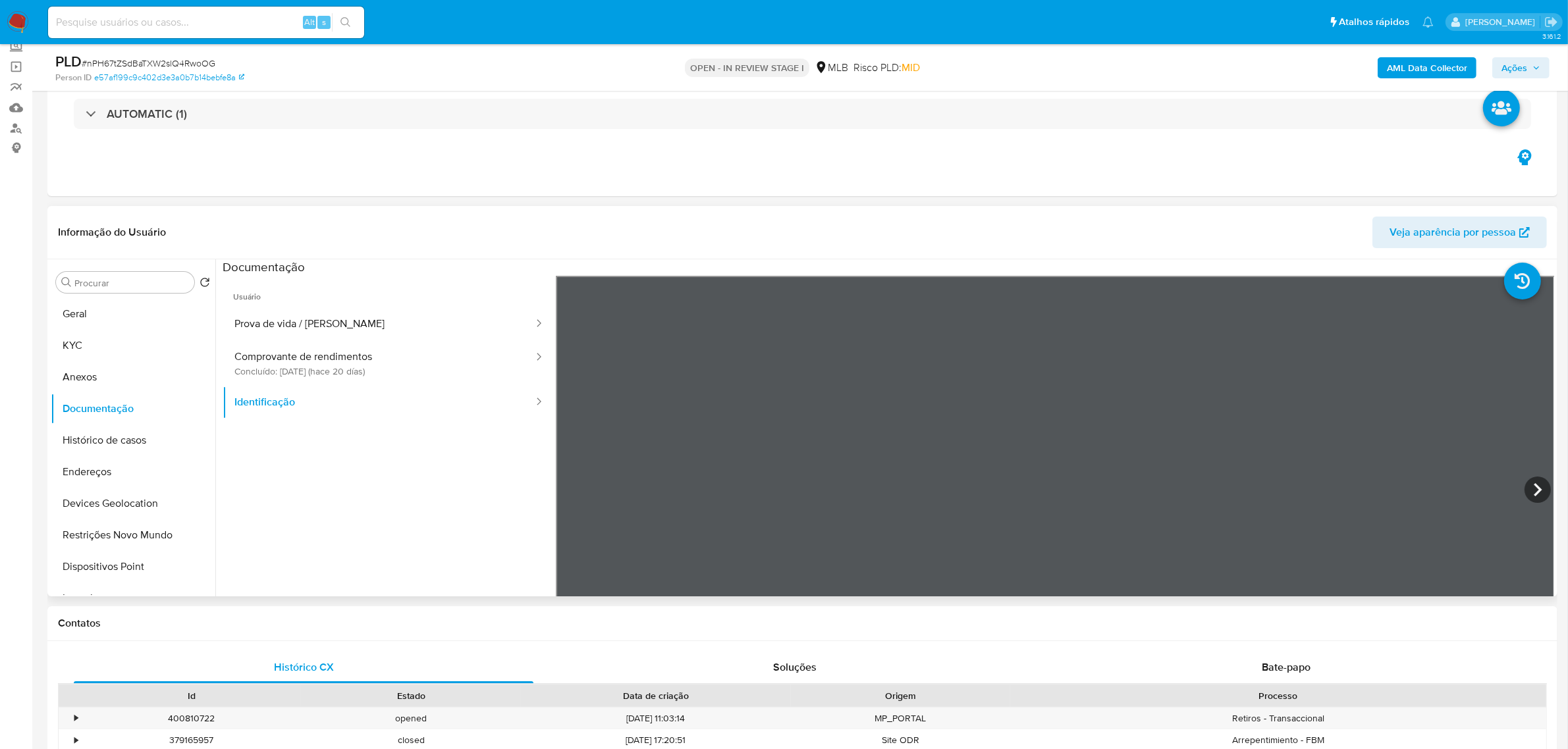
drag, startPoint x: 1539, startPoint y: 486, endPoint x: 1530, endPoint y: 487, distance: 9.1
click at [1539, 486] on icon at bounding box center [1538, 490] width 26 height 26
click at [107, 337] on button "KYC" at bounding box center [127, 346] width 154 height 31
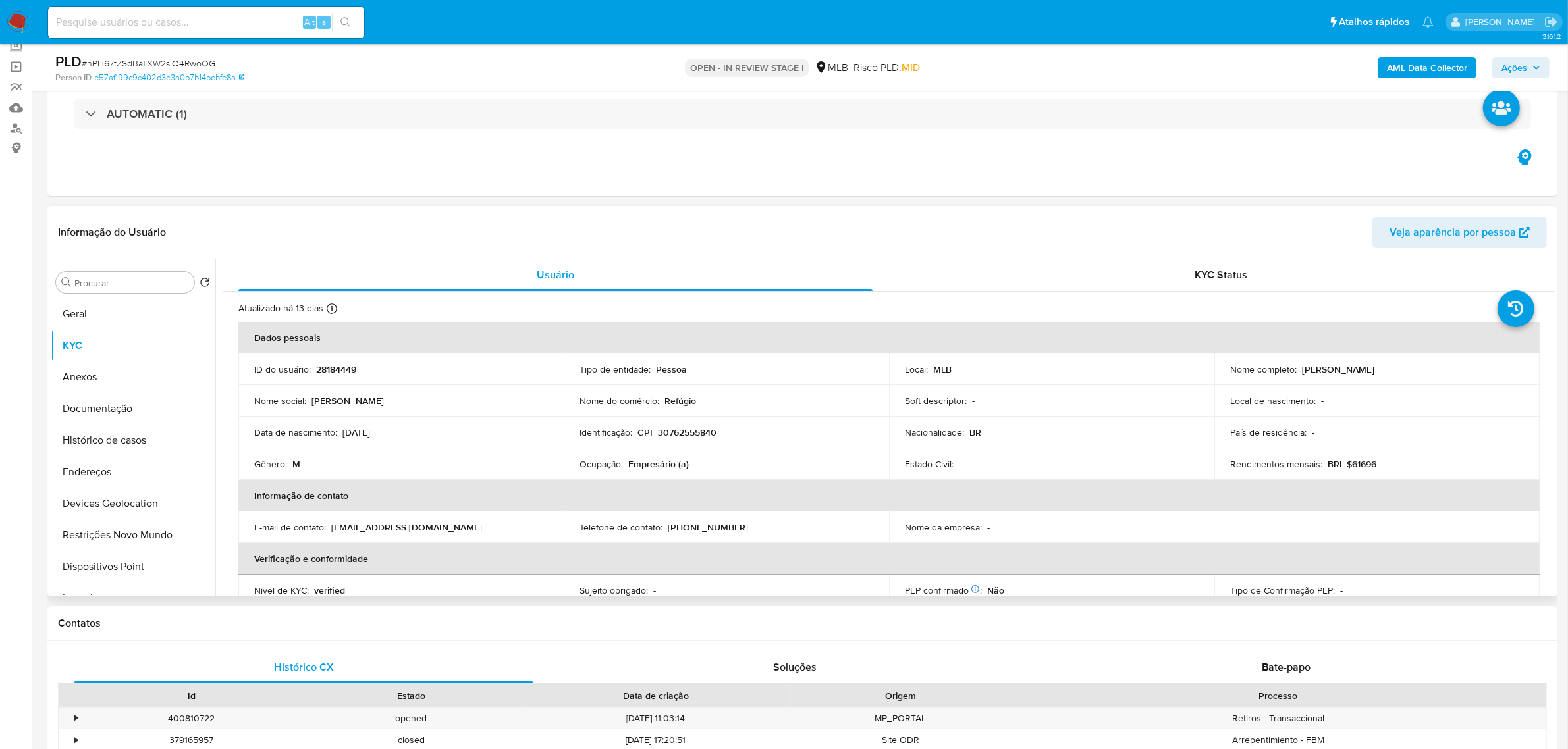
click at [681, 435] on p "CPF 30762555840" at bounding box center [676, 433] width 79 height 12
copy p "30762555840"
click at [707, 437] on p "CPF 30762555840" at bounding box center [676, 433] width 79 height 12
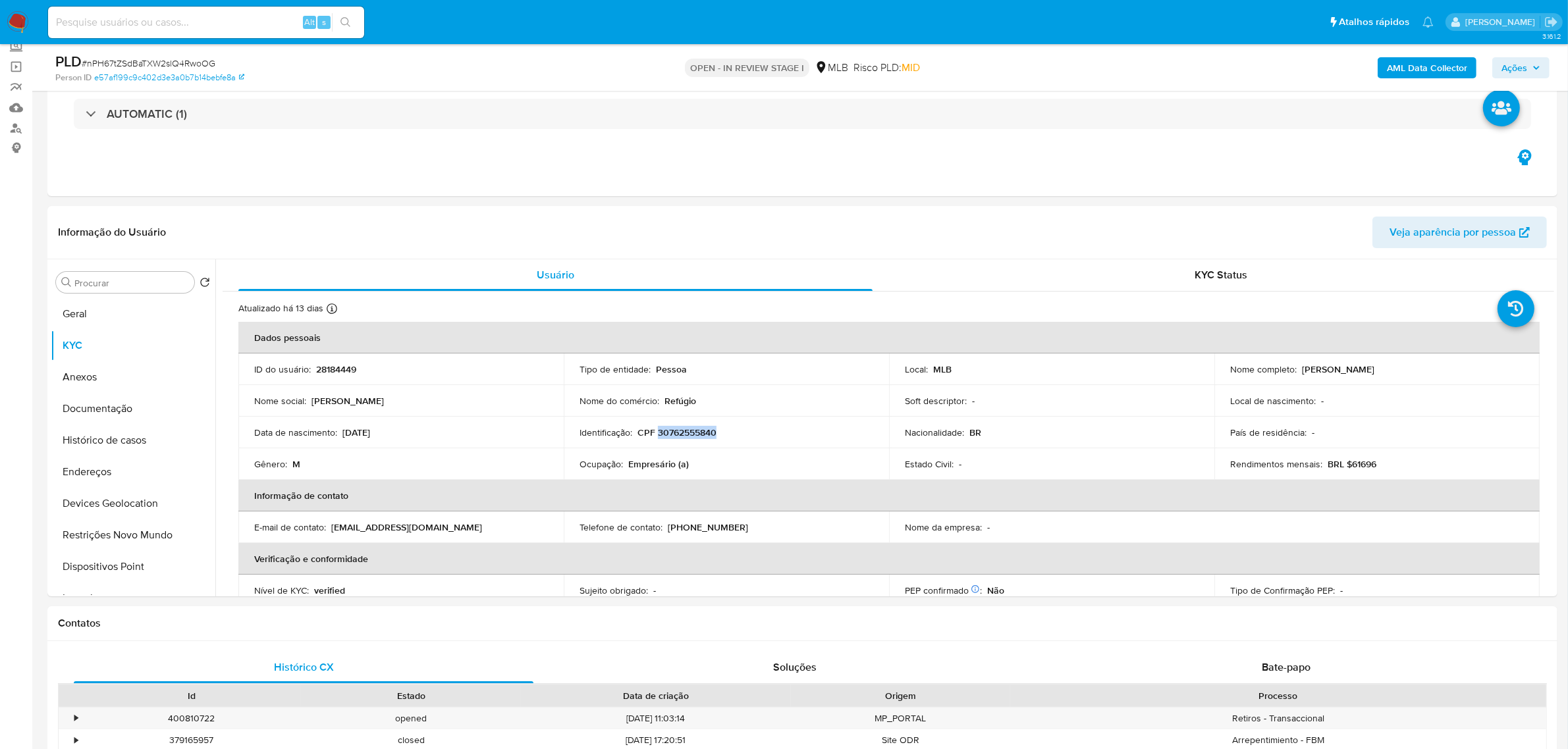
copy p "30762555840"
drag, startPoint x: 1299, startPoint y: 369, endPoint x: 1443, endPoint y: 369, distance: 144.0
click at [1443, 369] on div "Nome completo : Carlos Alberto Bonifacio Junior" at bounding box center [1377, 369] width 294 height 12
copy p "Carlos Alberto Bonifacio Junior"
click at [118, 407] on button "Documentação" at bounding box center [127, 409] width 154 height 31
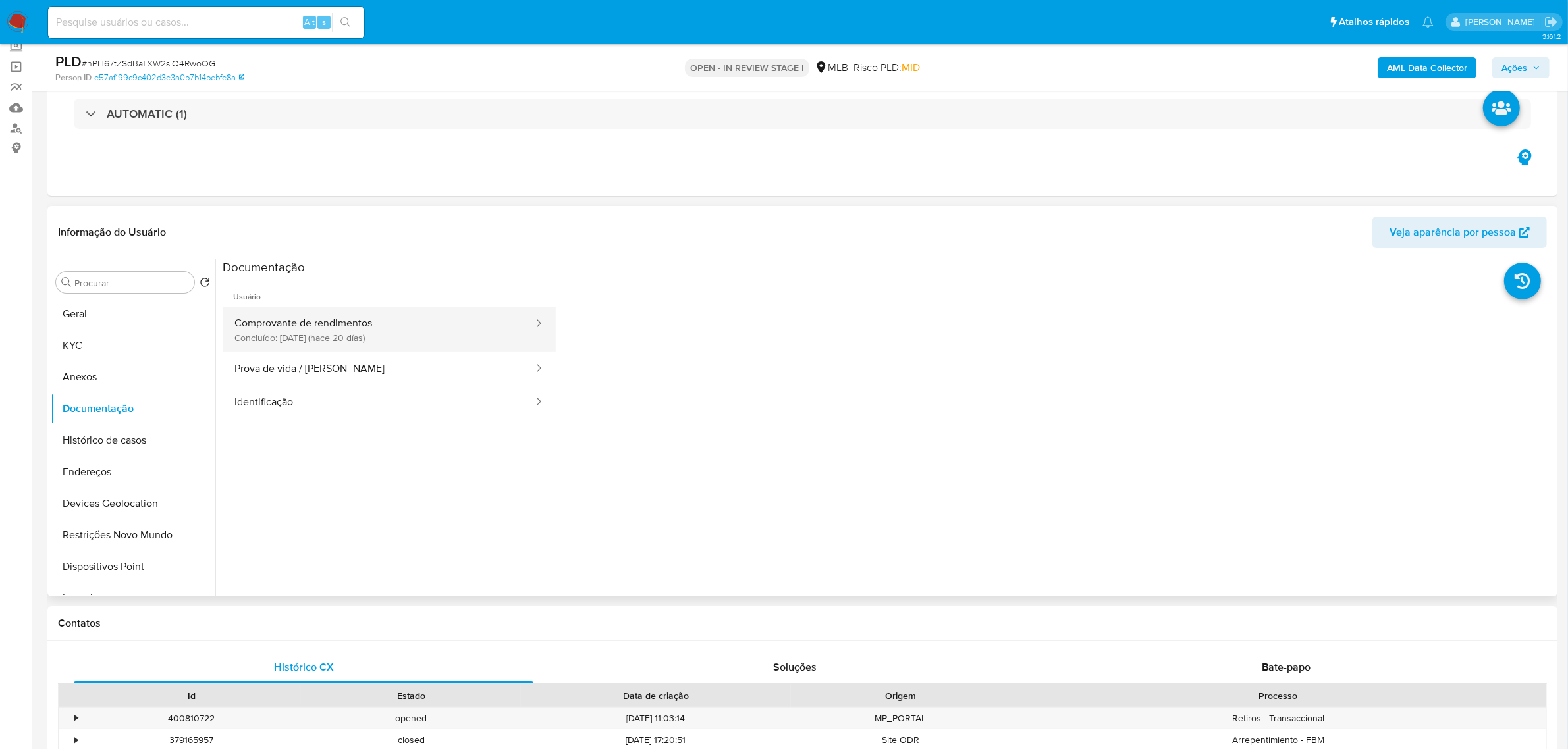
click at [403, 324] on button "Comprovante de rendimentos Concluído: 18/09/2025 (hace 20 días)" at bounding box center [378, 330] width 312 height 45
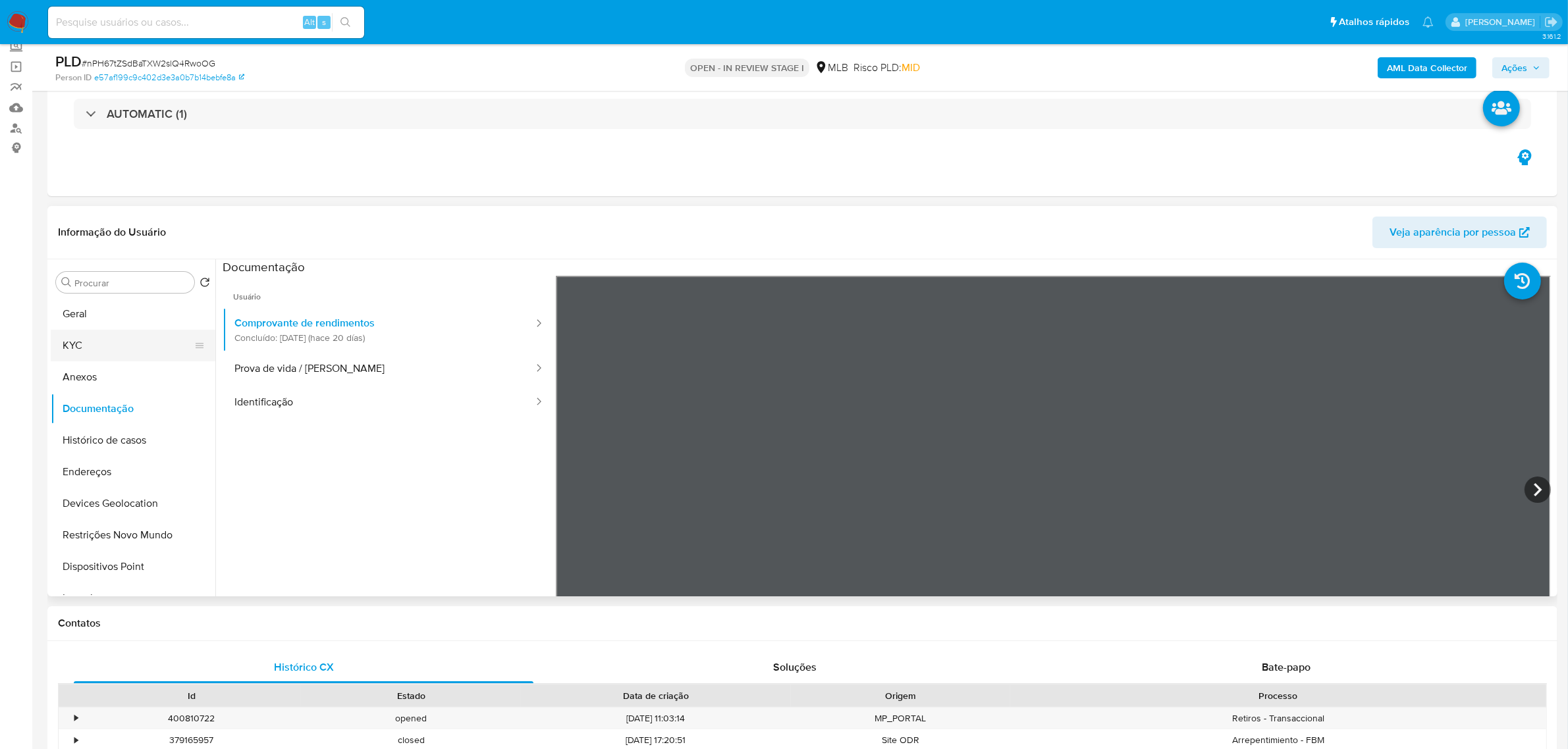
click at [150, 353] on button "KYC" at bounding box center [127, 346] width 154 height 31
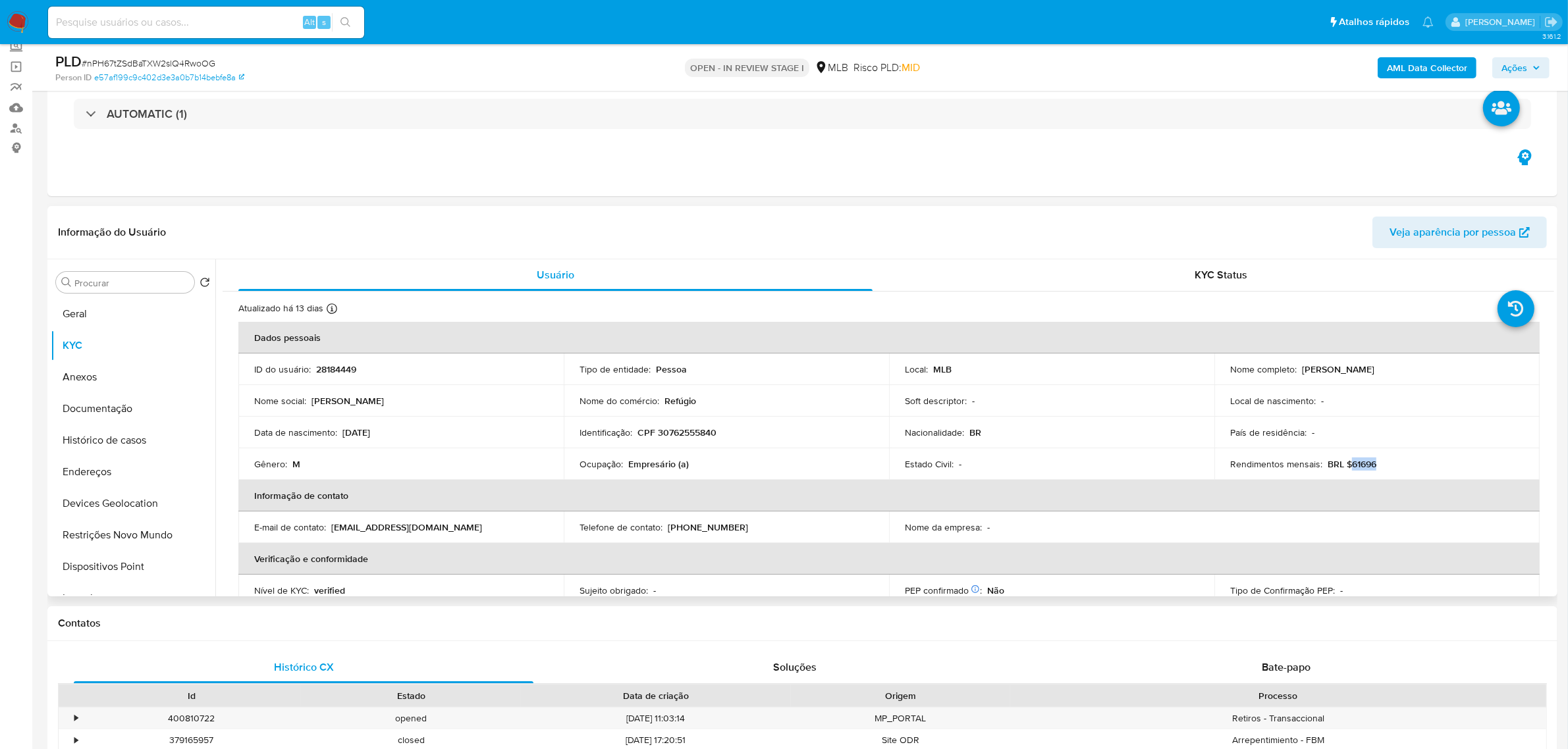
drag, startPoint x: 1349, startPoint y: 461, endPoint x: 1383, endPoint y: 465, distance: 34.2
click at [1383, 465] on div "Rendimentos mensais : BRL $61696" at bounding box center [1377, 464] width 294 height 12
copy p "61696"
click at [1501, 68] on button "Ações" at bounding box center [1521, 67] width 57 height 21
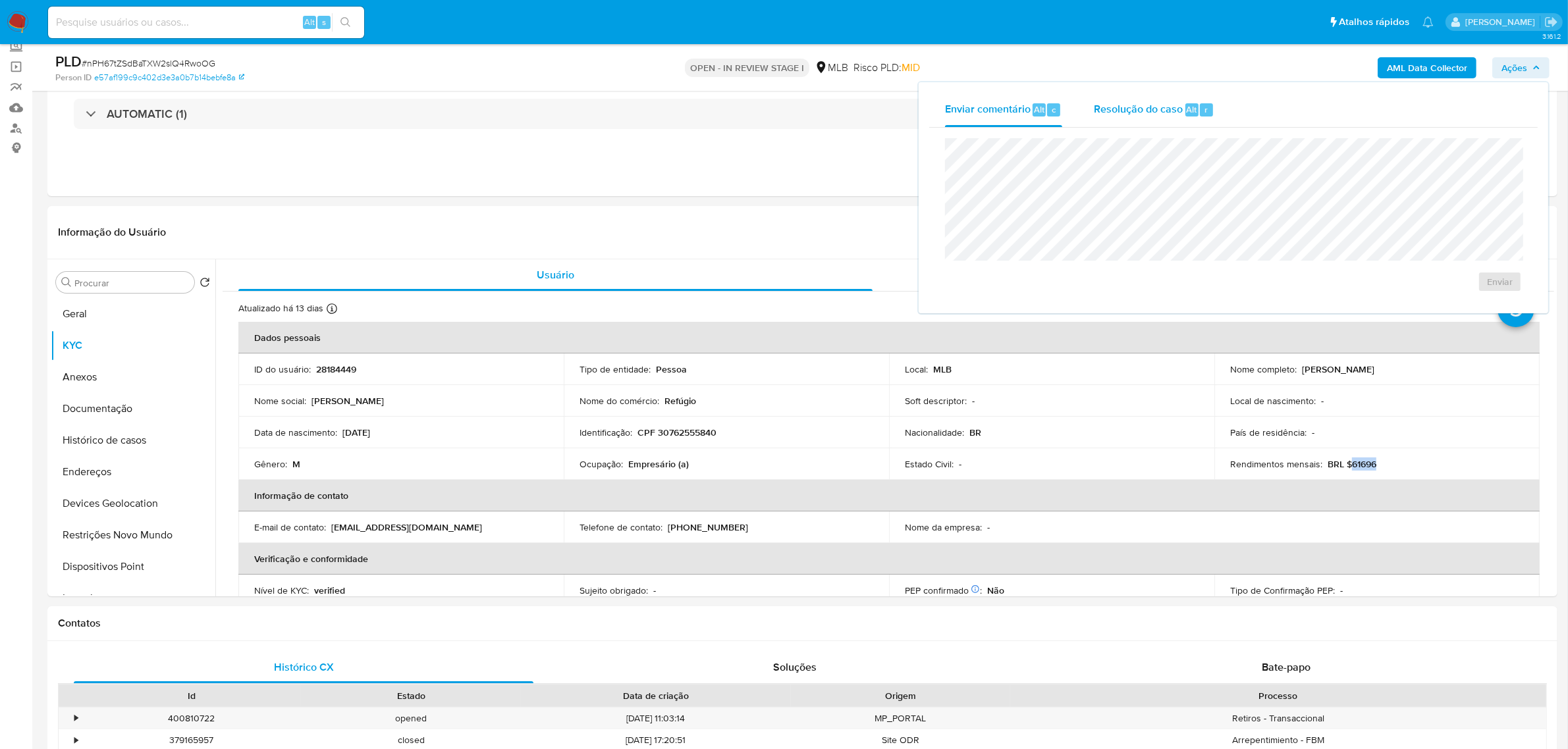
click at [1144, 104] on span "Resolução do caso" at bounding box center [1138, 109] width 89 height 15
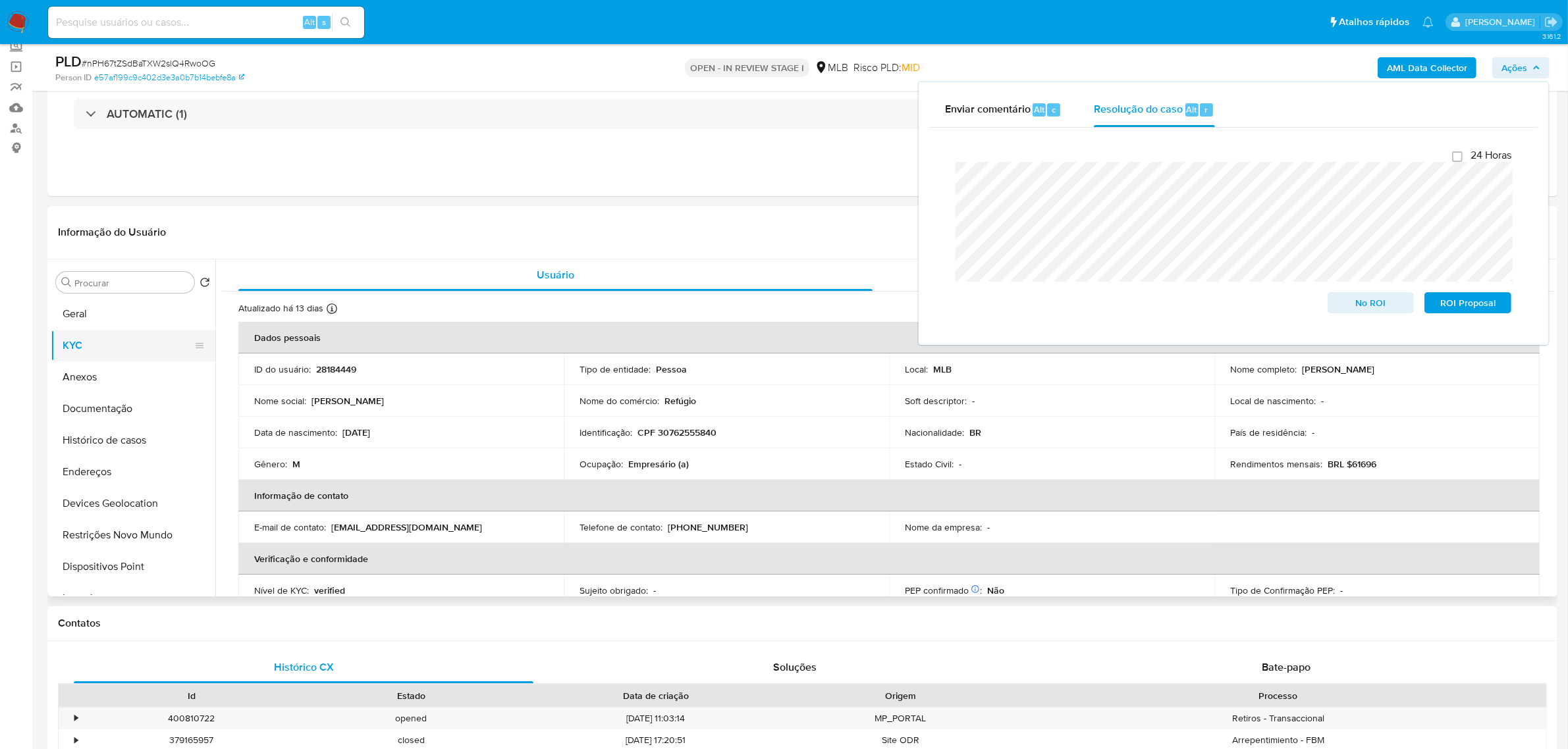
drag, startPoint x: 94, startPoint y: 310, endPoint x: 147, endPoint y: 343, distance: 62.4
click at [93, 310] on button "Geral" at bounding box center [132, 314] width 165 height 31
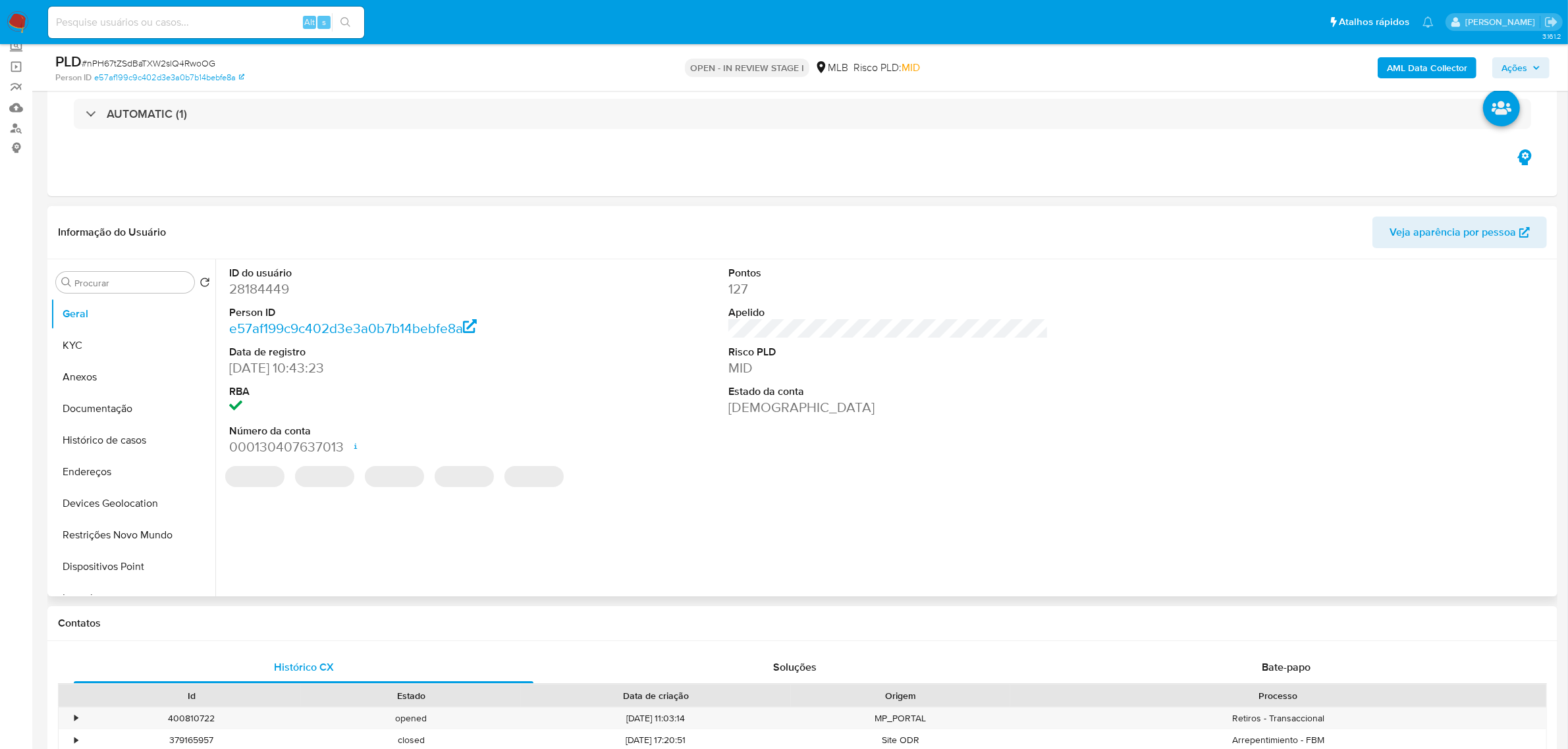
click at [338, 537] on div "ID do usuário 28184449 Person ID e57af199c9c402d3e3a0b7b14bebfe8a Data de regis…" at bounding box center [885, 427] width 1340 height 337
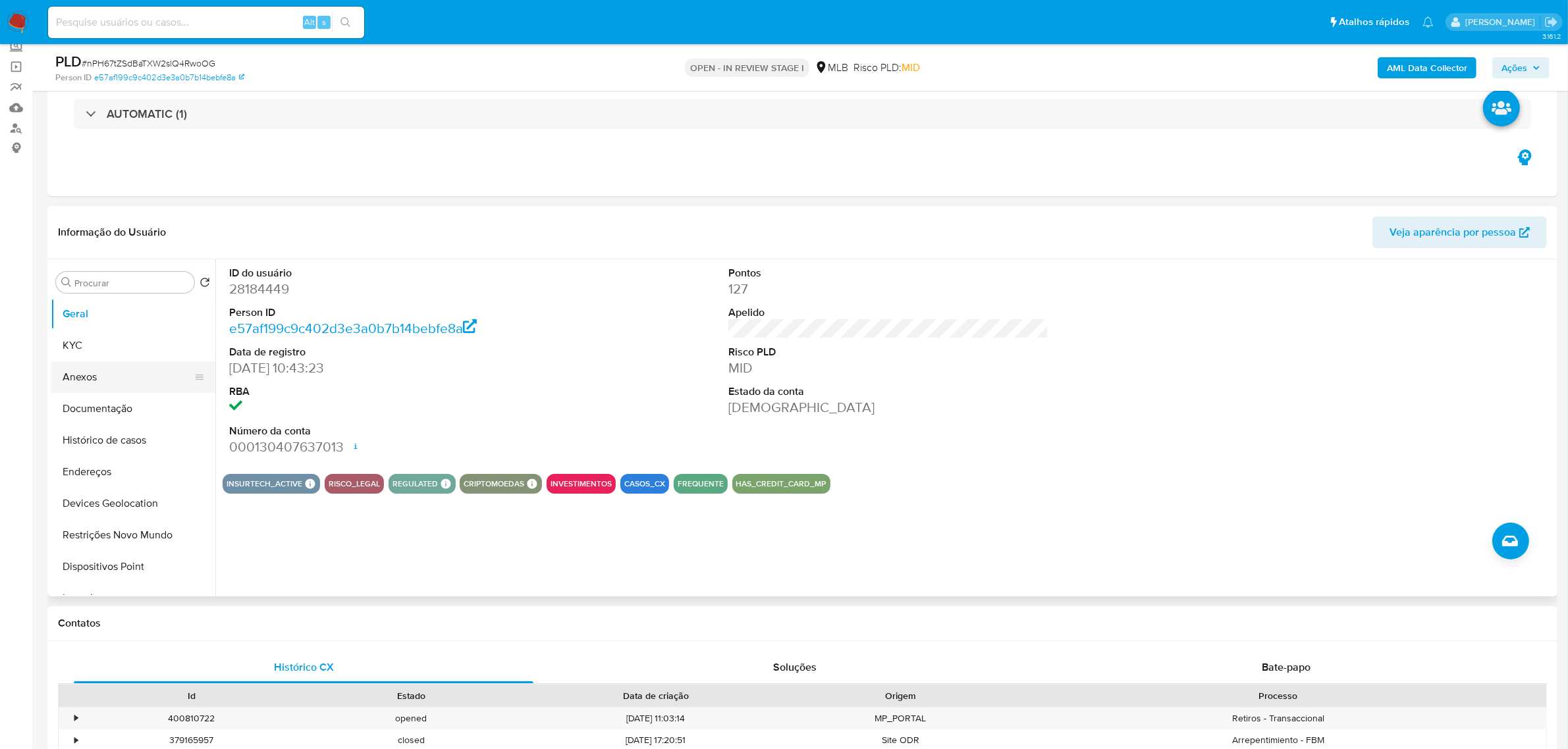
click at [99, 372] on button "Anexos" at bounding box center [127, 377] width 154 height 31
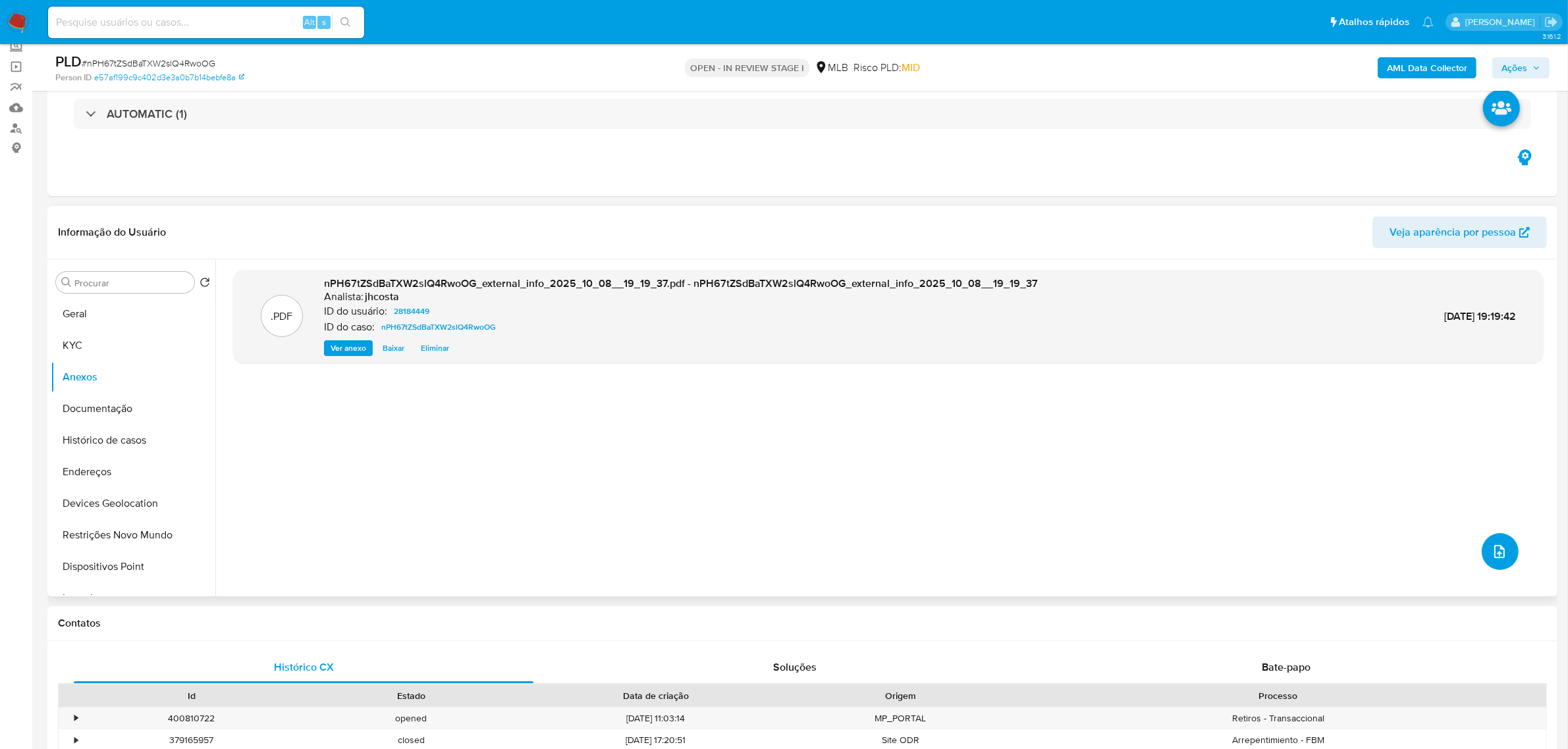
click at [1492, 544] on icon "upload-file" at bounding box center [1499, 551] width 16 height 16
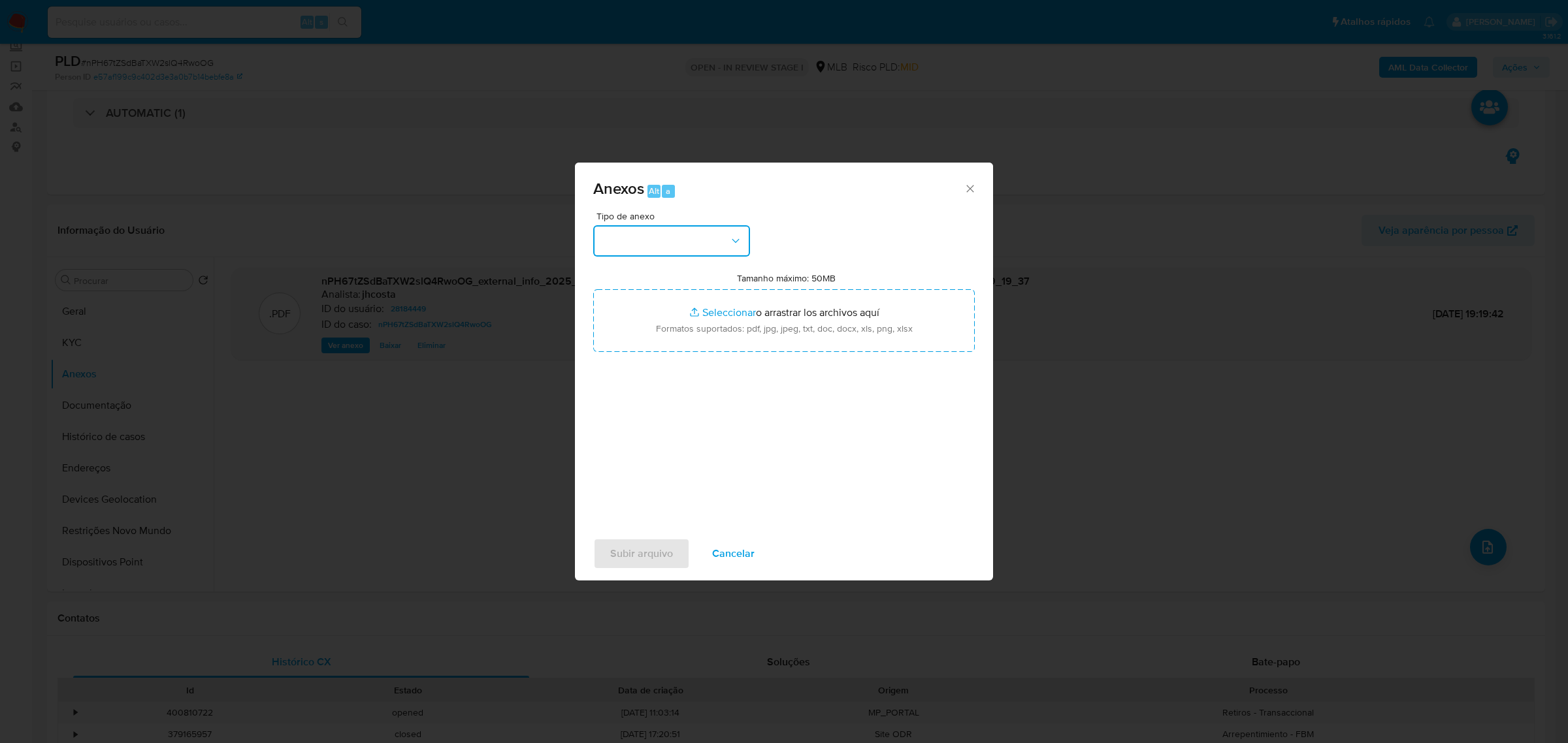
click at [651, 235] on button "button" at bounding box center [671, 241] width 157 height 31
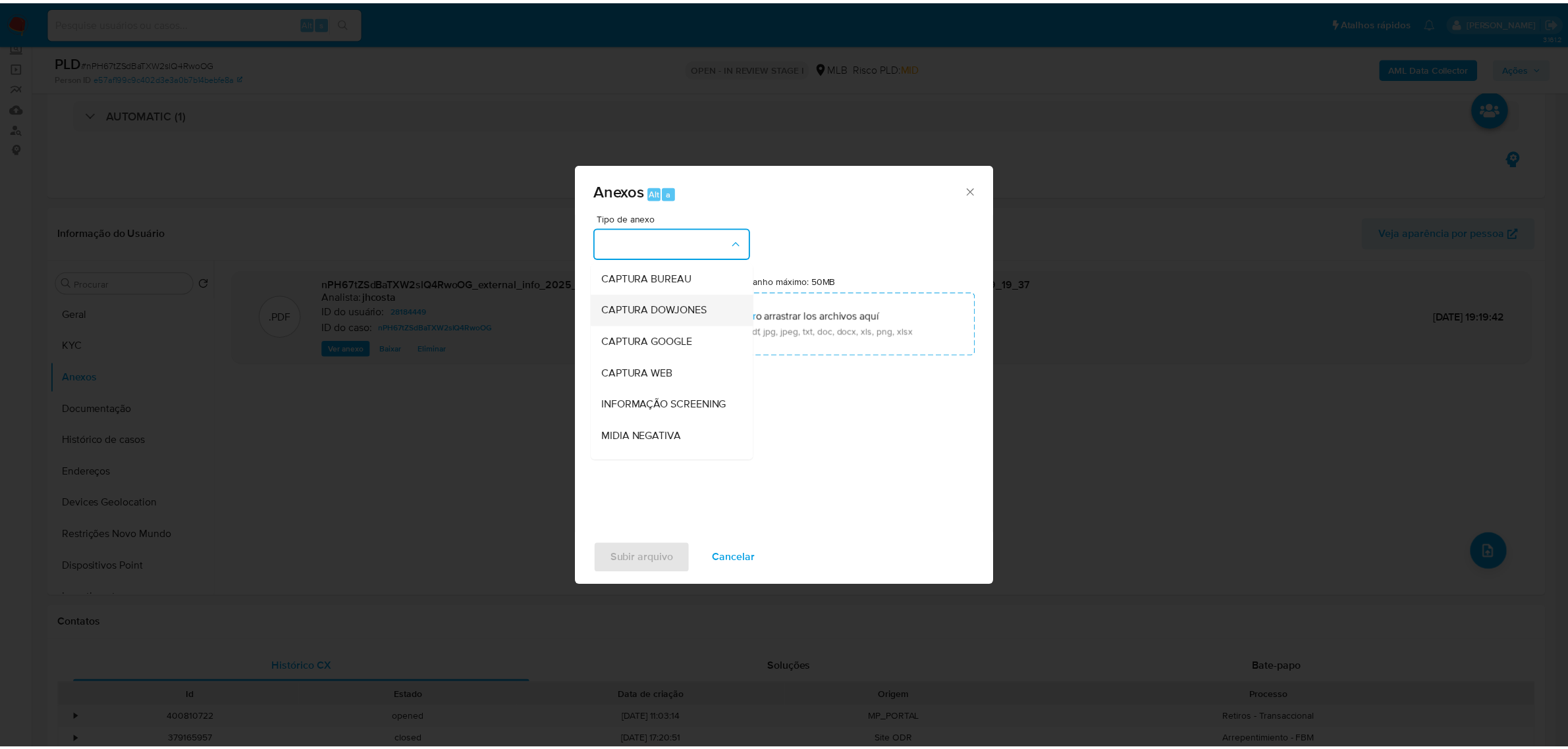
scroll to position [165, 0]
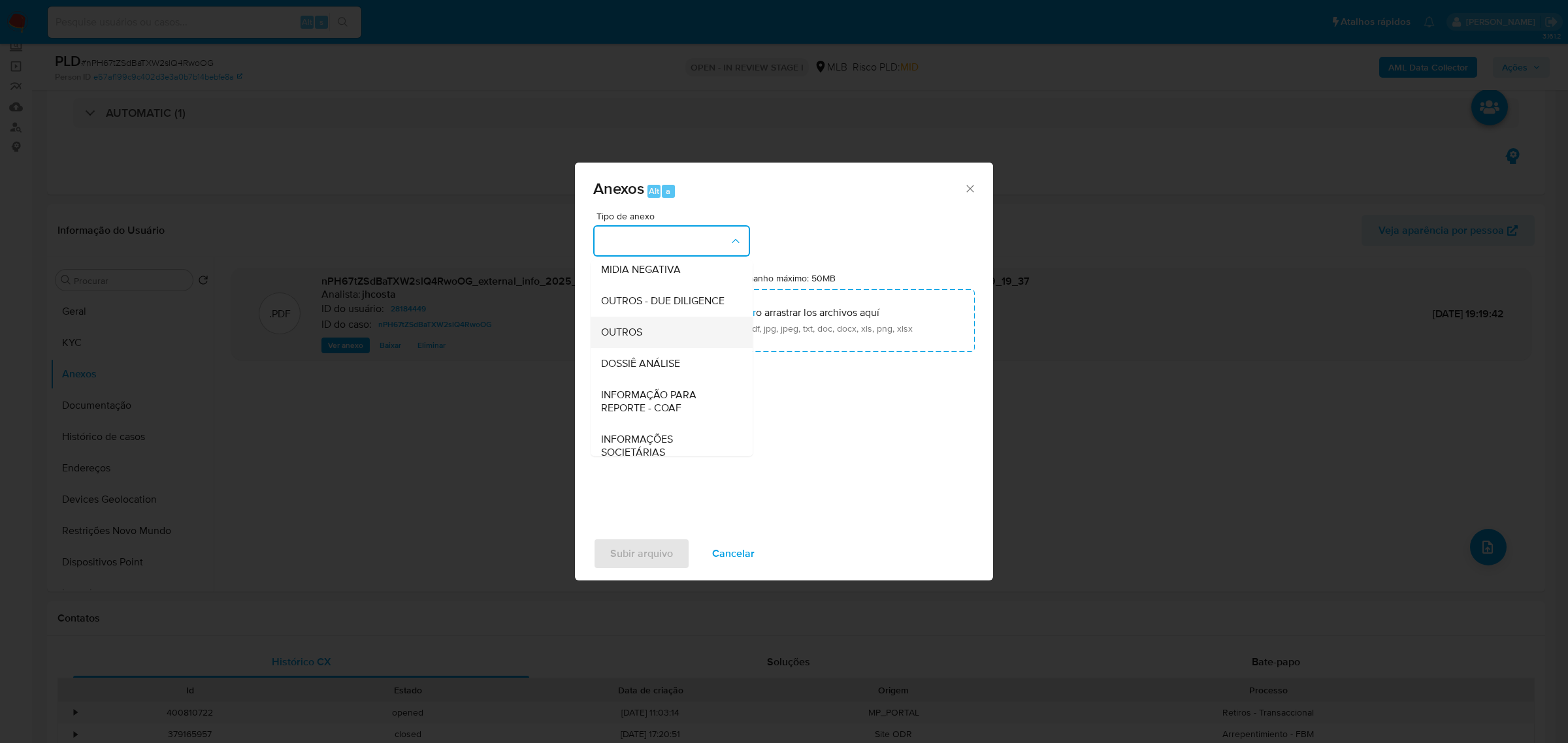
click at [635, 338] on span "OUTROS" at bounding box center [621, 332] width 41 height 13
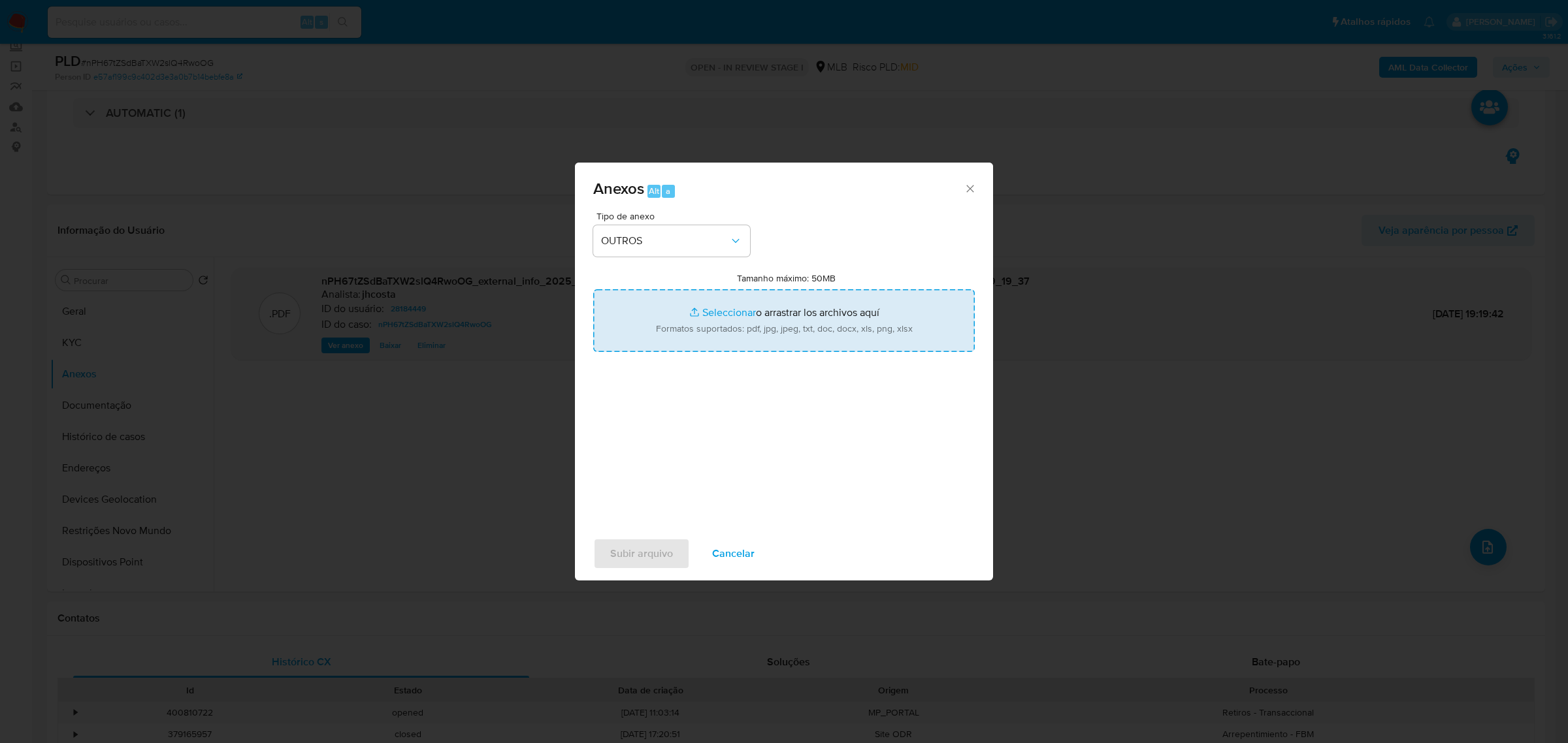
click at [749, 323] on input "Tamanho máximo: 50MB Seleccionar archivos" at bounding box center [783, 320] width 382 height 62
type input "C:\fakepath\Mulan 28184449_2025_10_07_09_32_42.xlsx"
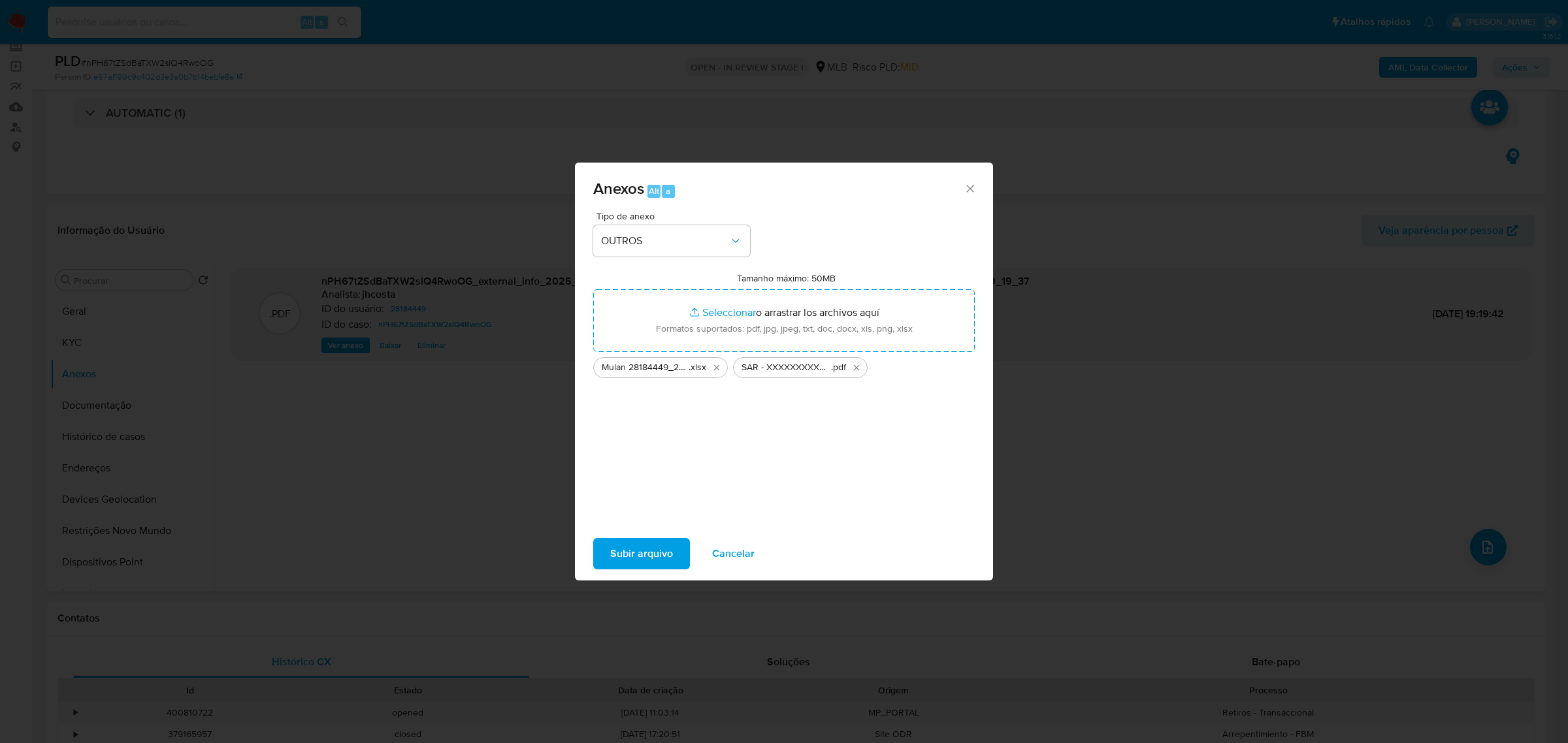
click at [632, 553] on span "Subir arquivo" at bounding box center [641, 553] width 62 height 29
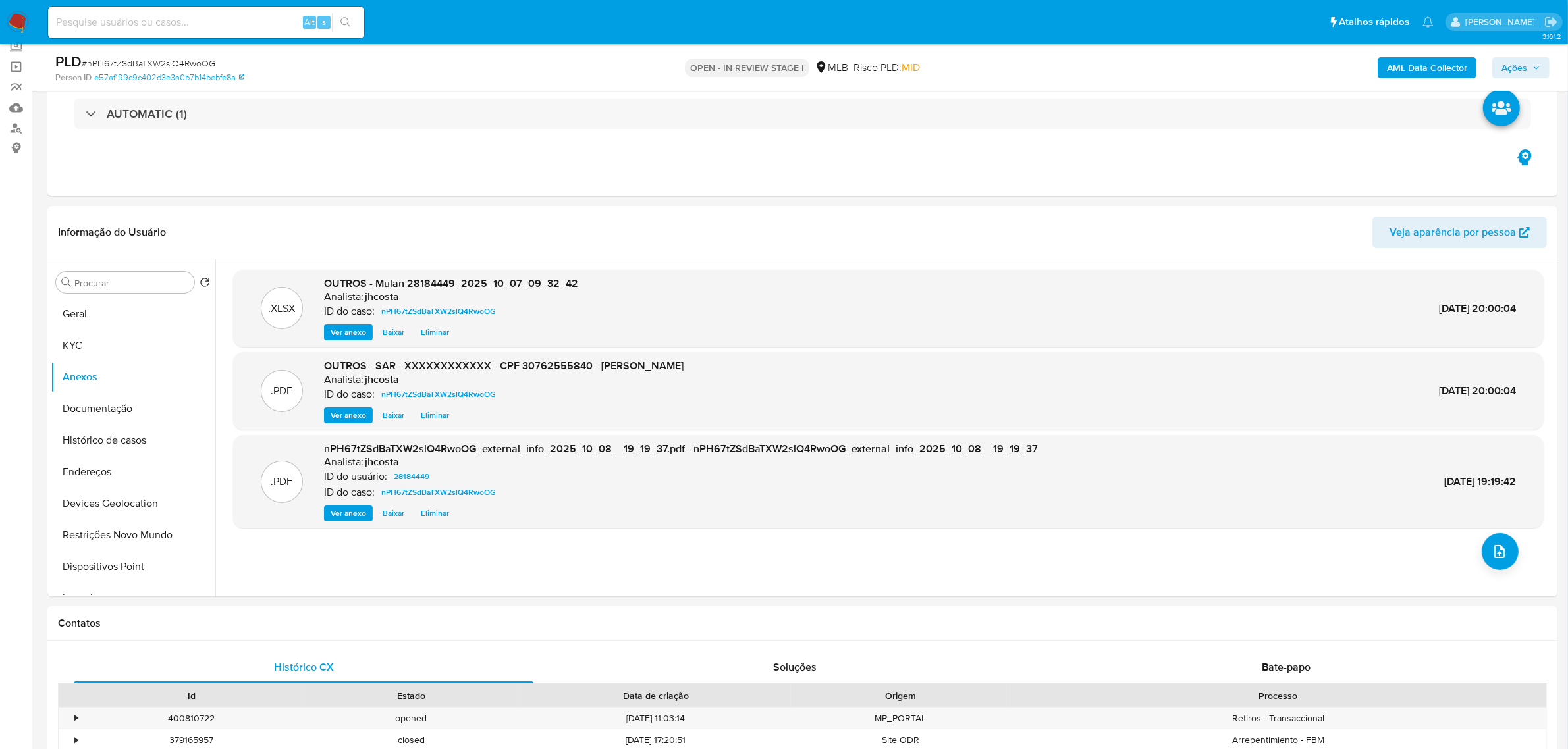
click at [1522, 66] on span "Ações" at bounding box center [1514, 67] width 26 height 21
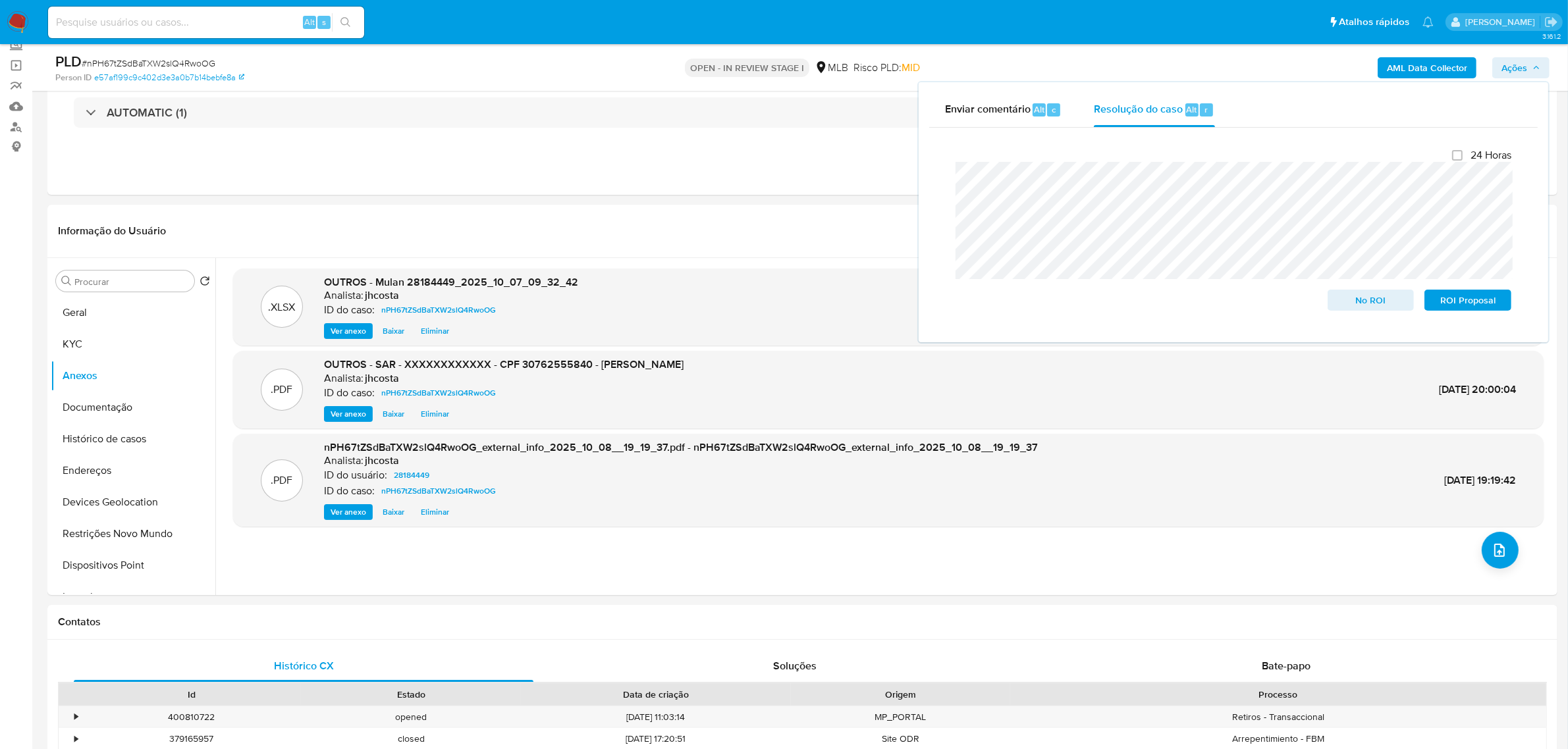
scroll to position [82, 0]
click at [1460, 306] on span "ROI Proposal" at bounding box center [1468, 300] width 69 height 18
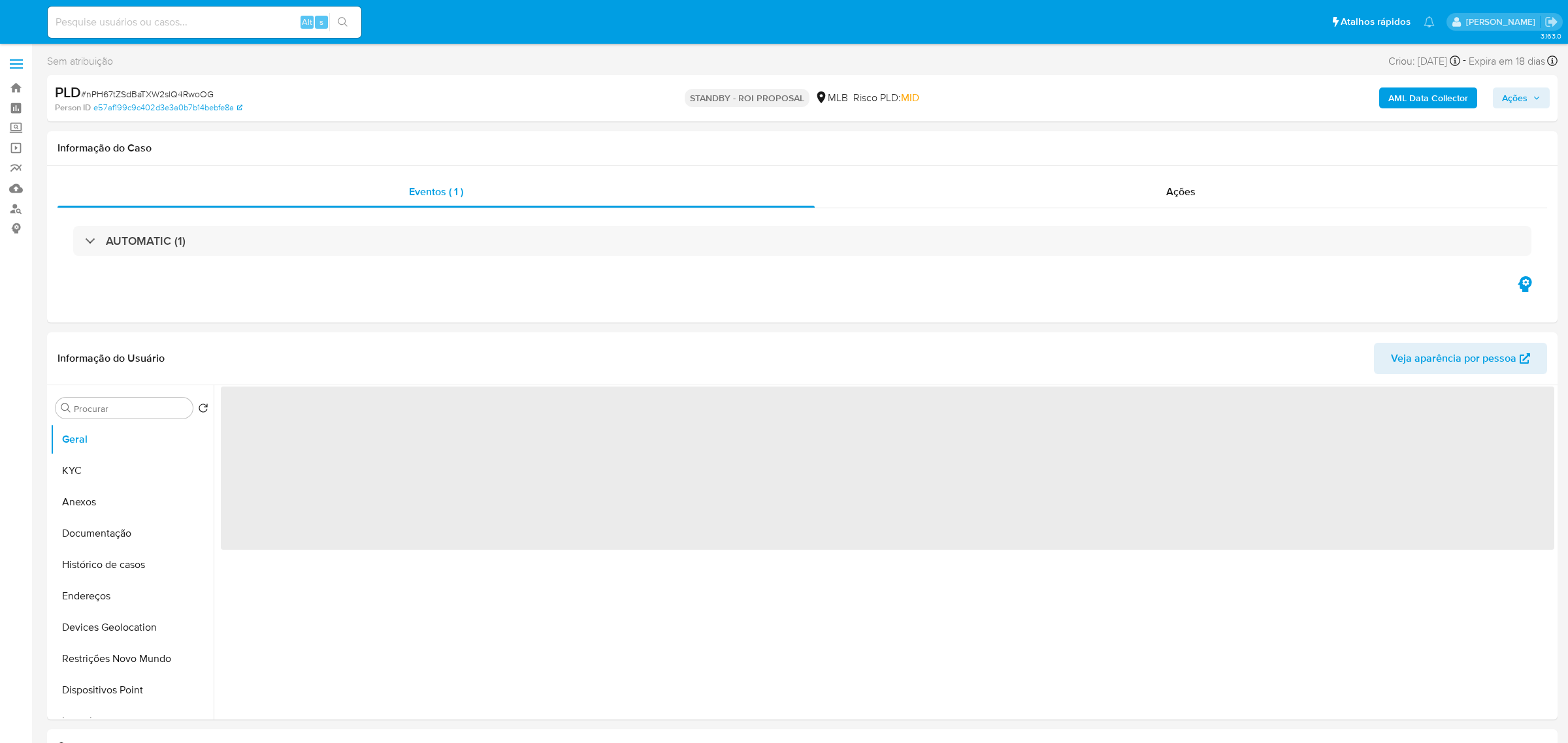
select select "10"
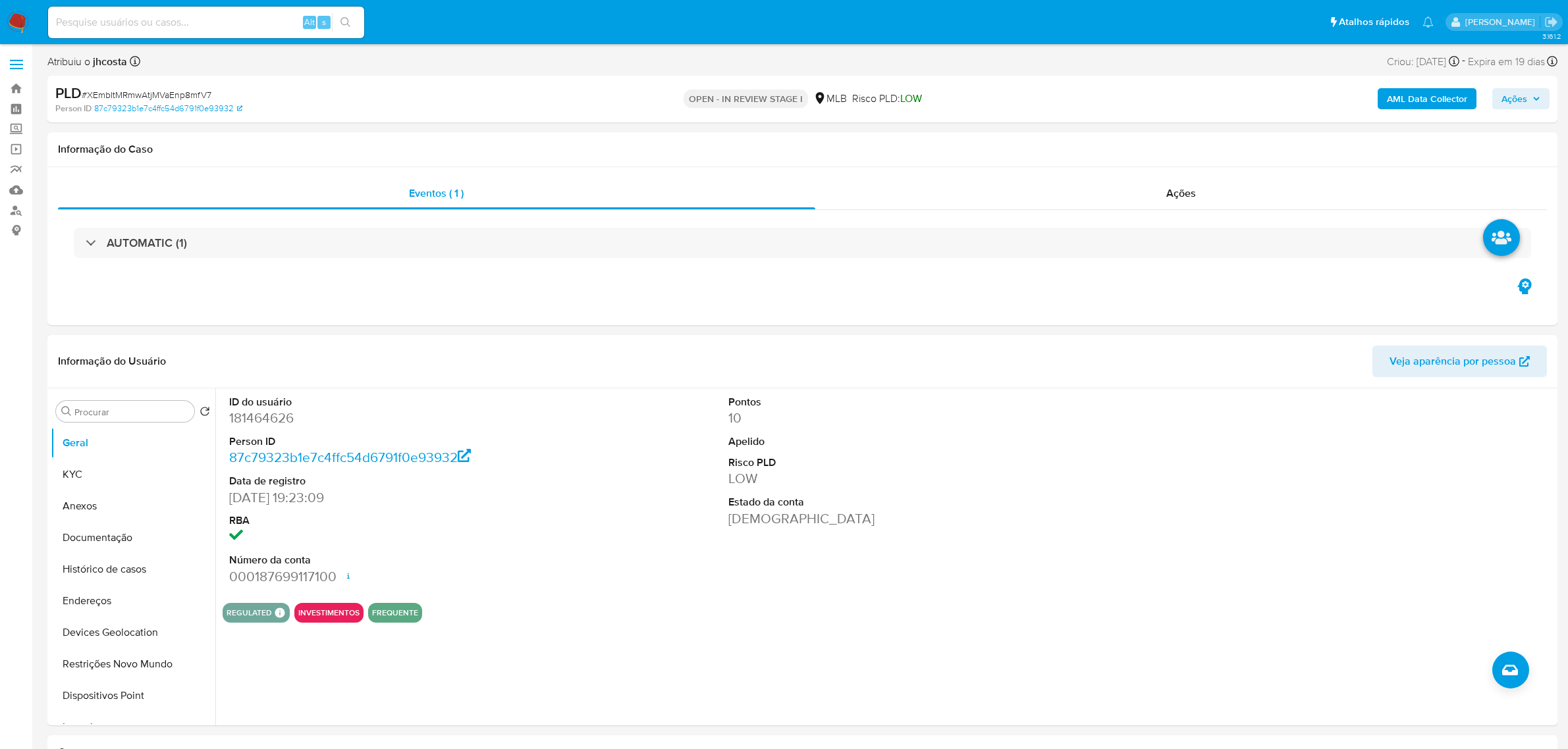
select select "10"
click at [281, 415] on dd "181464626" at bounding box center [389, 418] width 320 height 18
copy dd "181464626"
click at [563, 395] on div "ID do usuário 181464626 Person ID 87c79323b1e7c4ffc54d6791f0e93932 Data de regi…" at bounding box center [888, 490] width 1332 height 204
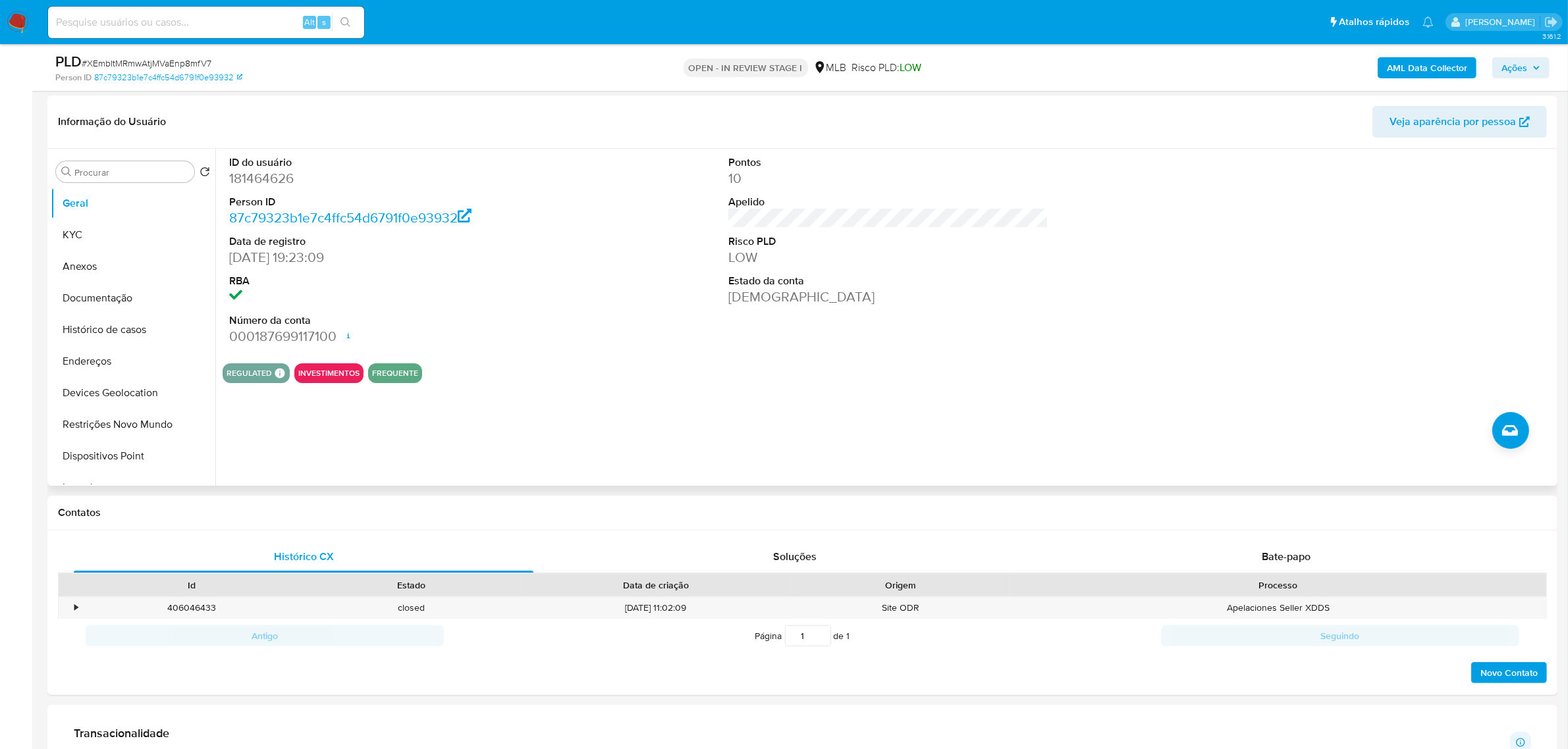
scroll to position [165, 0]
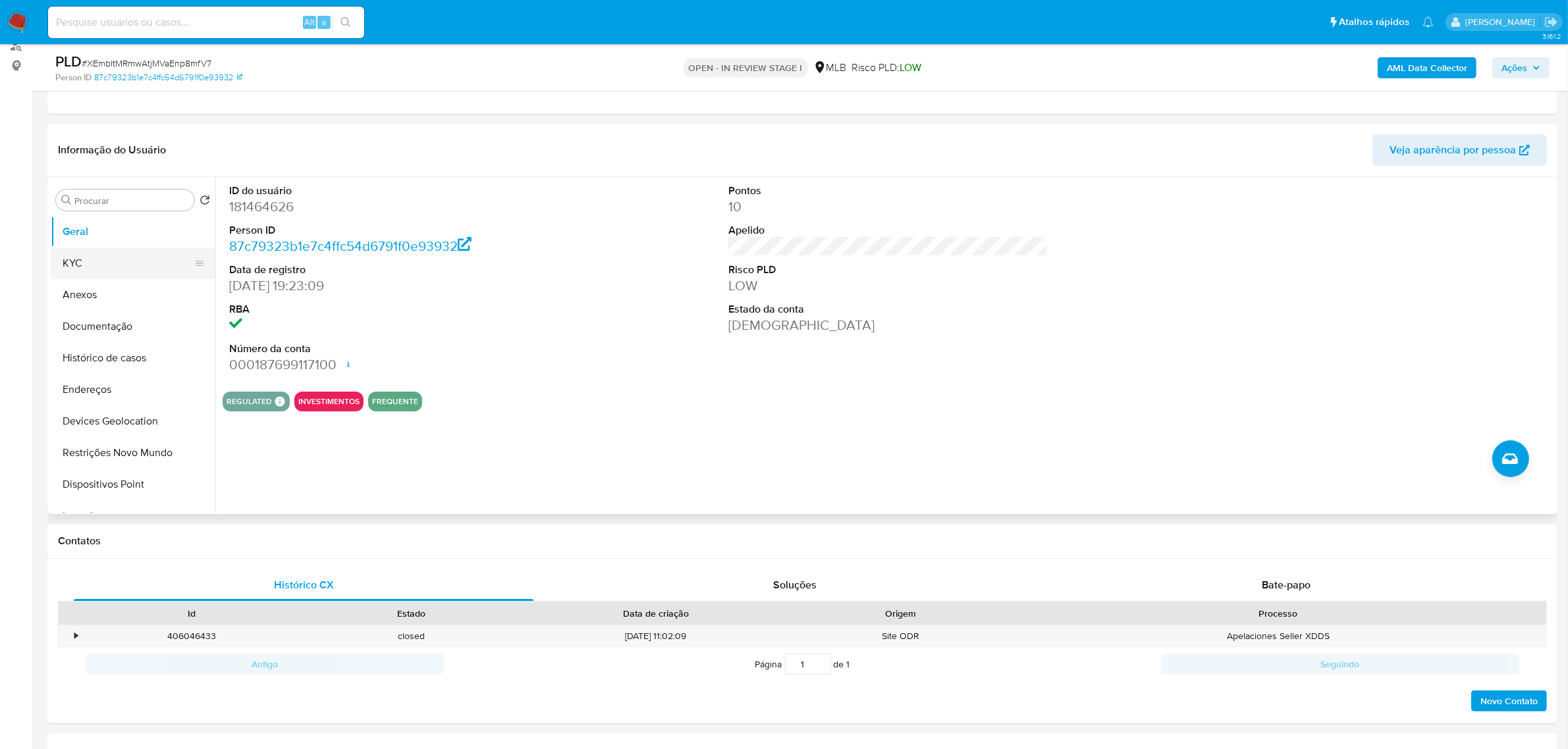
click at [77, 269] on button "KYC" at bounding box center [127, 263] width 154 height 31
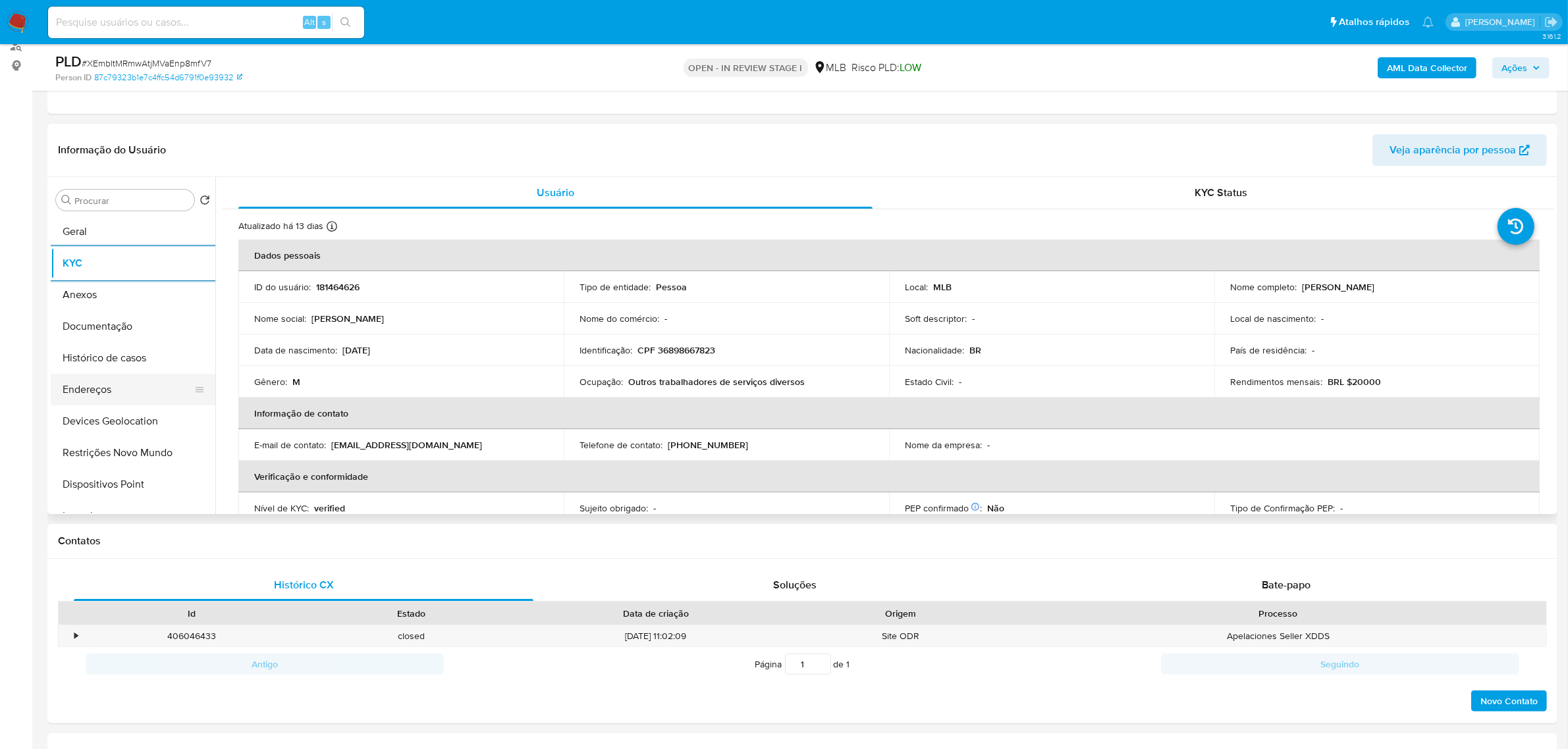
click at [92, 387] on button "Endereços" at bounding box center [127, 390] width 154 height 31
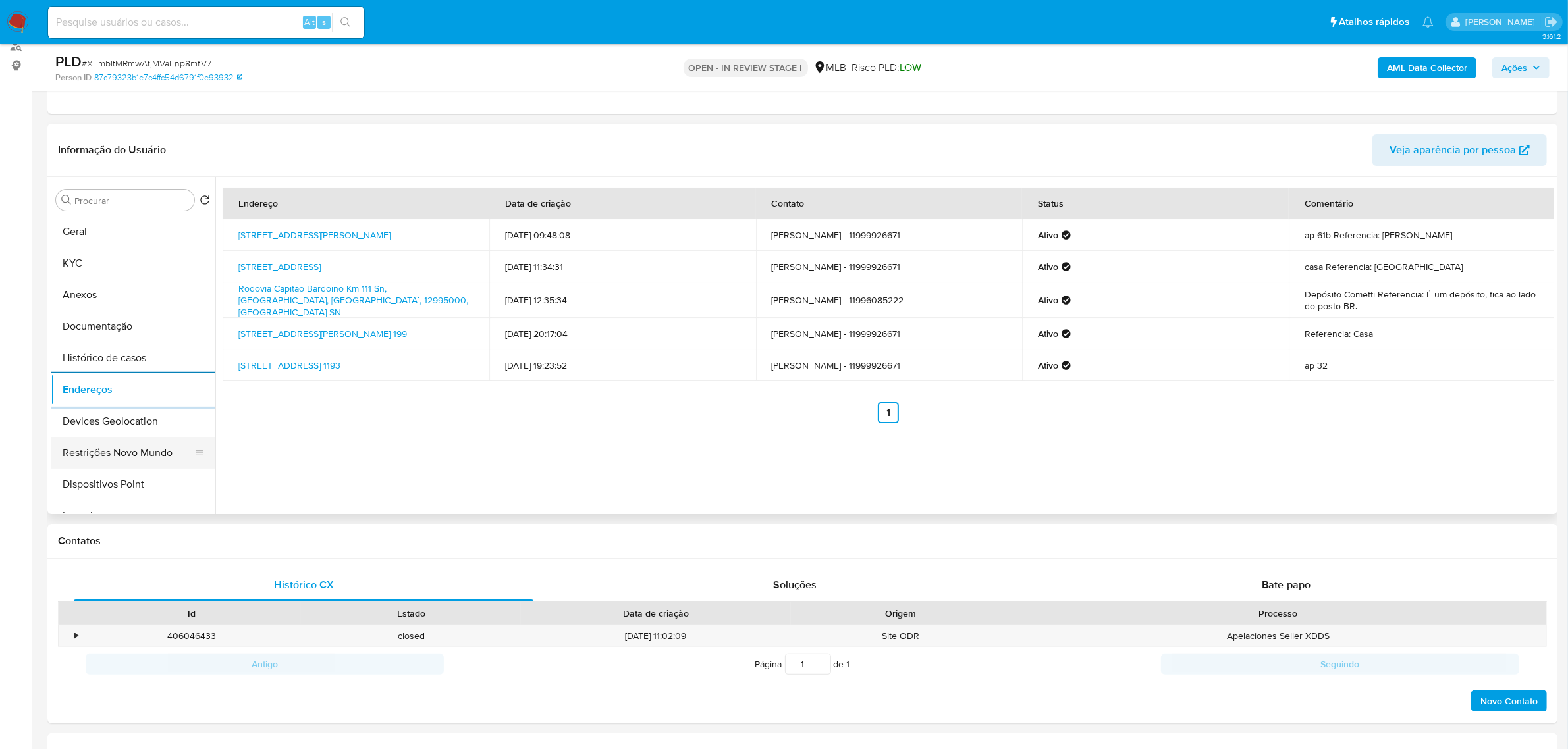
click at [79, 439] on button "Restrições Novo Mundo" at bounding box center [127, 453] width 154 height 31
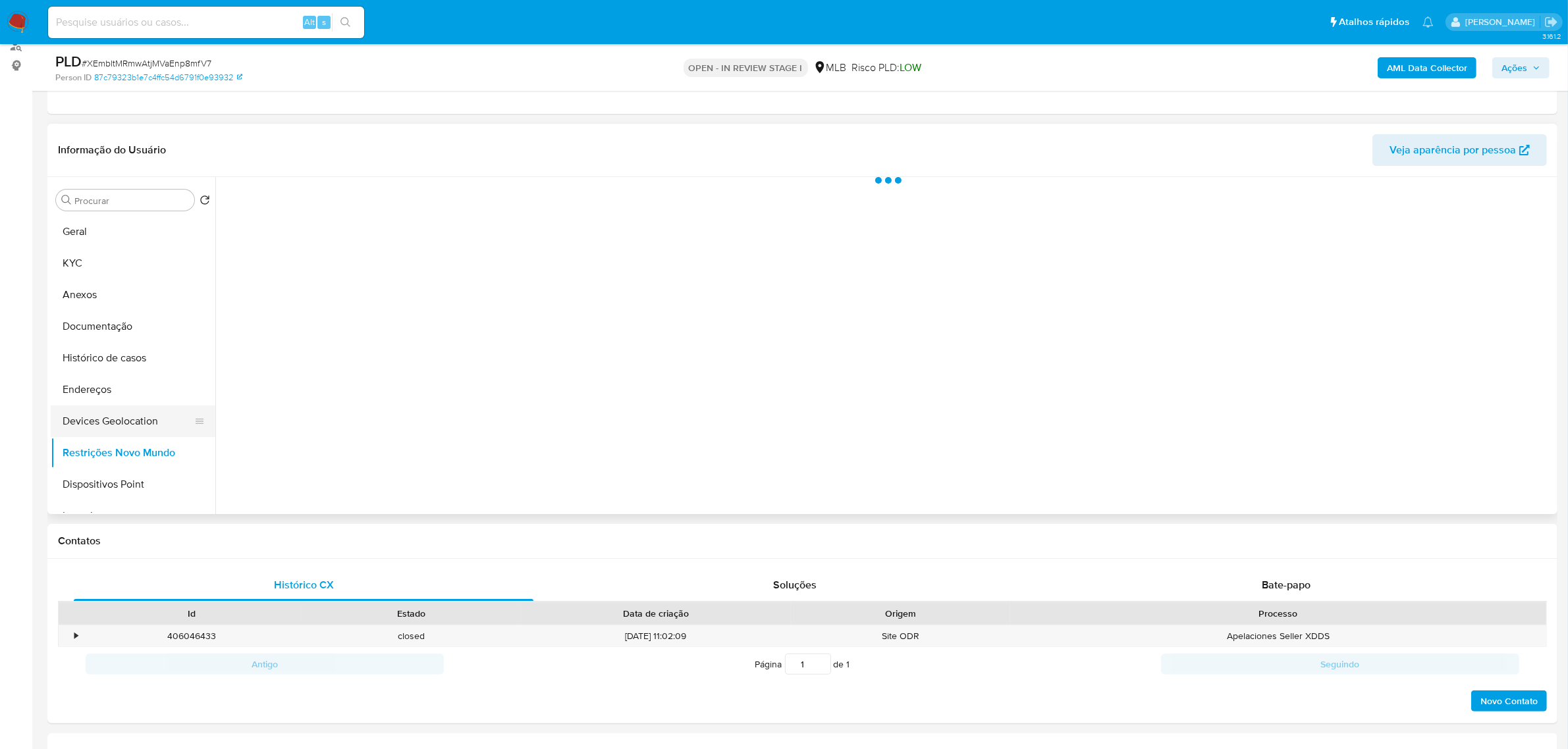
click at [84, 423] on button "Devices Geolocation" at bounding box center [127, 421] width 154 height 31
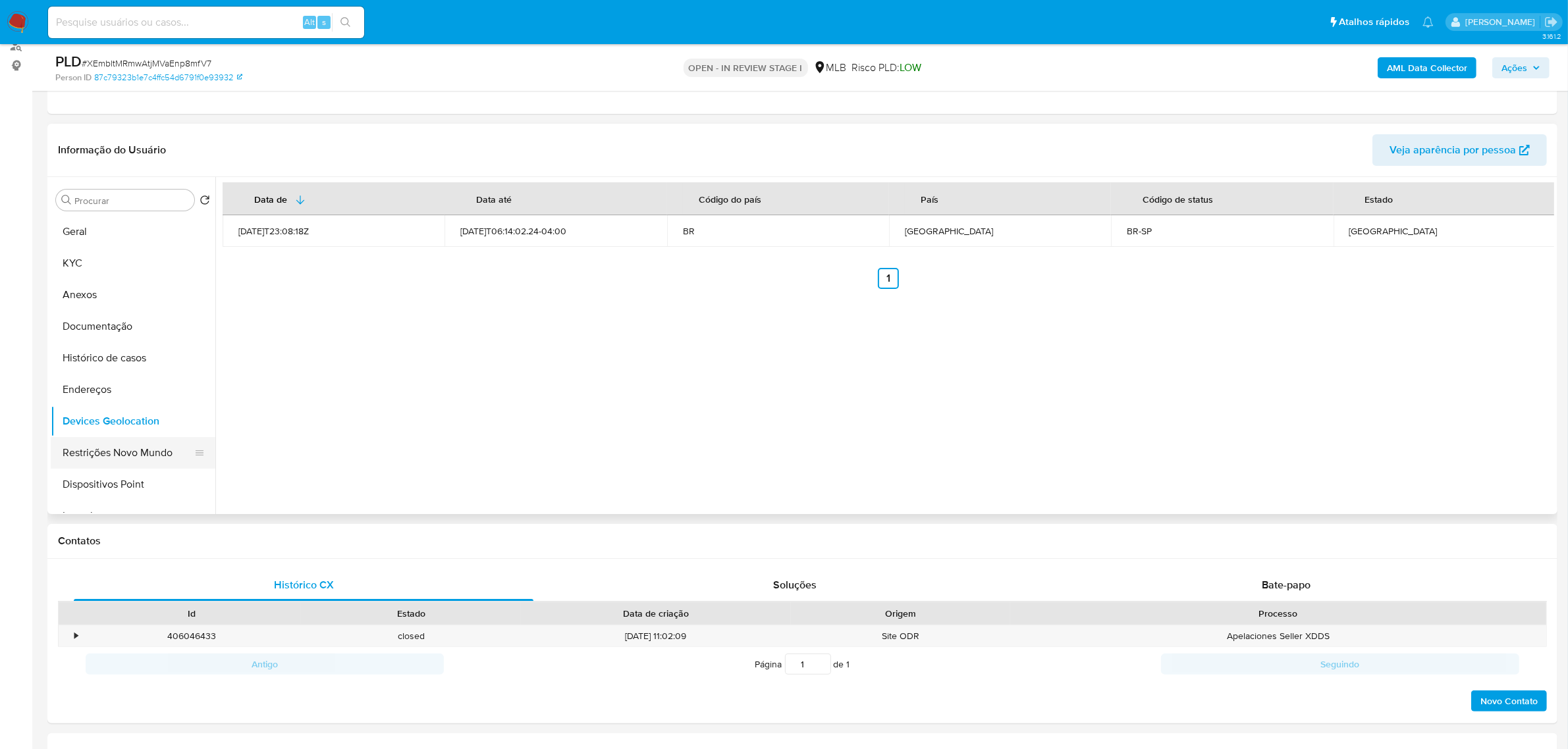
click at [123, 443] on button "Restrições Novo Mundo" at bounding box center [127, 453] width 154 height 31
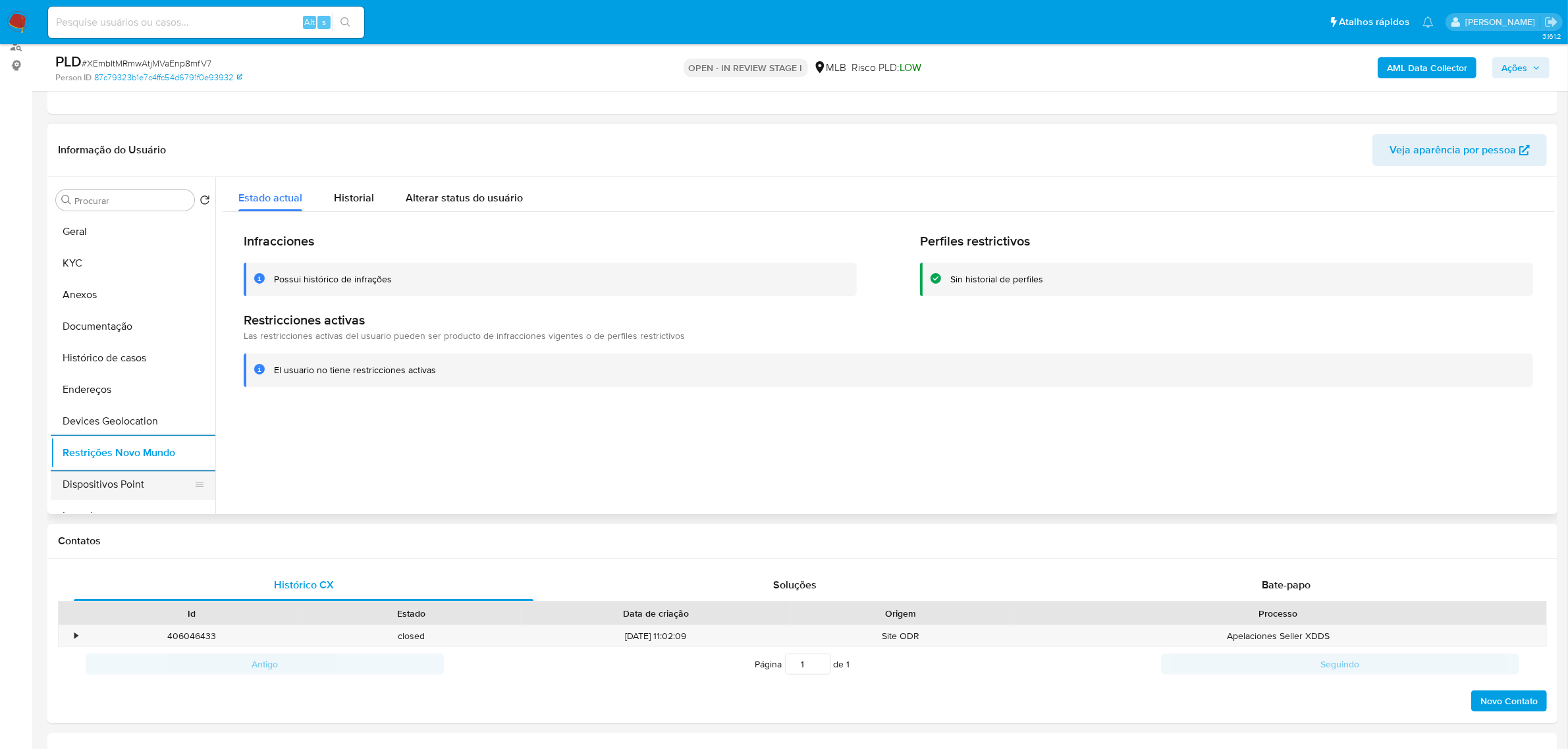
click at [113, 485] on button "Dispositivos Point" at bounding box center [127, 485] width 154 height 31
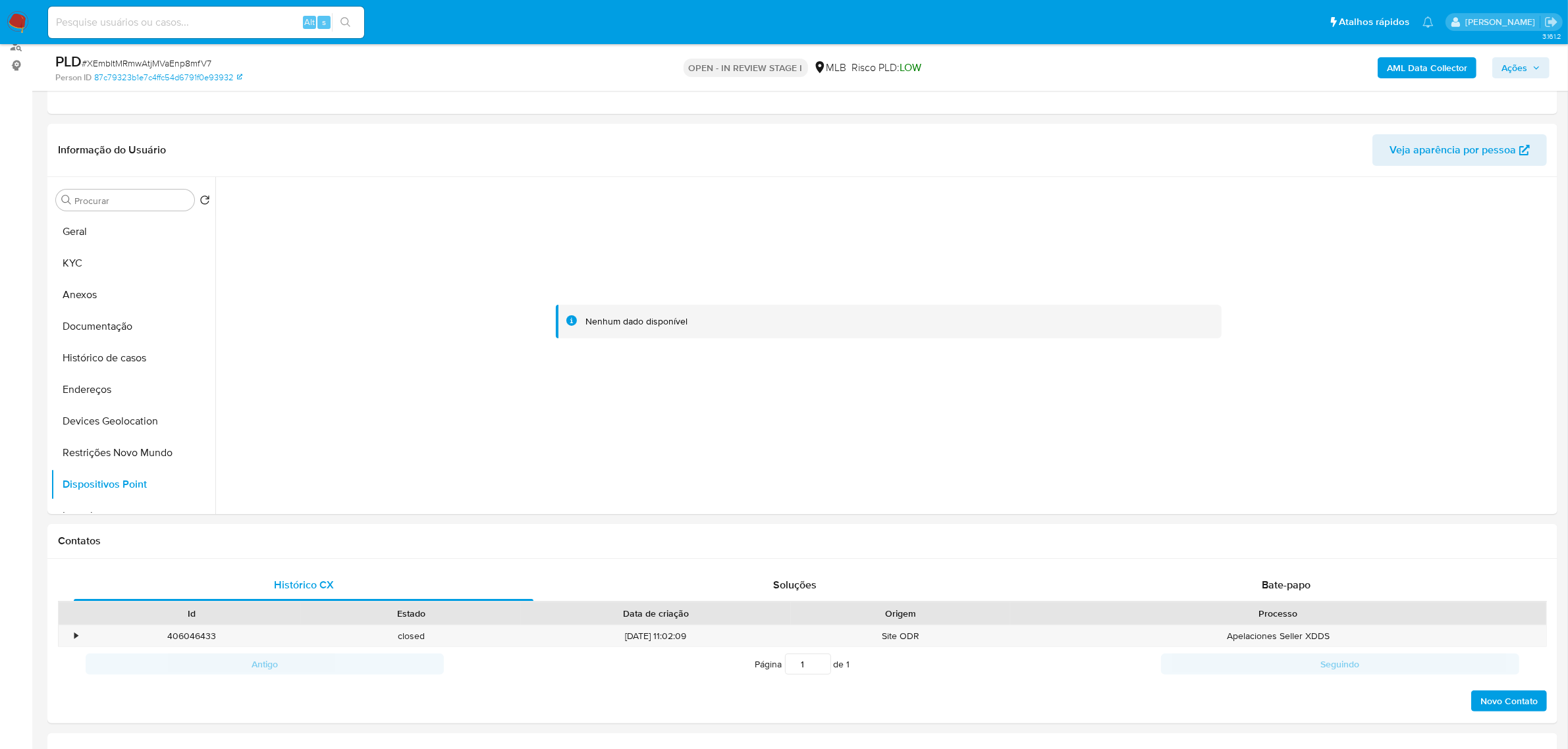
click at [1434, 63] on b "AML Data Collector" at bounding box center [1427, 67] width 80 height 21
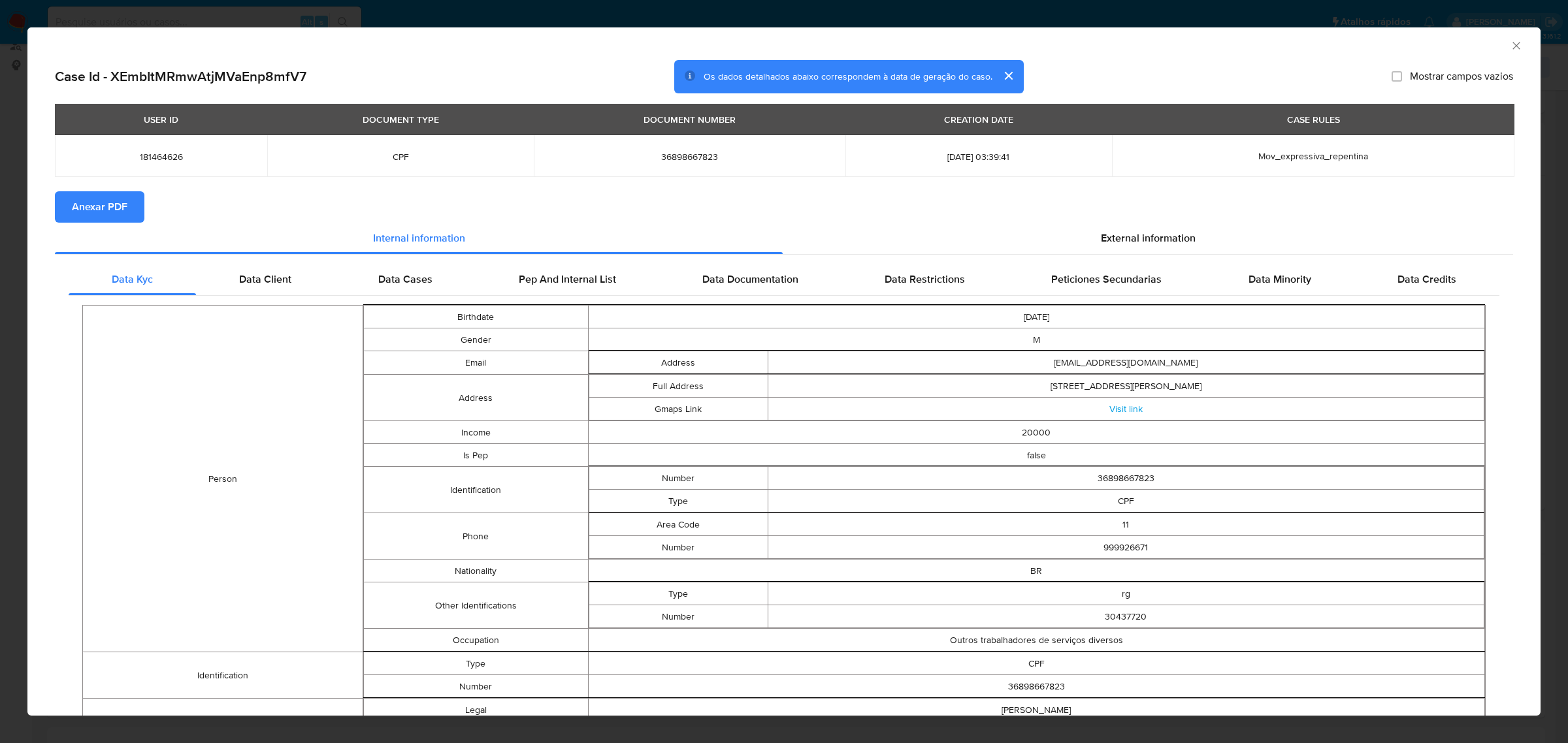
click at [92, 208] on span "Anexar PDF" at bounding box center [100, 207] width 56 height 29
click at [1169, 243] on span "External information" at bounding box center [1148, 241] width 94 height 15
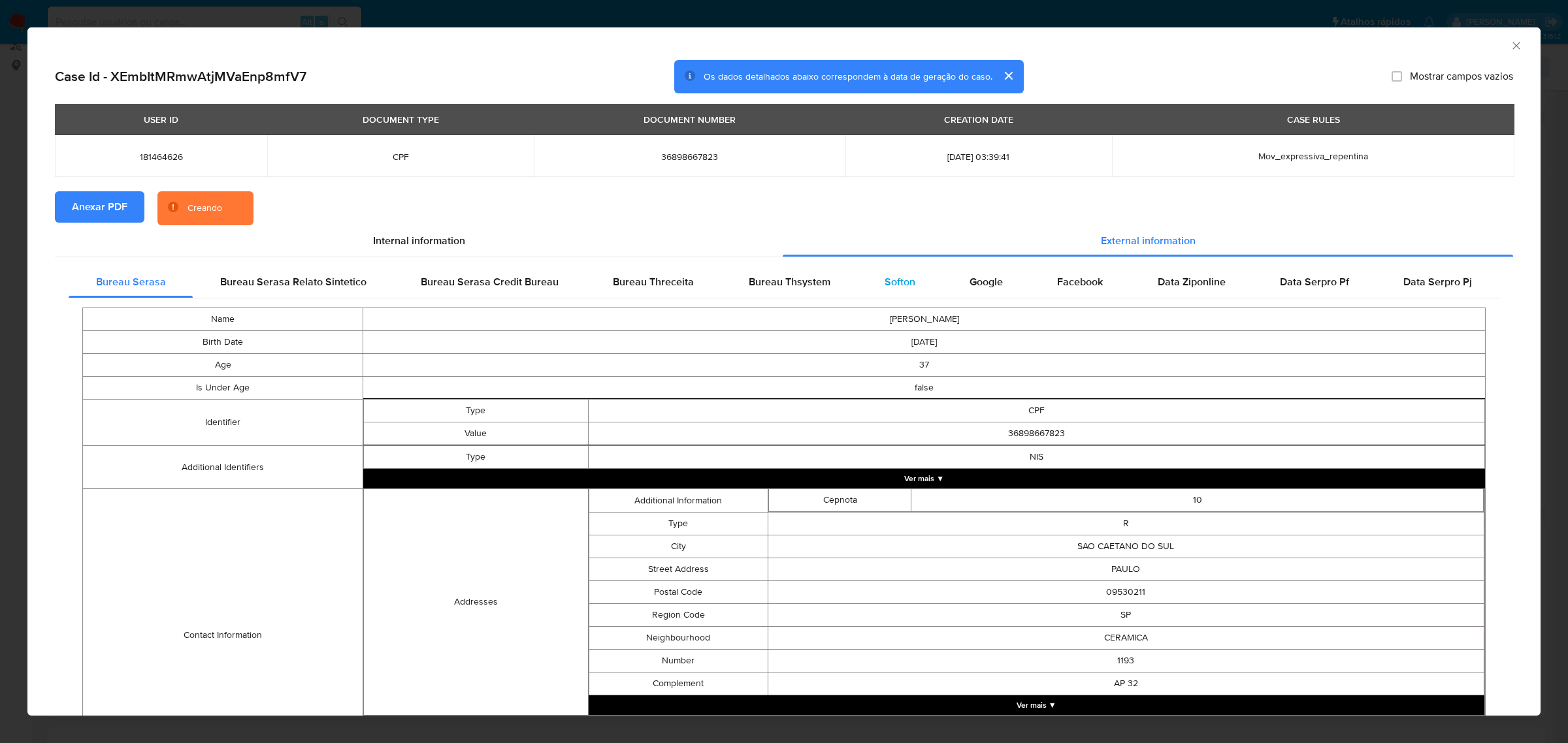
click at [912, 280] on div "Softon" at bounding box center [899, 282] width 85 height 31
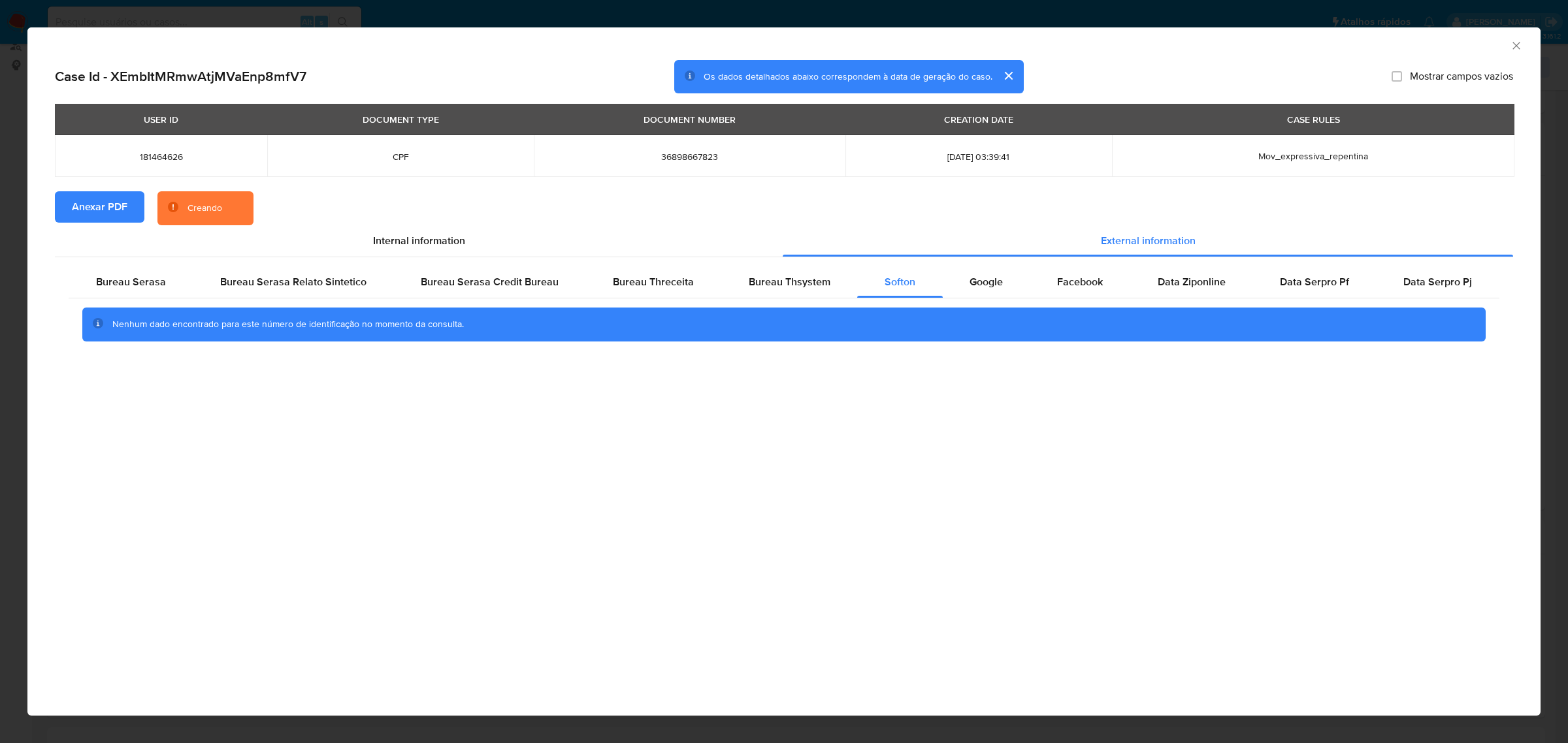
click at [1511, 41] on icon "Fechar a janela" at bounding box center [1516, 46] width 13 height 13
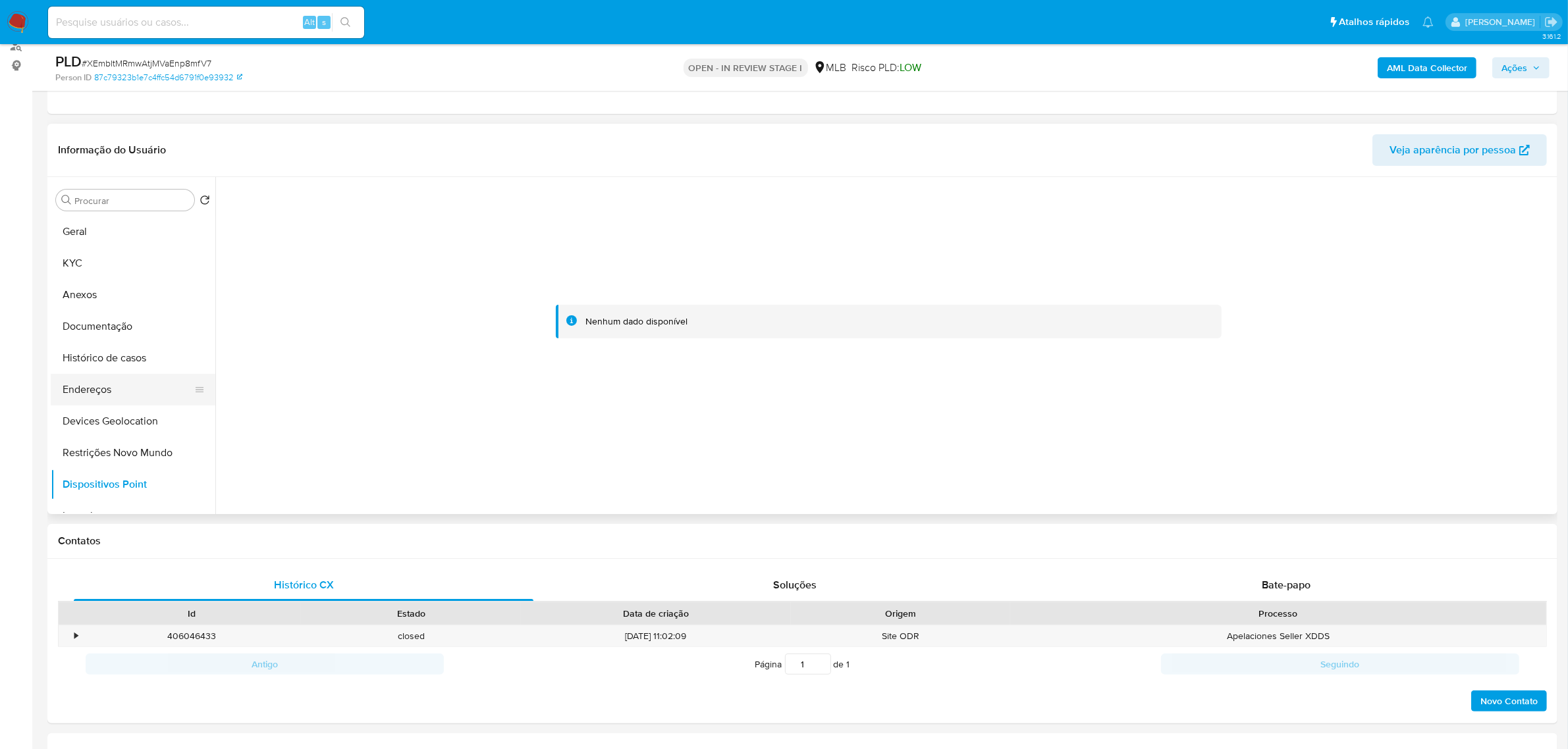
click at [99, 401] on button "Endereços" at bounding box center [127, 390] width 154 height 31
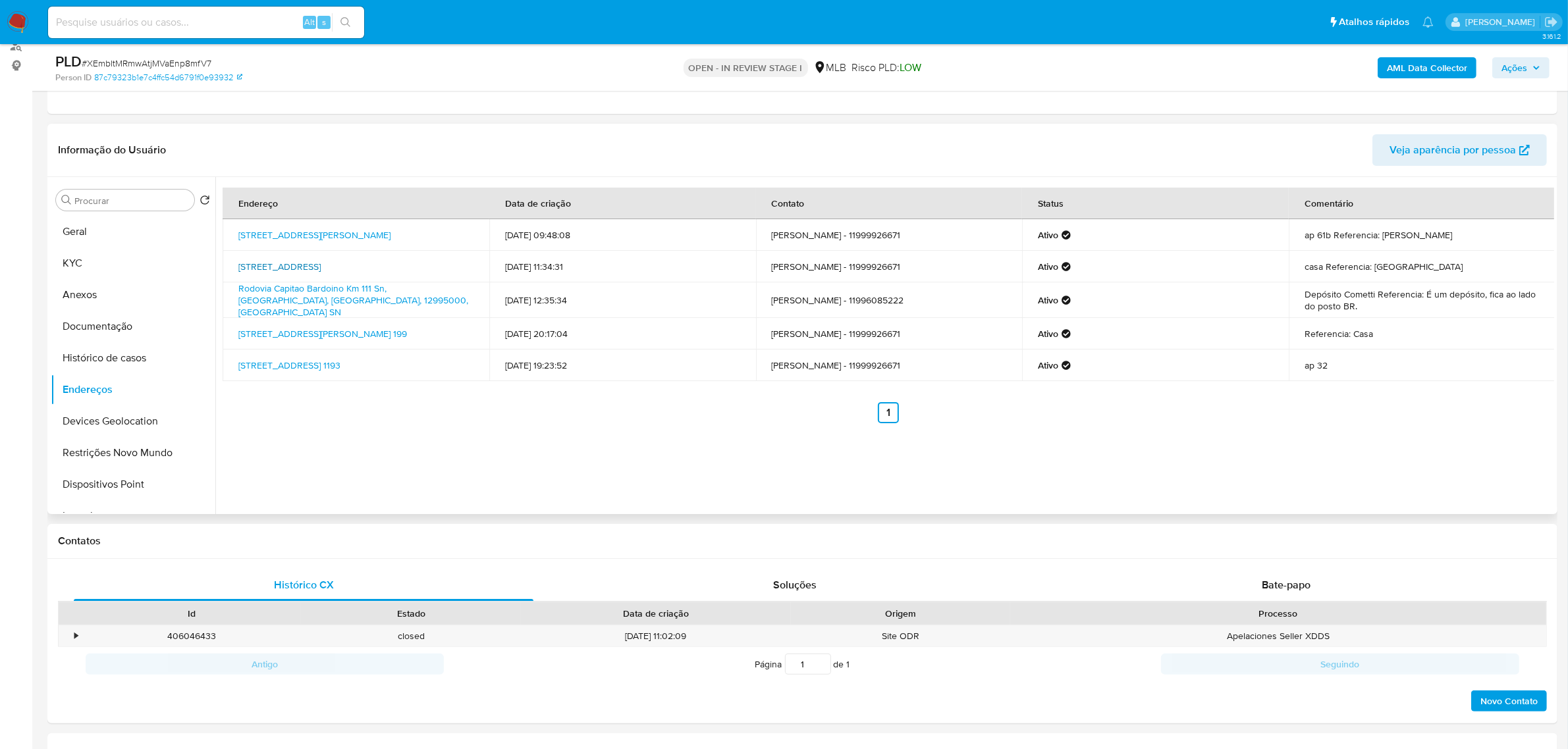
drag, startPoint x: 228, startPoint y: 259, endPoint x: 466, endPoint y: 263, distance: 238.0
click at [466, 263] on td "[STREET_ADDRESS]" at bounding box center [356, 266] width 267 height 31
copy link "[STREET_ADDRESS]"
click at [320, 262] on link "[STREET_ADDRESS]" at bounding box center [279, 266] width 82 height 13
click at [96, 252] on button "KYC" at bounding box center [127, 263] width 154 height 31
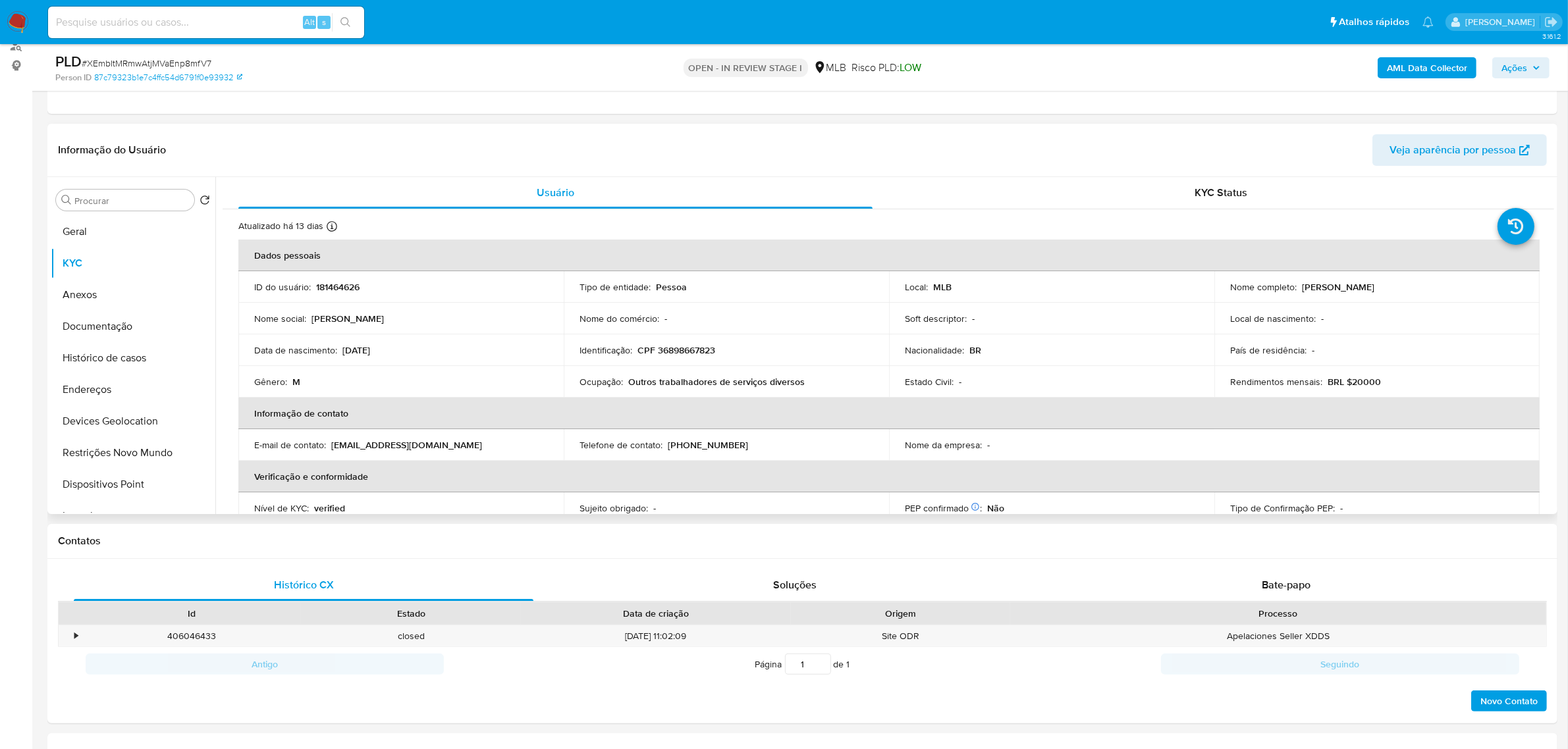
click at [690, 346] on p "CPF 36898667823" at bounding box center [676, 350] width 78 height 12
copy p "36898667823"
click at [132, 334] on button "Documentação" at bounding box center [127, 327] width 154 height 31
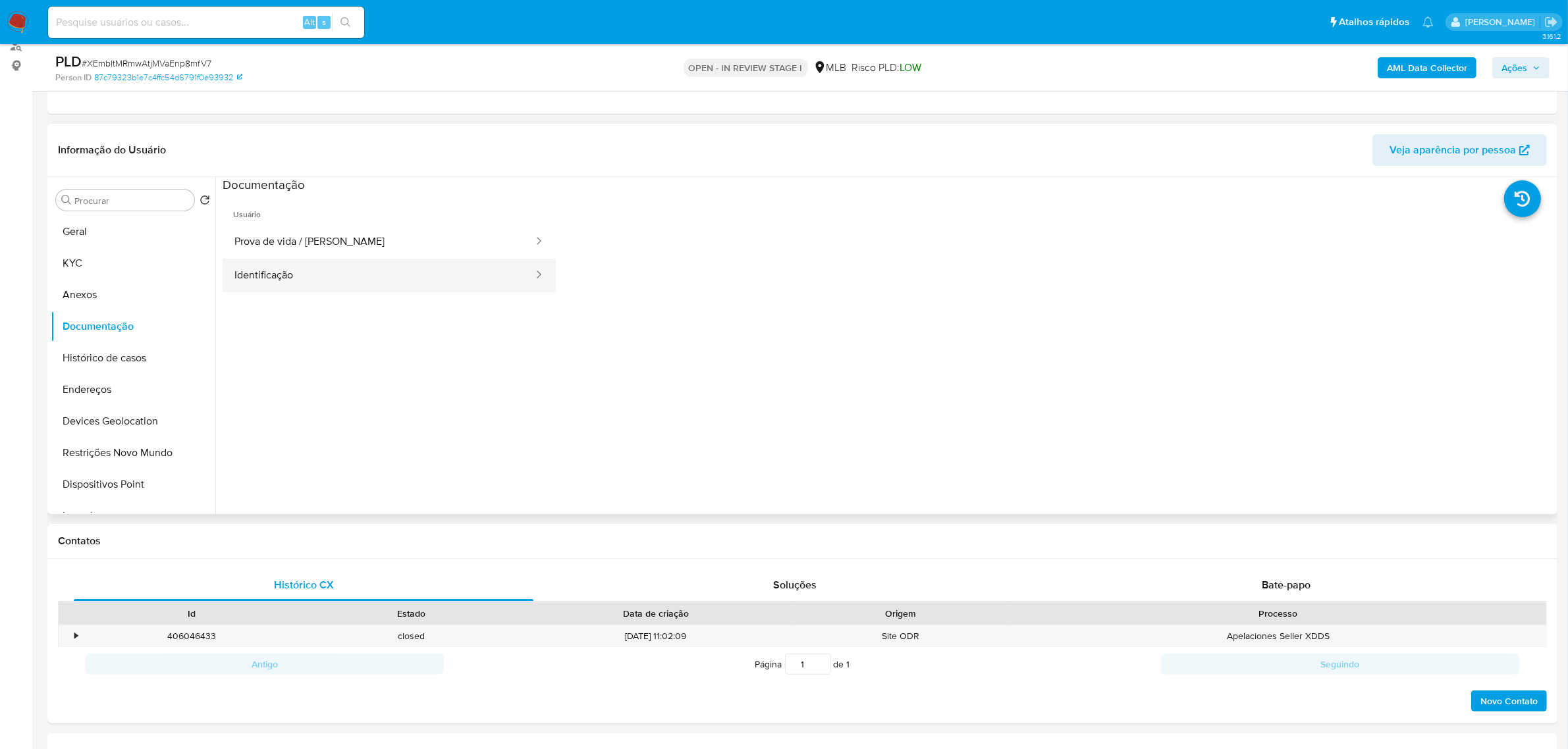
click at [463, 273] on button "Identificação" at bounding box center [378, 276] width 312 height 34
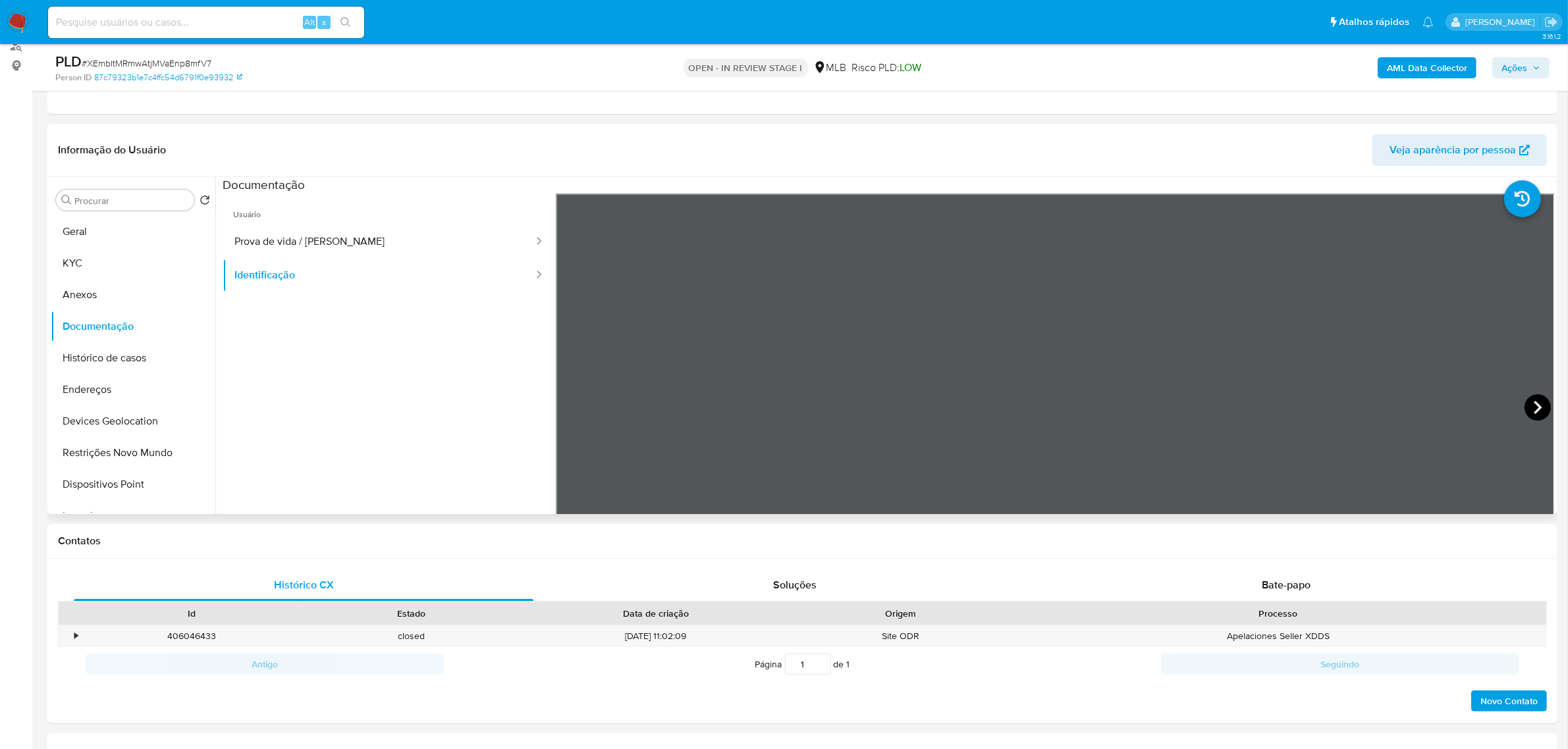
click at [1530, 398] on icon at bounding box center [1538, 408] width 26 height 26
click at [113, 259] on button "KYC" at bounding box center [127, 263] width 154 height 31
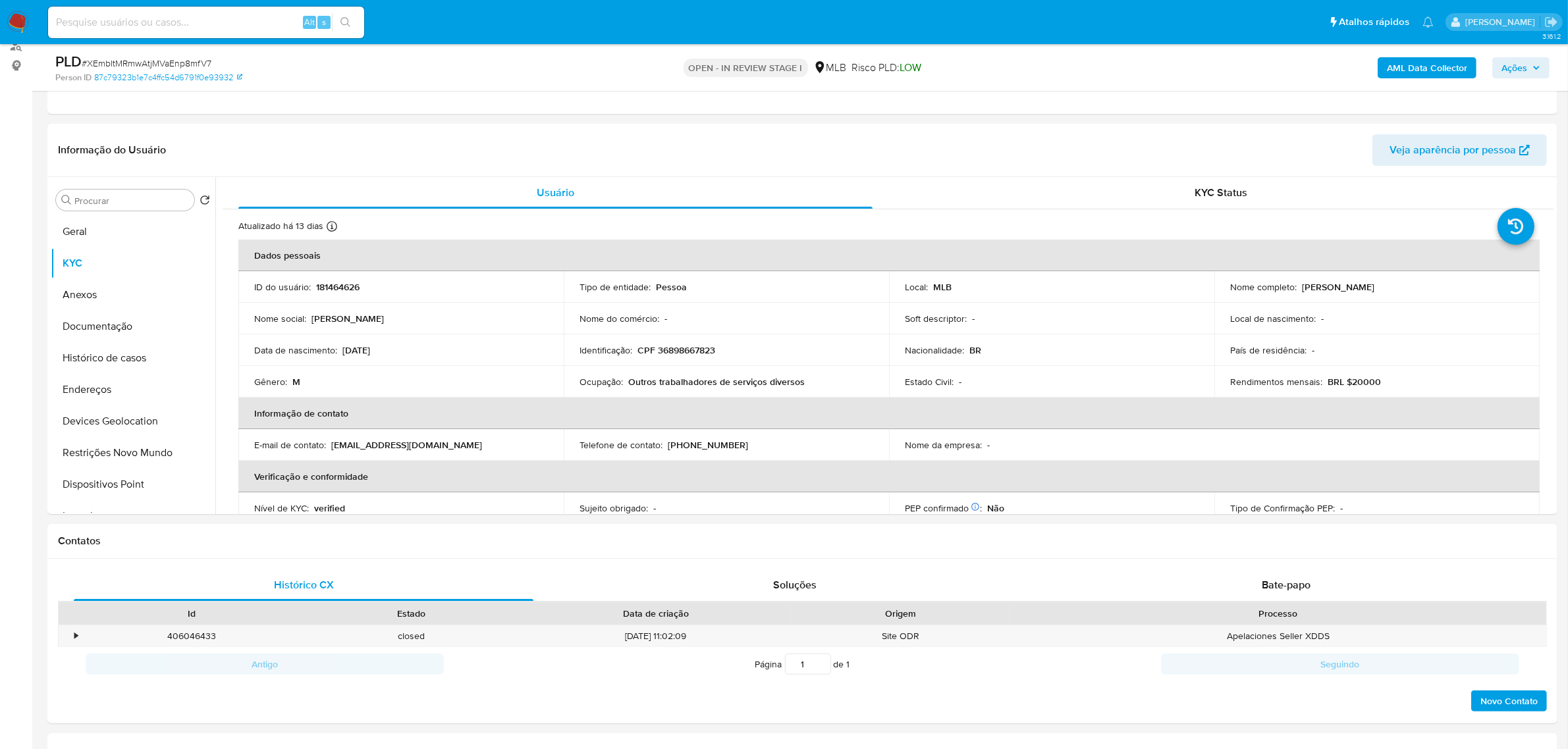
click at [698, 347] on p "CPF 36898667823" at bounding box center [676, 350] width 78 height 12
click at [697, 347] on p "CPF 36898667823" at bounding box center [676, 350] width 78 height 12
click at [697, 353] on p "CPF 36898667823" at bounding box center [676, 350] width 78 height 12
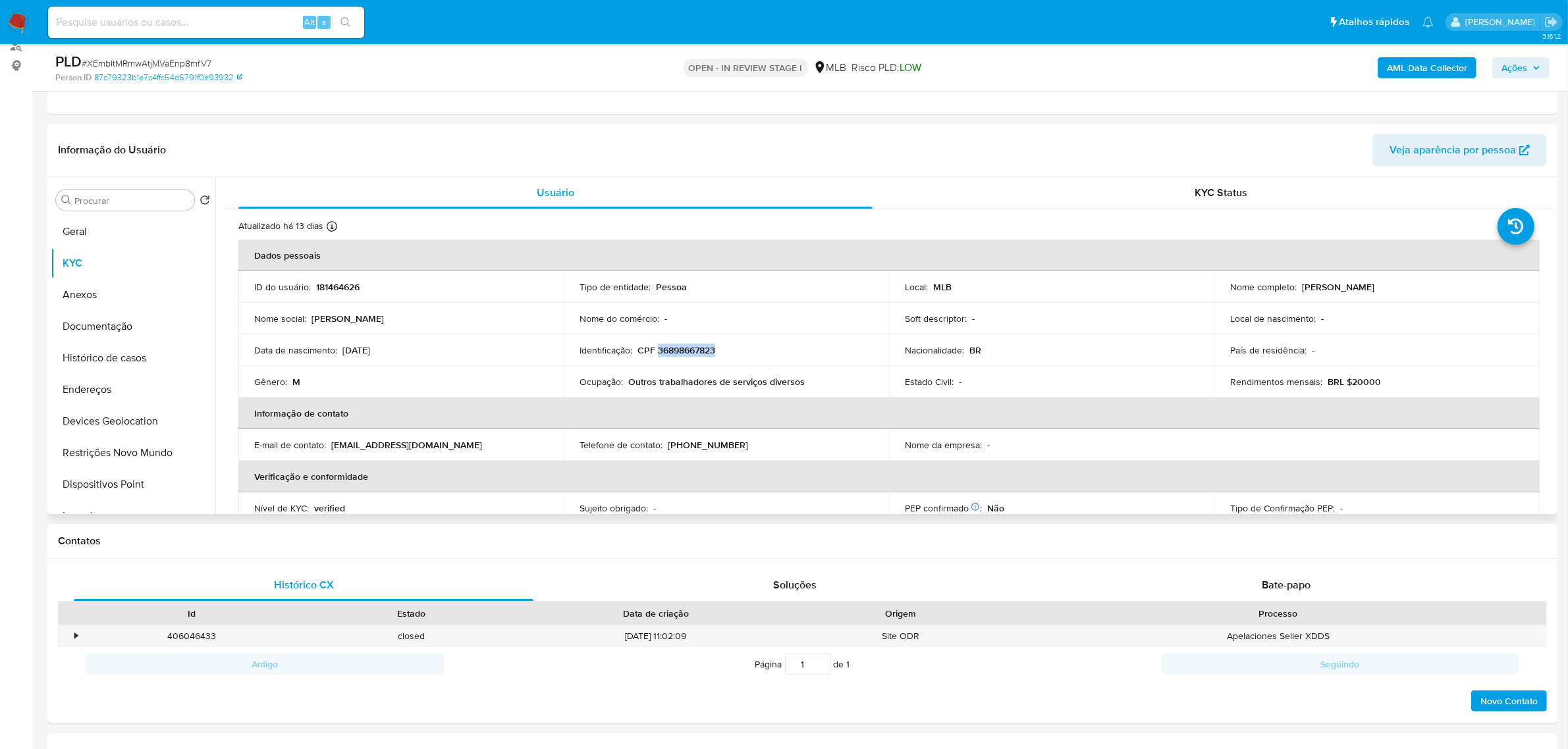
drag, startPoint x: 1297, startPoint y: 286, endPoint x: 1451, endPoint y: 290, distance: 154.1
click at [1451, 290] on div "Nome completo : [PERSON_NAME]" at bounding box center [1377, 287] width 294 height 12
copy p "[PERSON_NAME]"
click at [687, 347] on p "CPF 36898667823" at bounding box center [676, 350] width 78 height 12
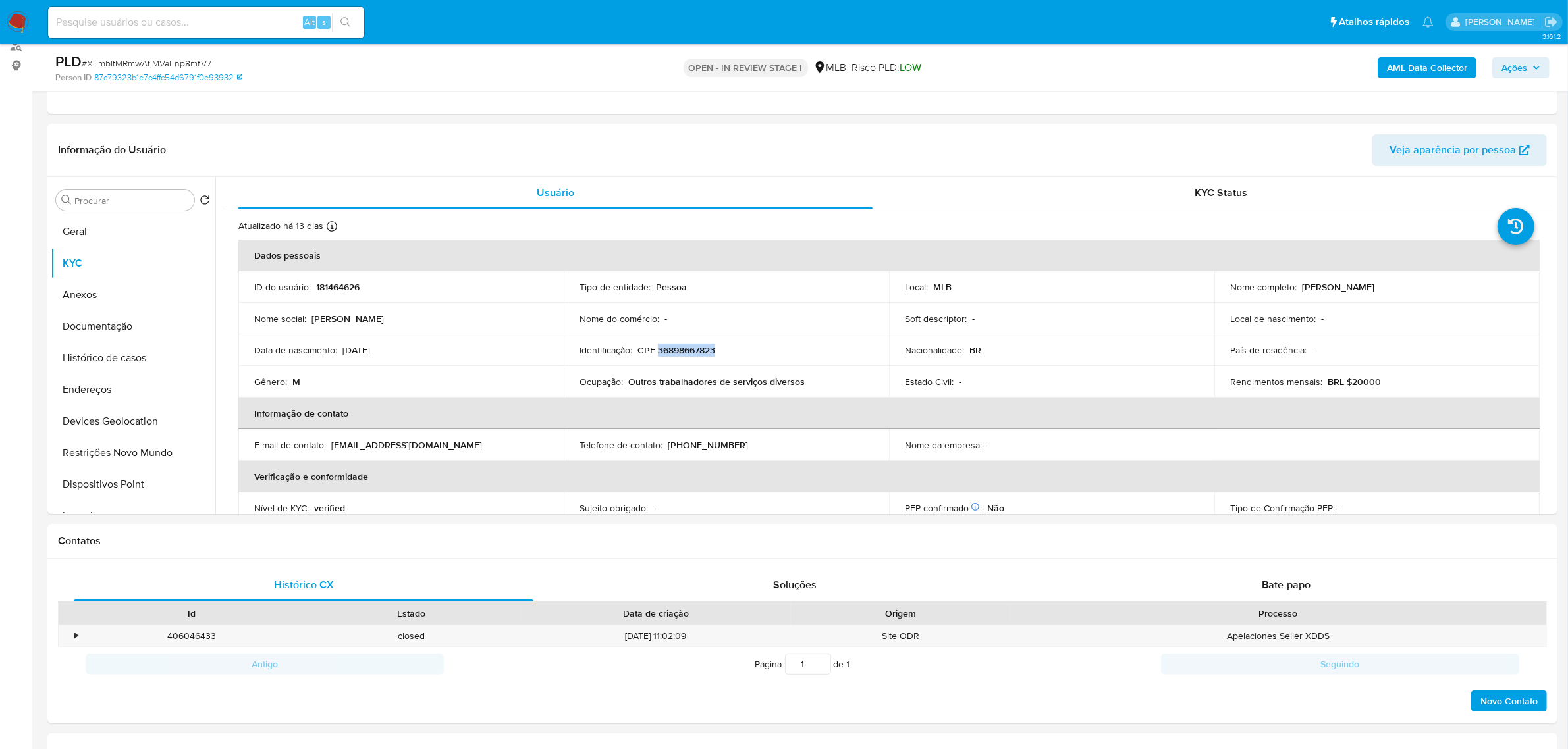
copy p "36898667823"
click at [132, 314] on button "Documentação" at bounding box center [127, 327] width 154 height 31
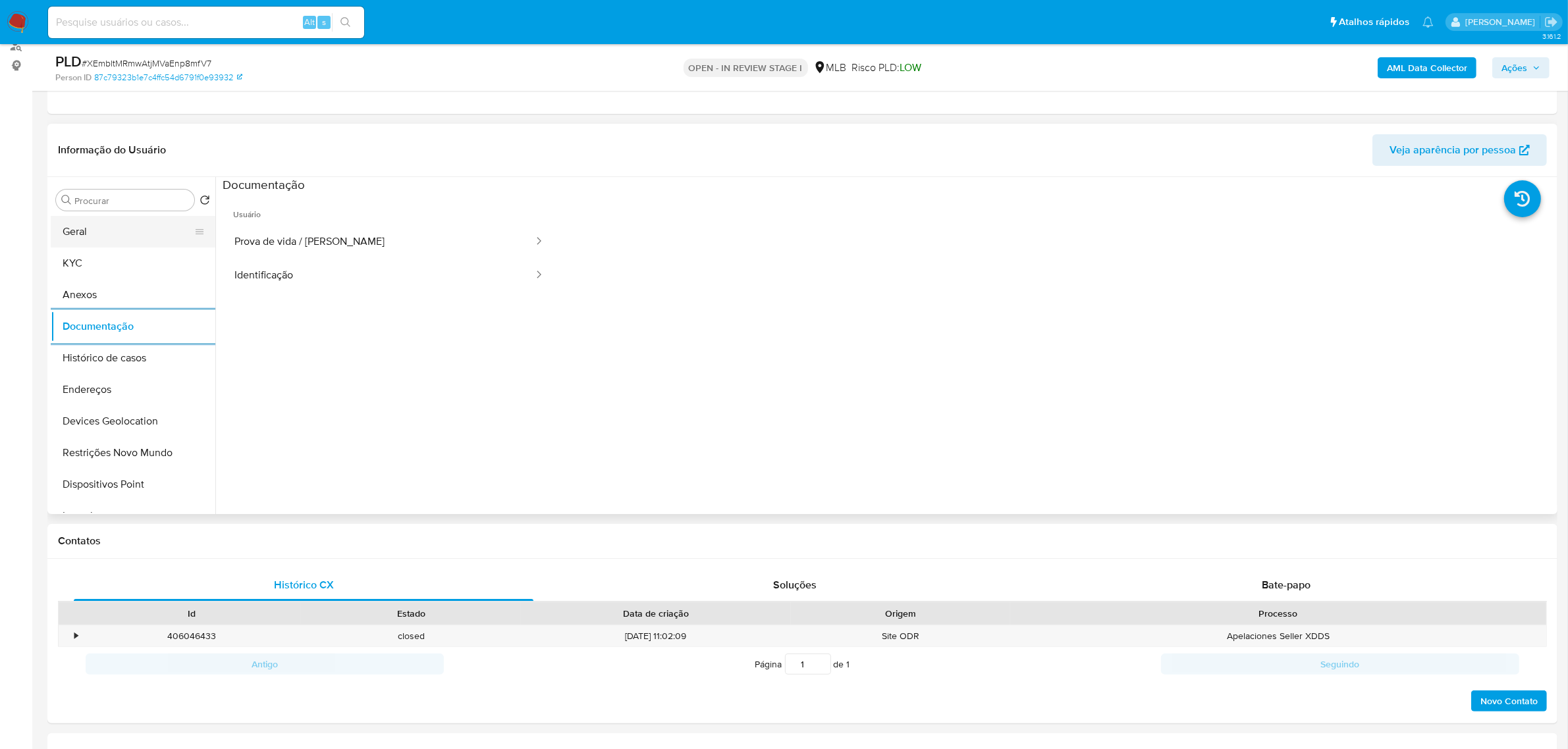
click at [116, 240] on button "Geral" at bounding box center [127, 232] width 154 height 31
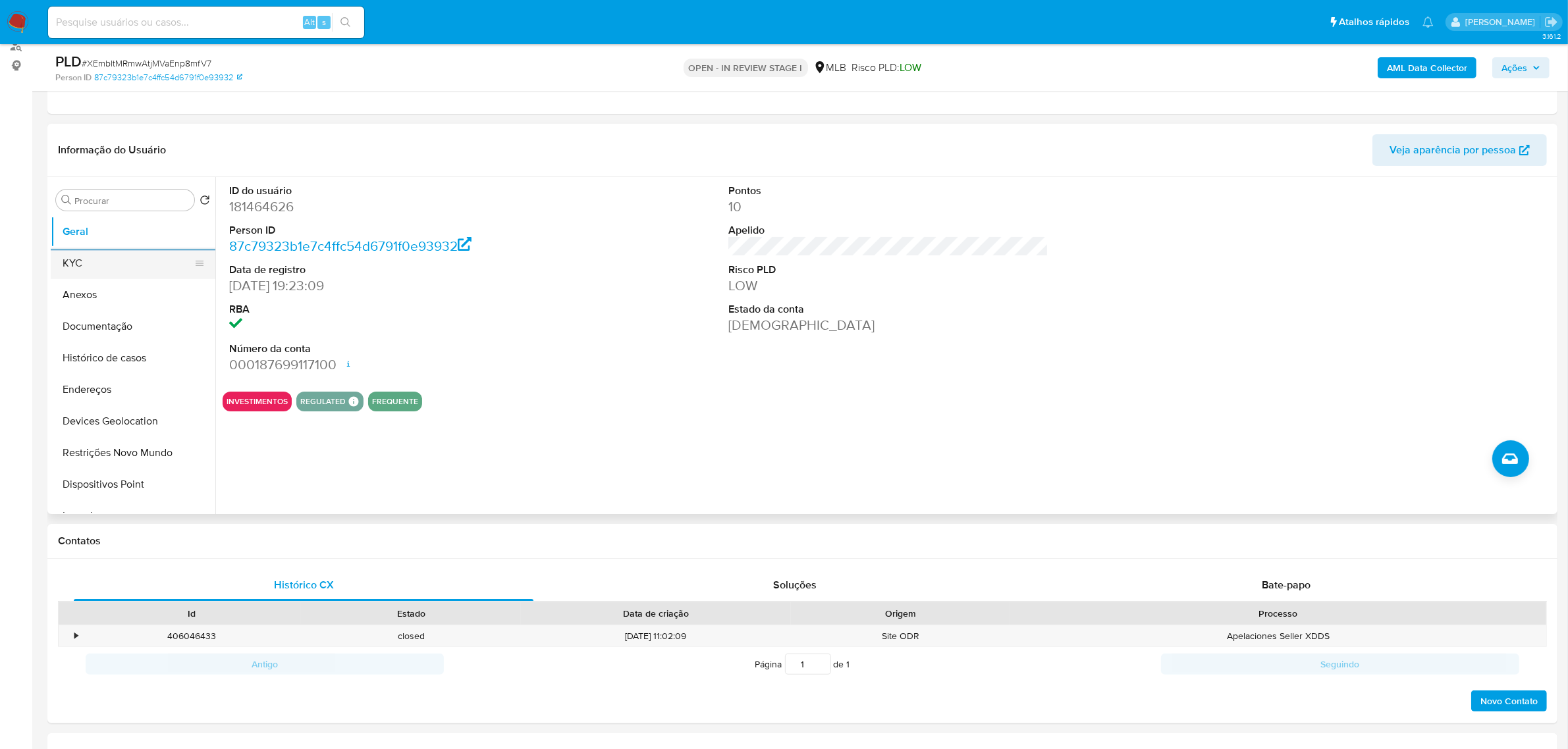
click at [109, 259] on button "KYC" at bounding box center [127, 263] width 154 height 31
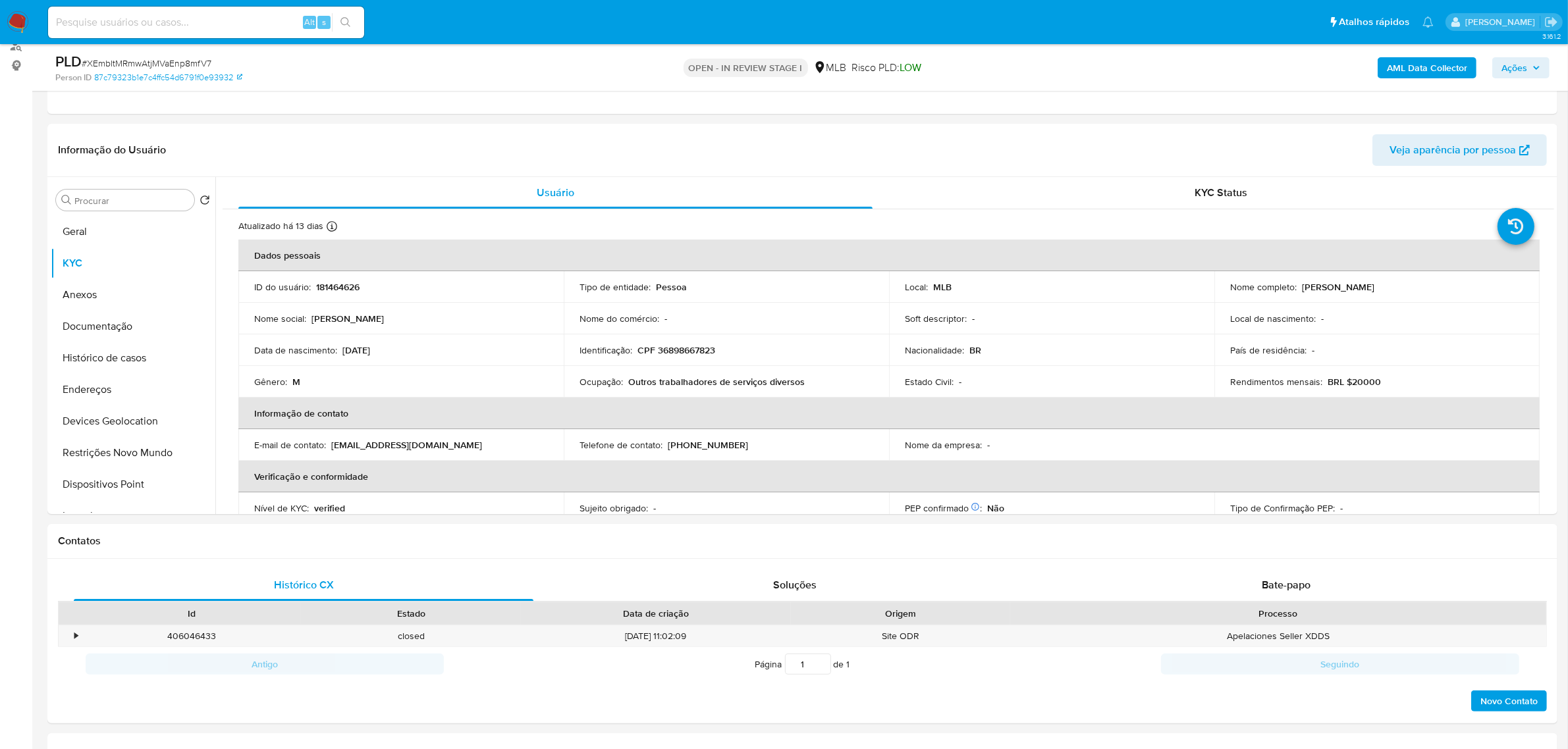
click at [1518, 66] on span "Ações" at bounding box center [1514, 67] width 26 height 21
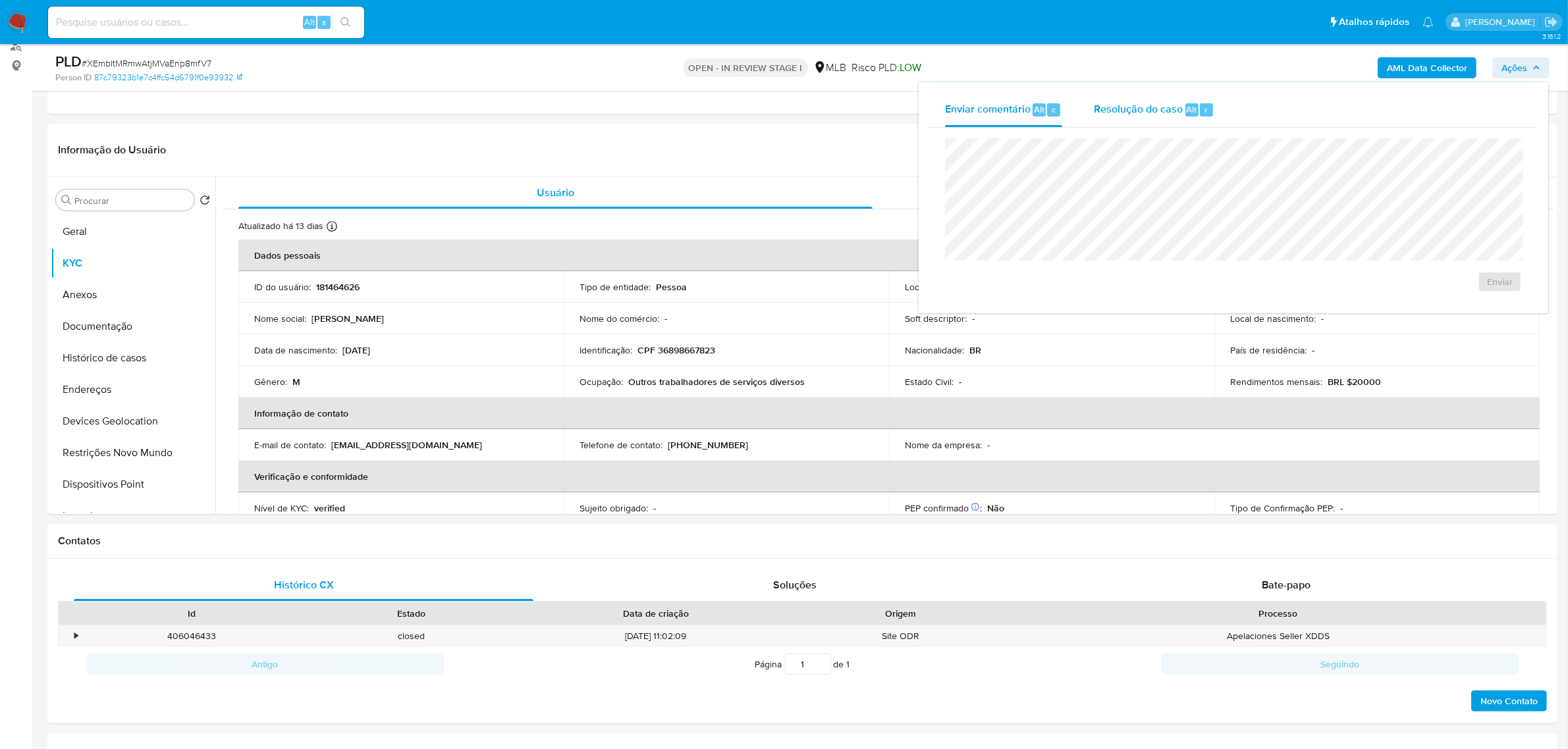
click at [1168, 110] on span "Resolução do caso" at bounding box center [1138, 109] width 89 height 15
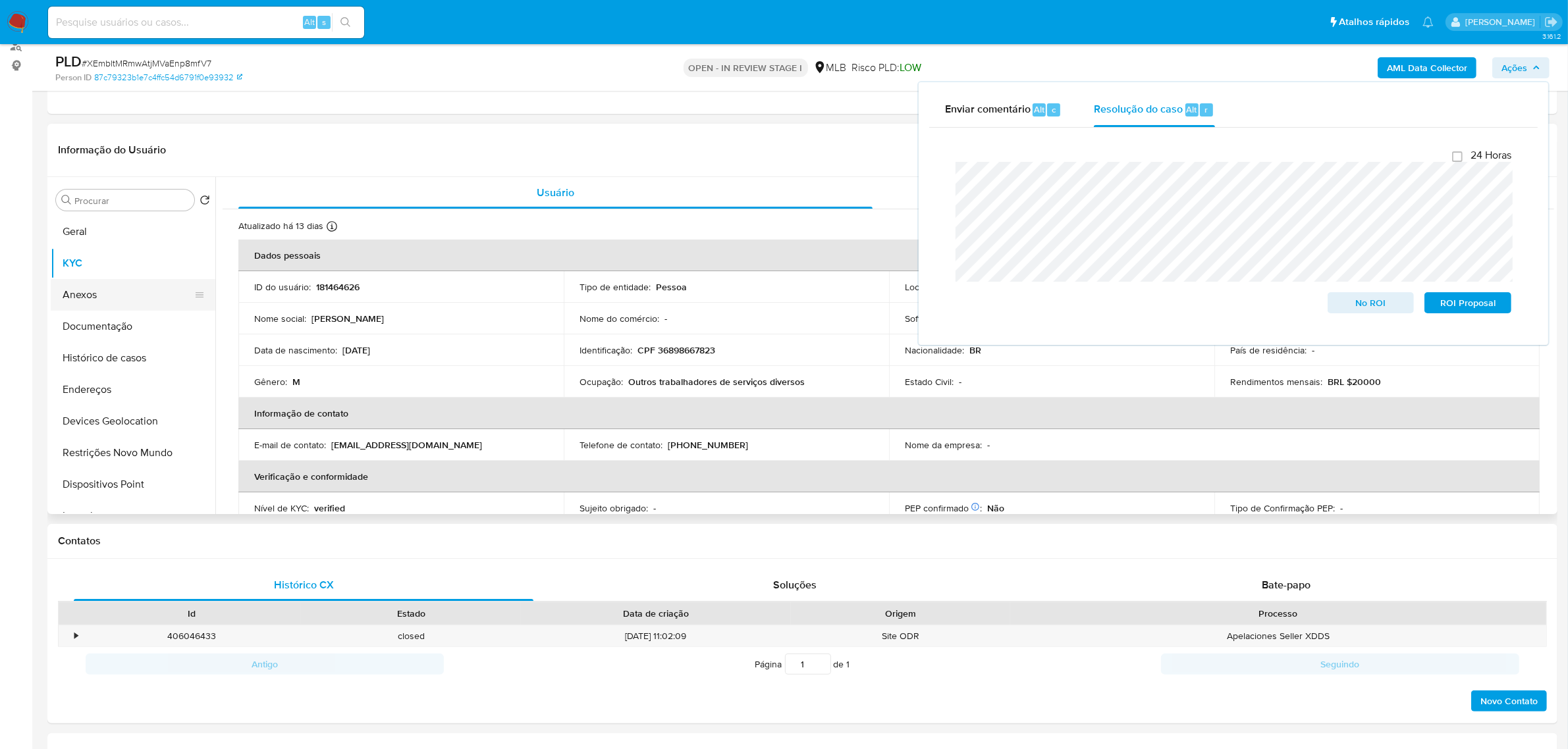
click at [120, 296] on button "Anexos" at bounding box center [127, 295] width 154 height 31
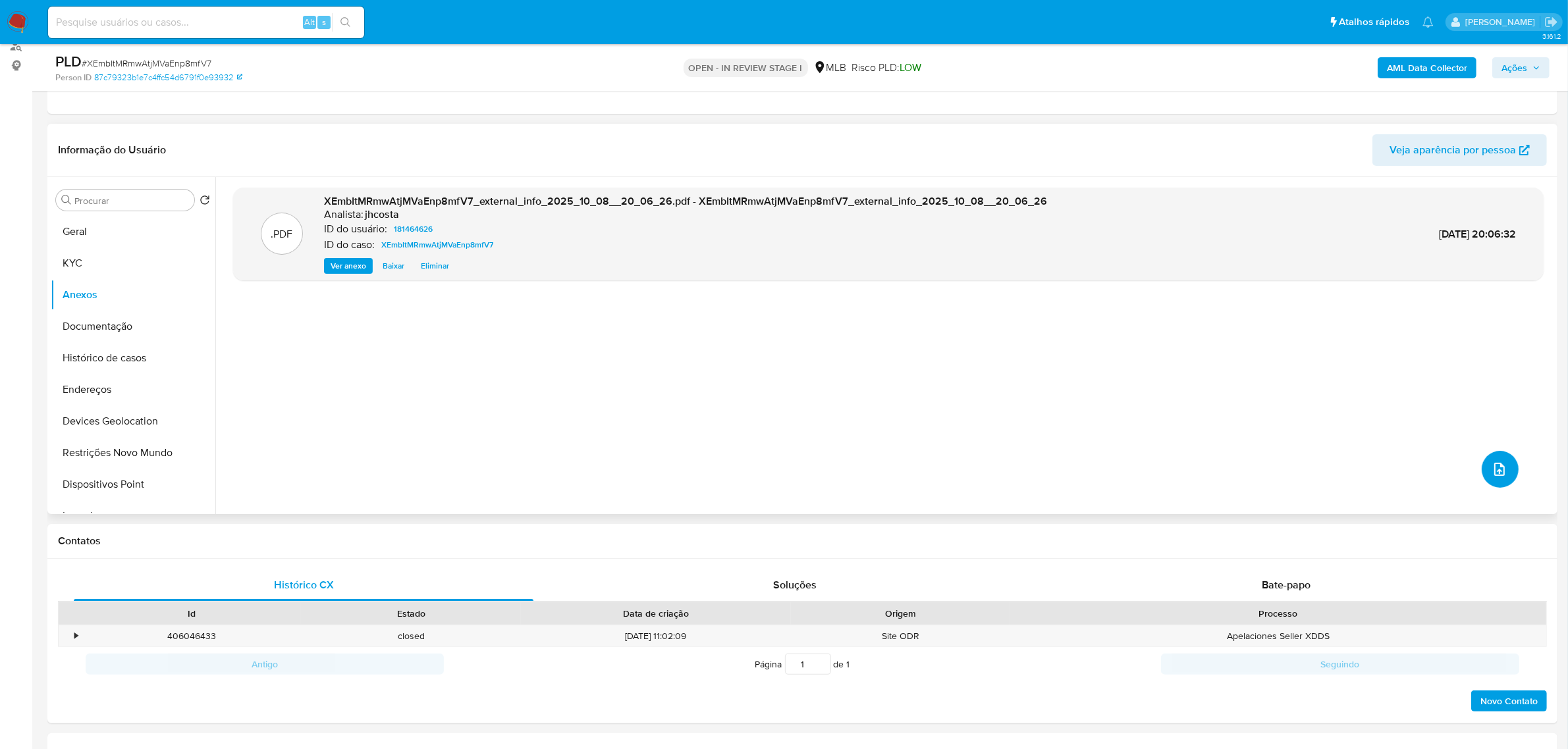
click at [1503, 466] on button "upload-file" at bounding box center [1500, 469] width 37 height 37
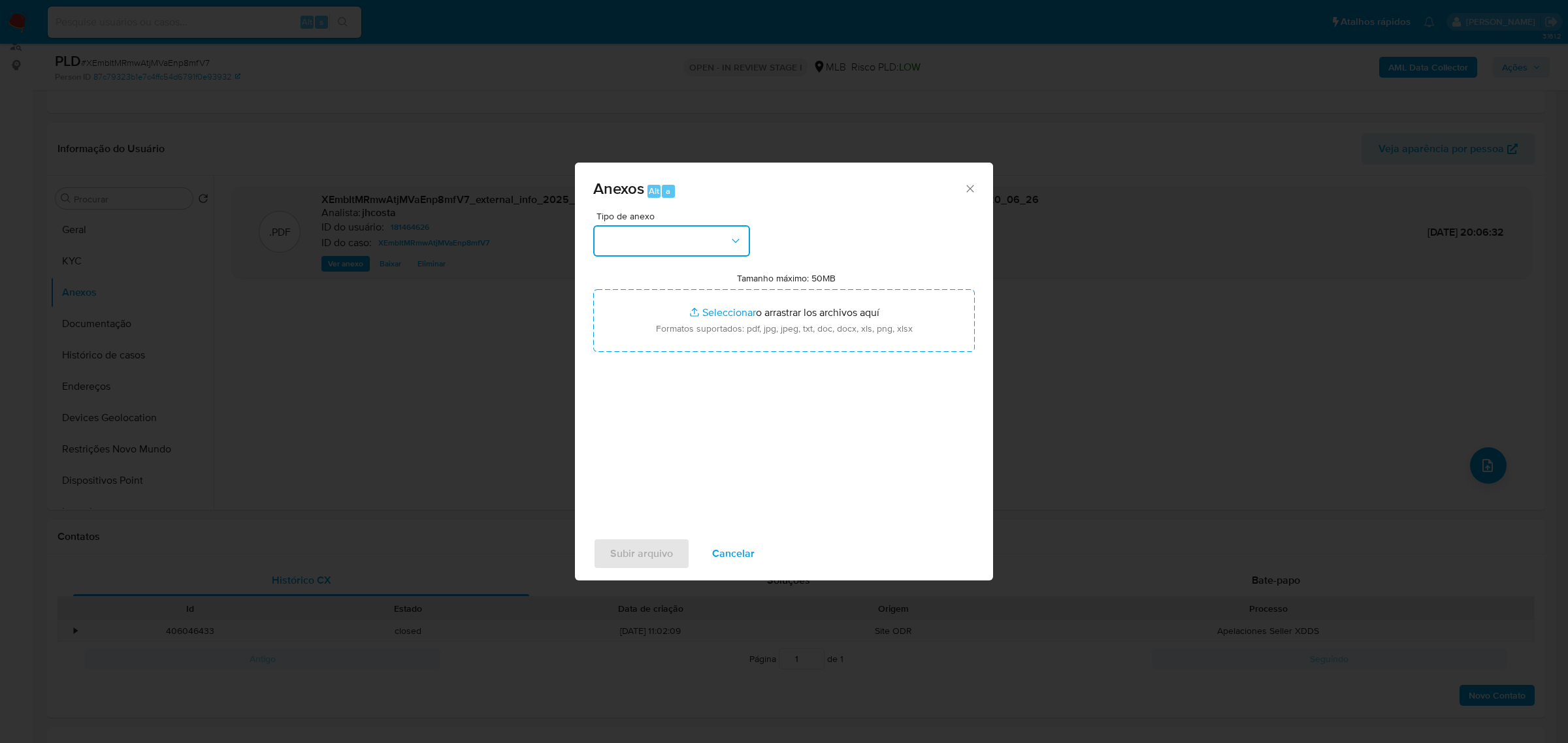
click at [721, 248] on button "button" at bounding box center [671, 241] width 157 height 31
click at [649, 347] on div "OUTROS" at bounding box center [667, 332] width 133 height 31
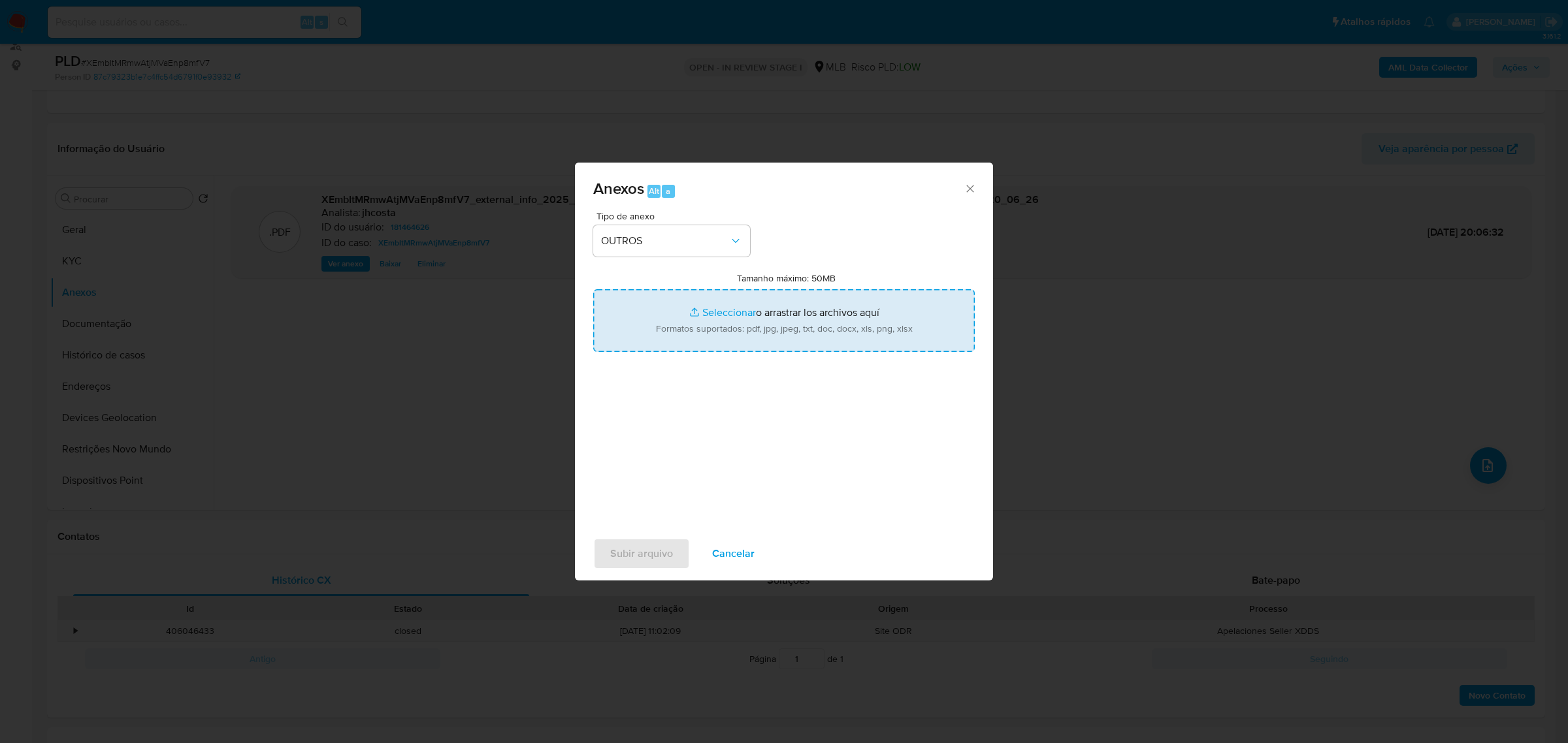
click at [766, 320] on input "Tamanho máximo: 50MB Seleccionar archivos" at bounding box center [783, 320] width 382 height 62
type input "C:\fakepath\Mulan 181464626_2025_10_07_09_32_15.xlsx"
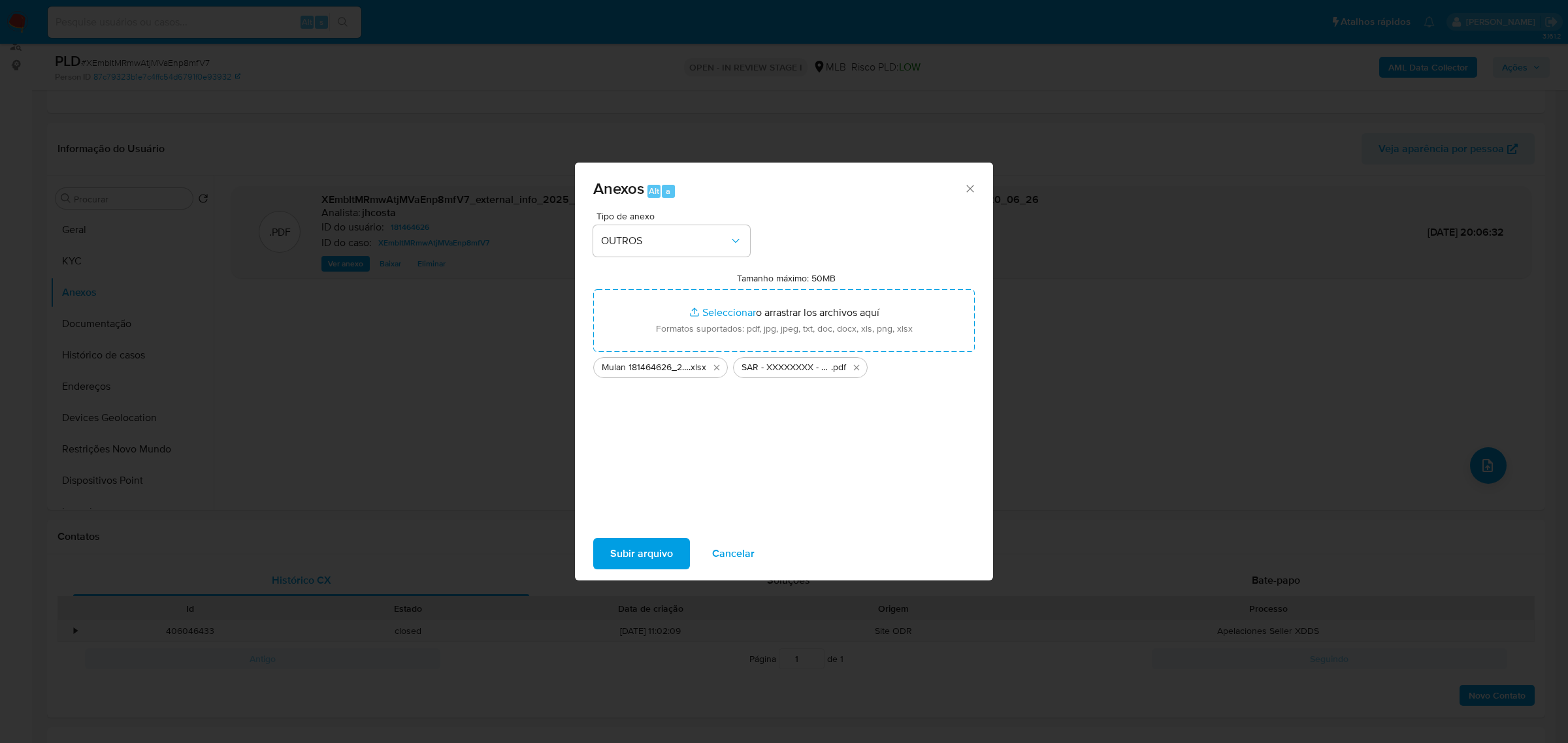
click at [662, 550] on span "Subir arquivo" at bounding box center [641, 553] width 62 height 29
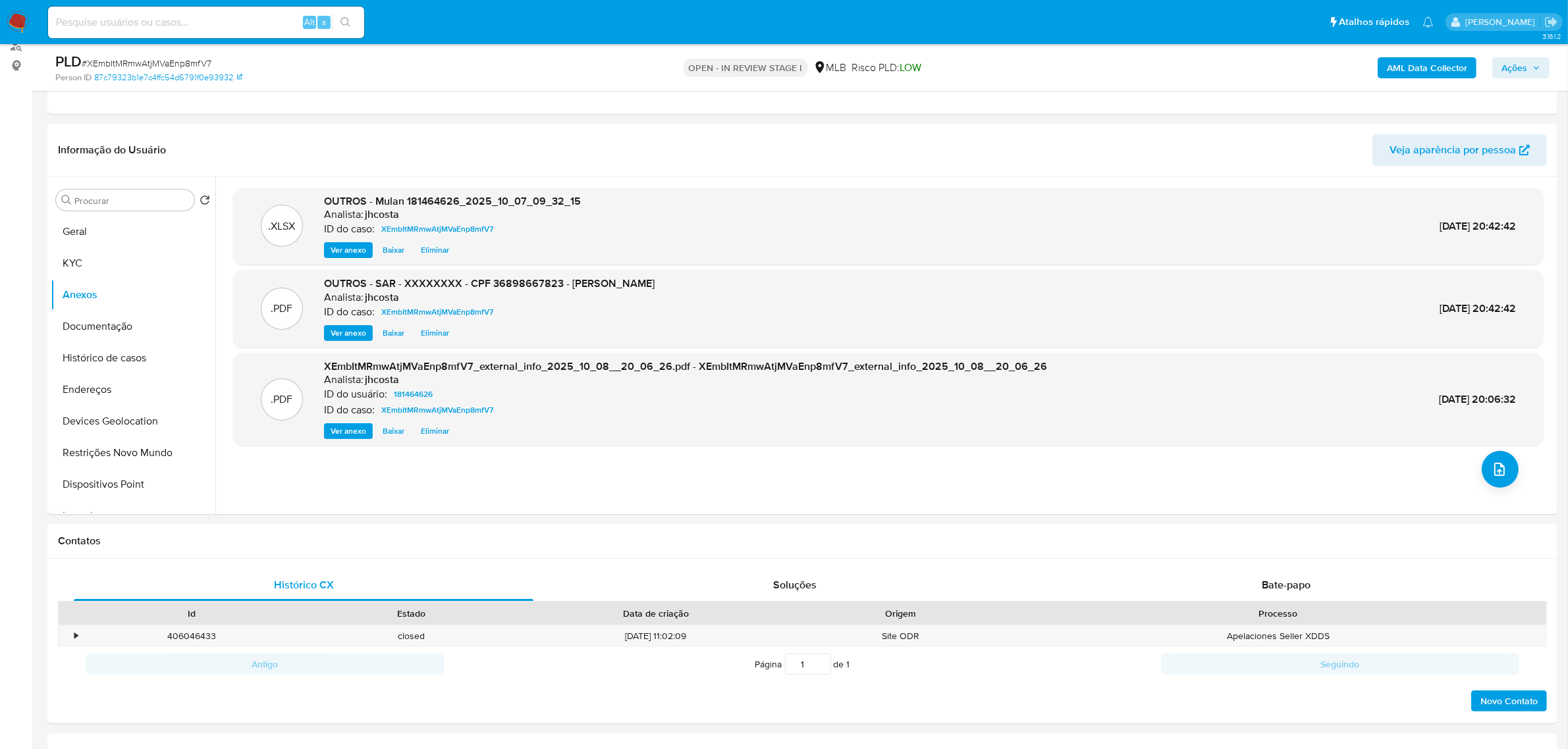
click at [1509, 60] on span "Ações" at bounding box center [1514, 67] width 26 height 21
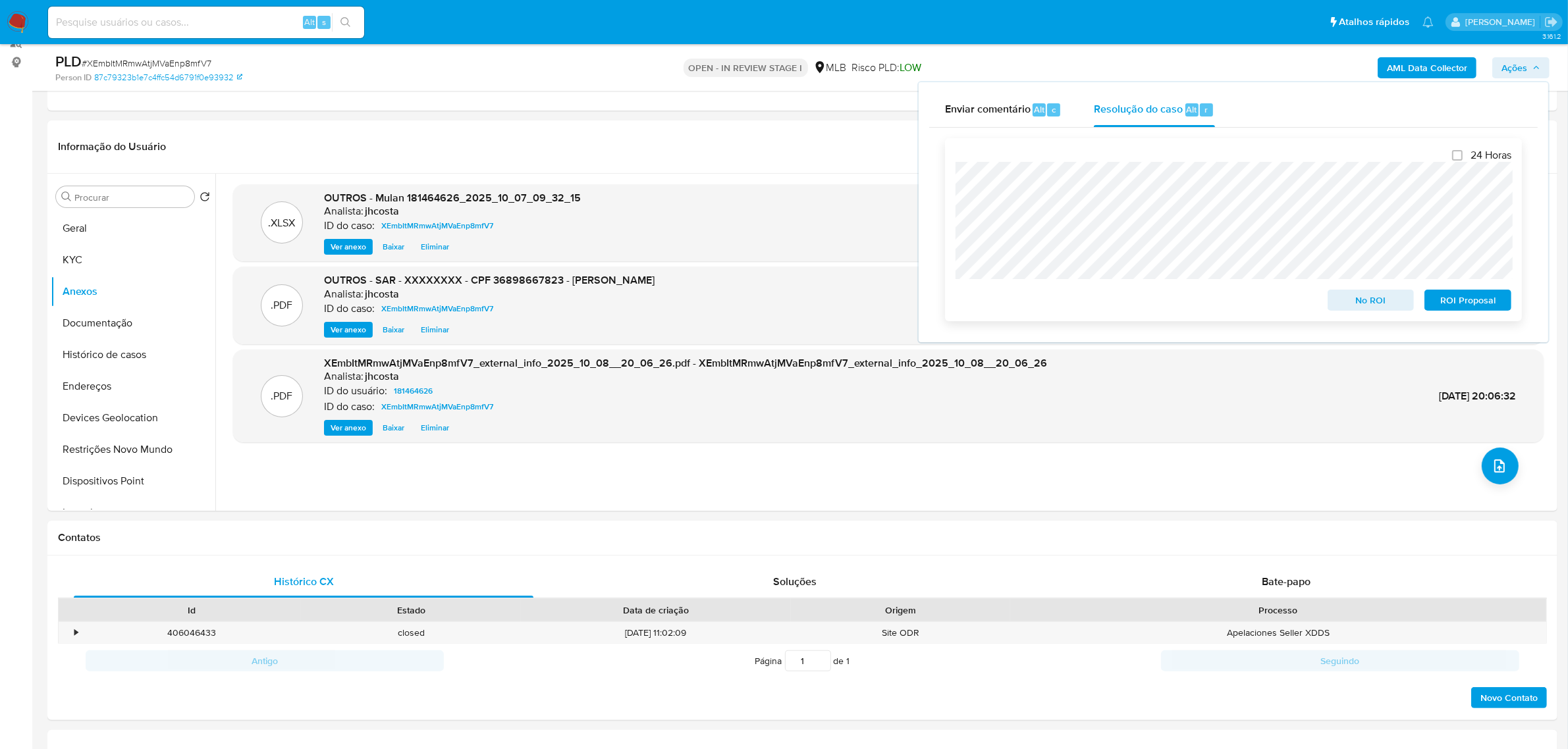
scroll to position [82, 0]
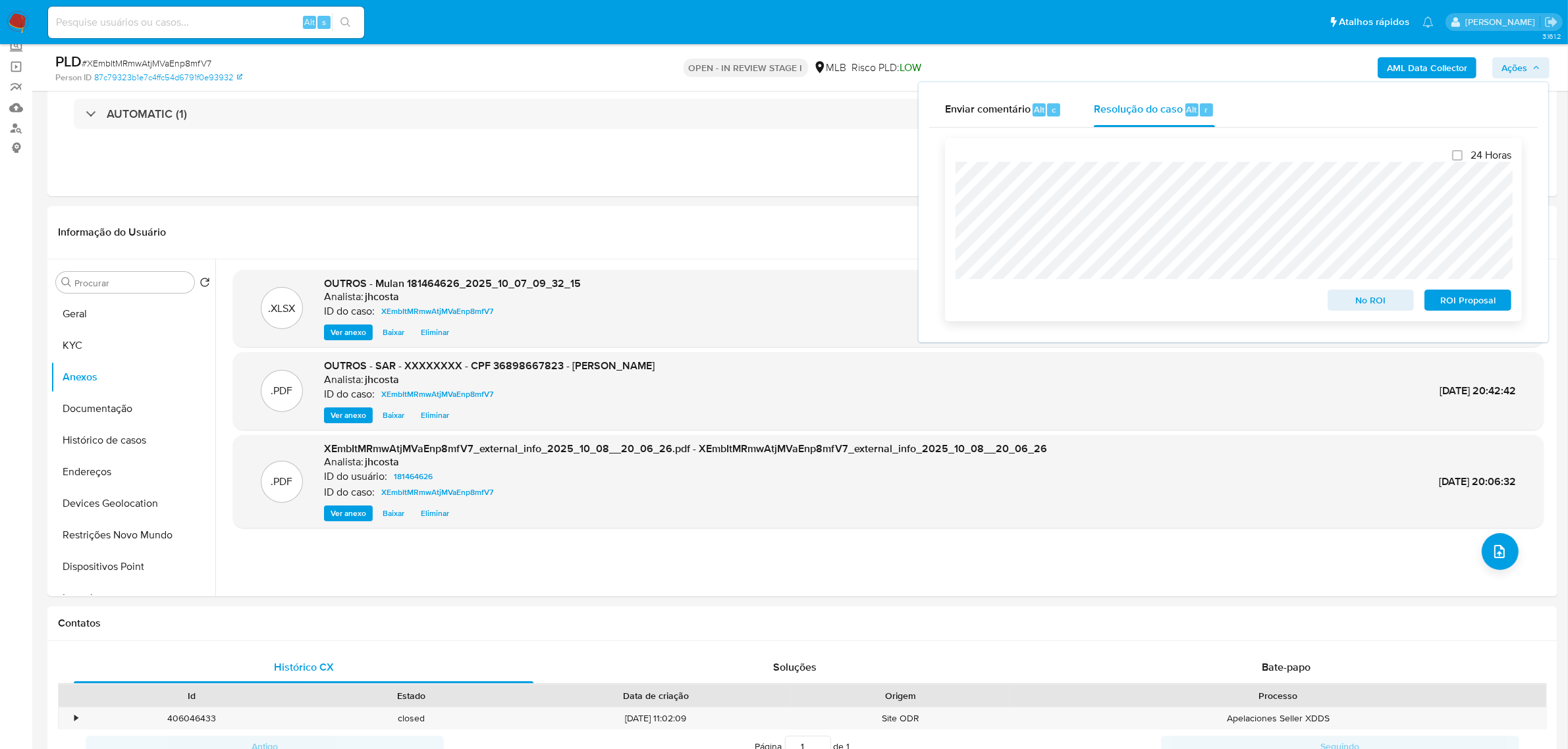
click at [1488, 305] on span "ROI Proposal" at bounding box center [1468, 300] width 69 height 18
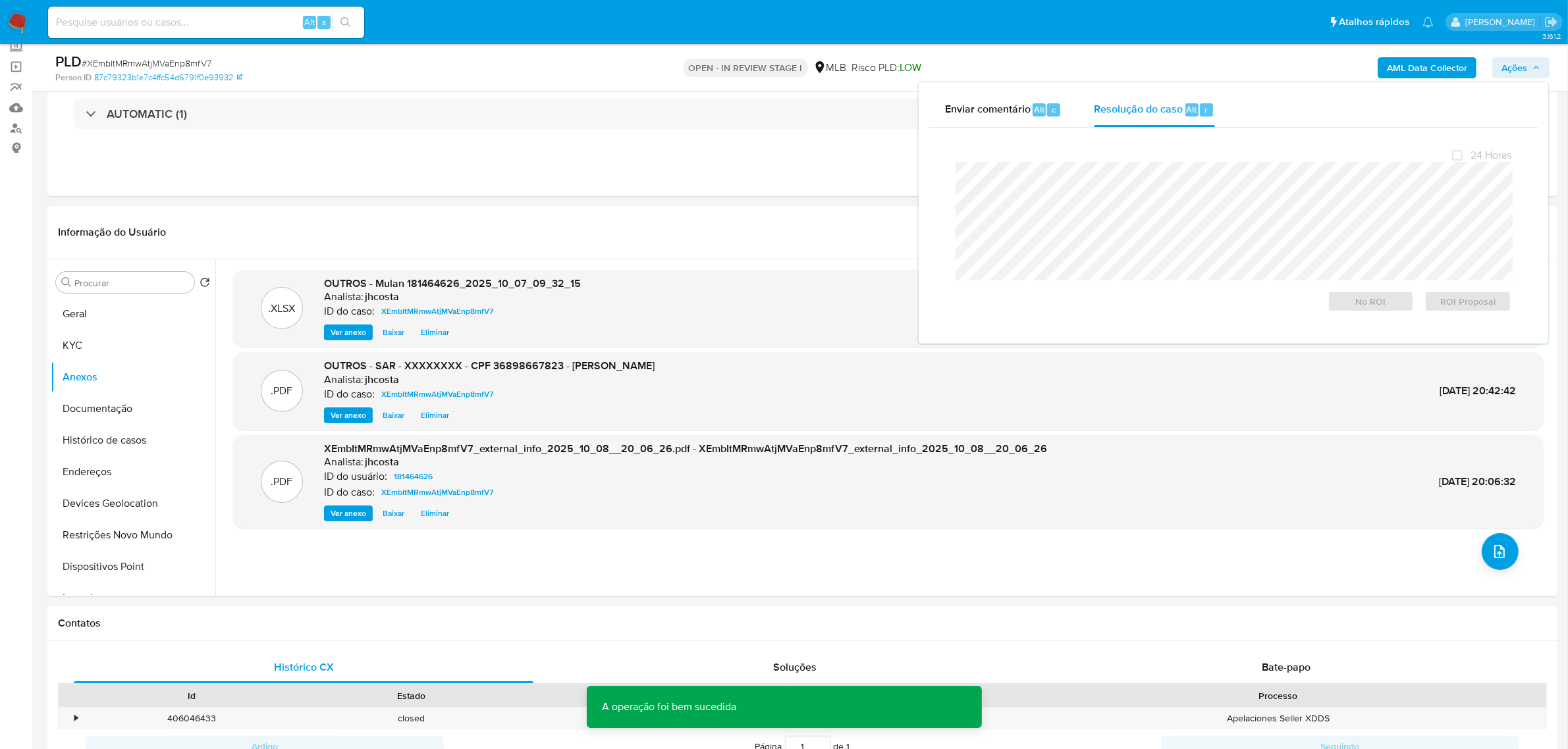
click at [162, 63] on span "# XEmbItMRmwAtjMVaEnp8mfV7" at bounding box center [147, 63] width 130 height 13
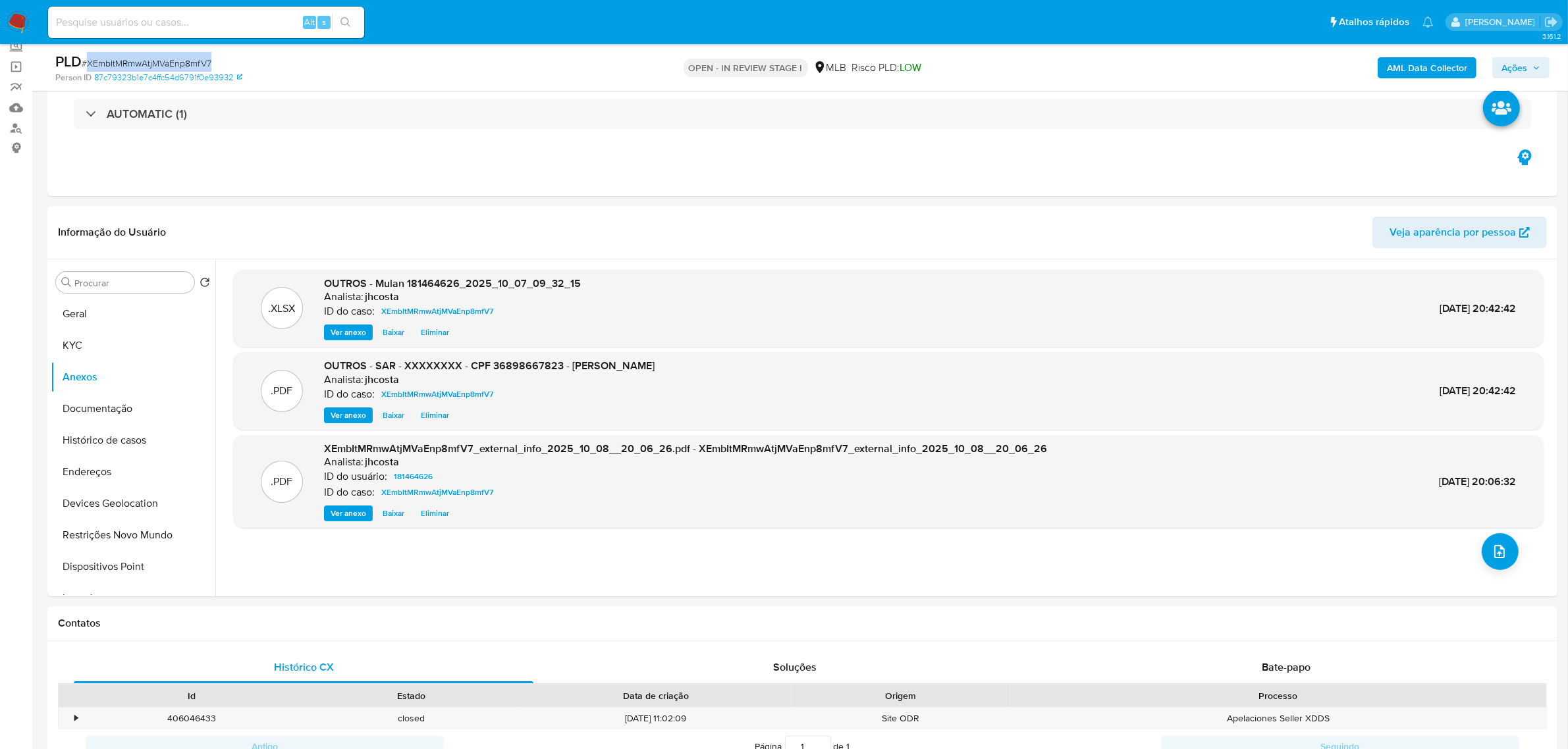
copy span "XEmbItMRmwAtjMVaEnp8mfV7"
